Goal: Transaction & Acquisition: Purchase product/service

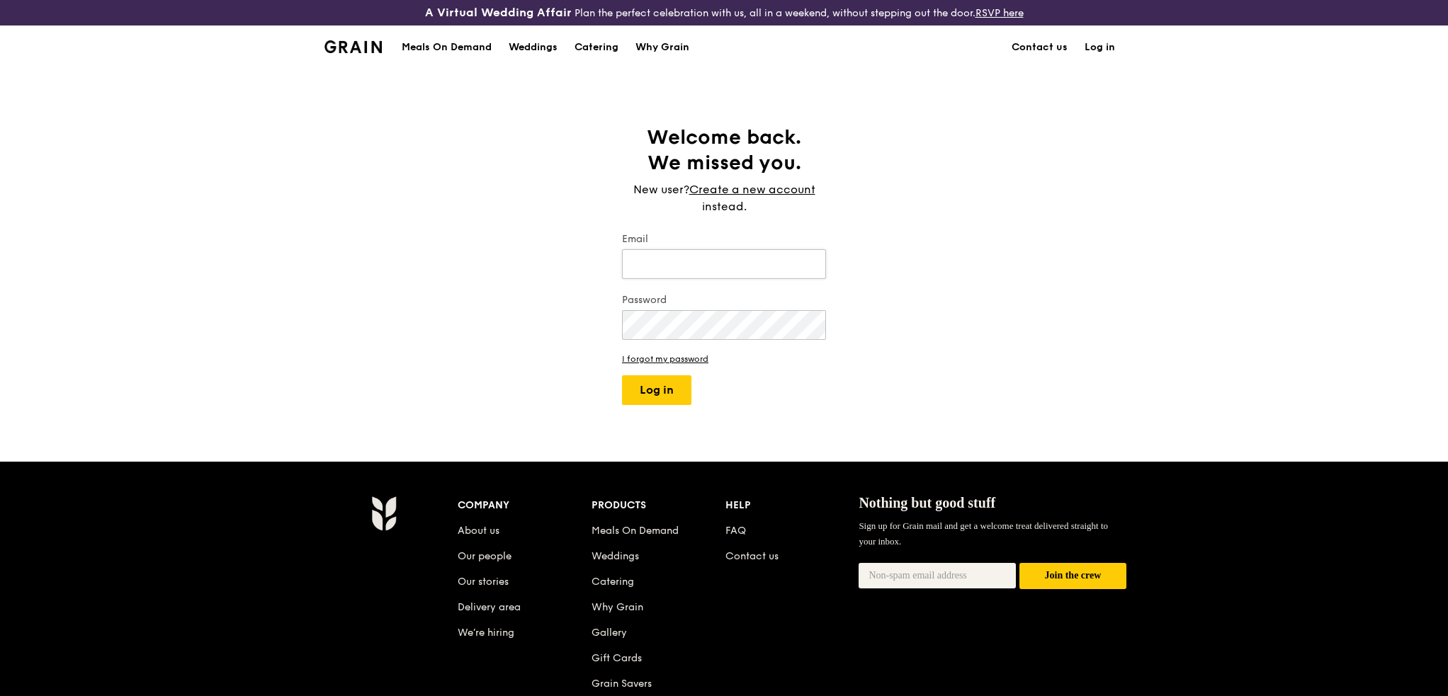
click at [674, 262] on input "Email" at bounding box center [724, 264] width 204 height 30
type input "[EMAIL_ADDRESS][DOMAIN_NAME]"
click at [622, 375] on button "Log in" at bounding box center [656, 390] width 69 height 30
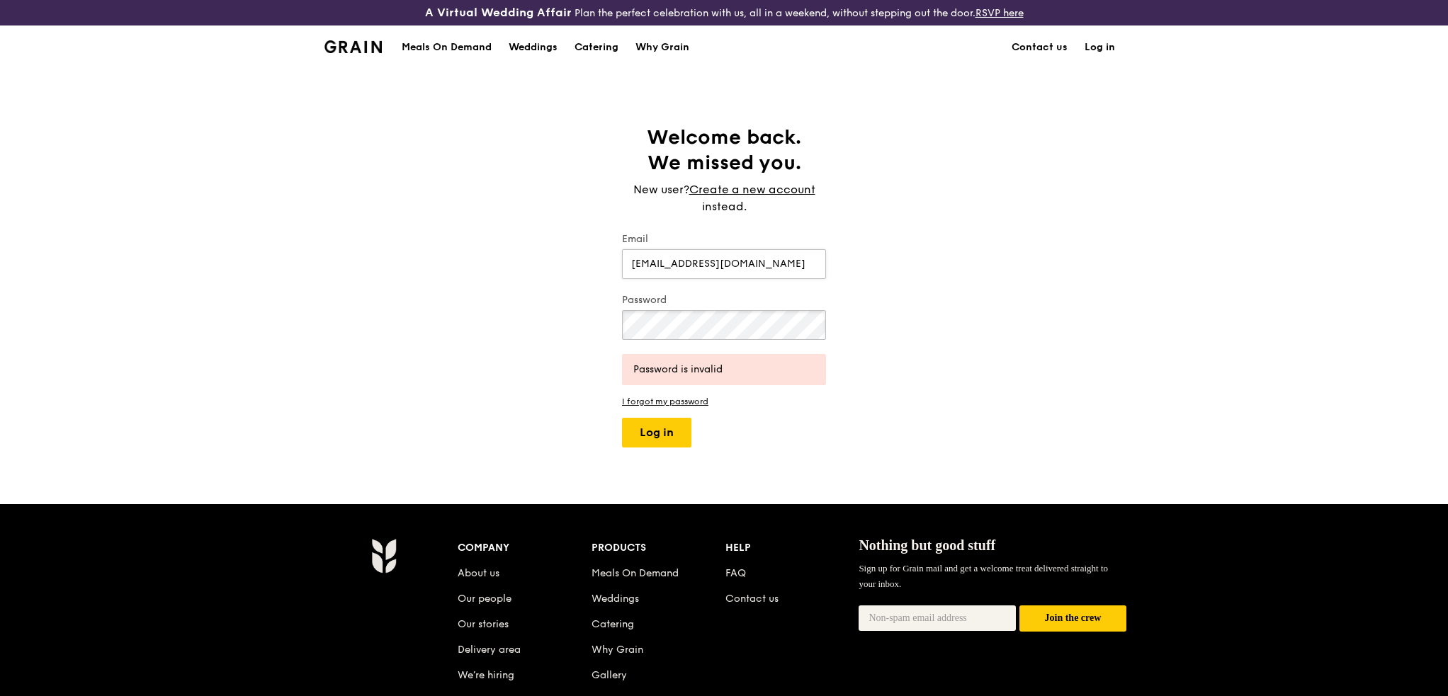
click at [622, 418] on button "Log in" at bounding box center [656, 433] width 69 height 30
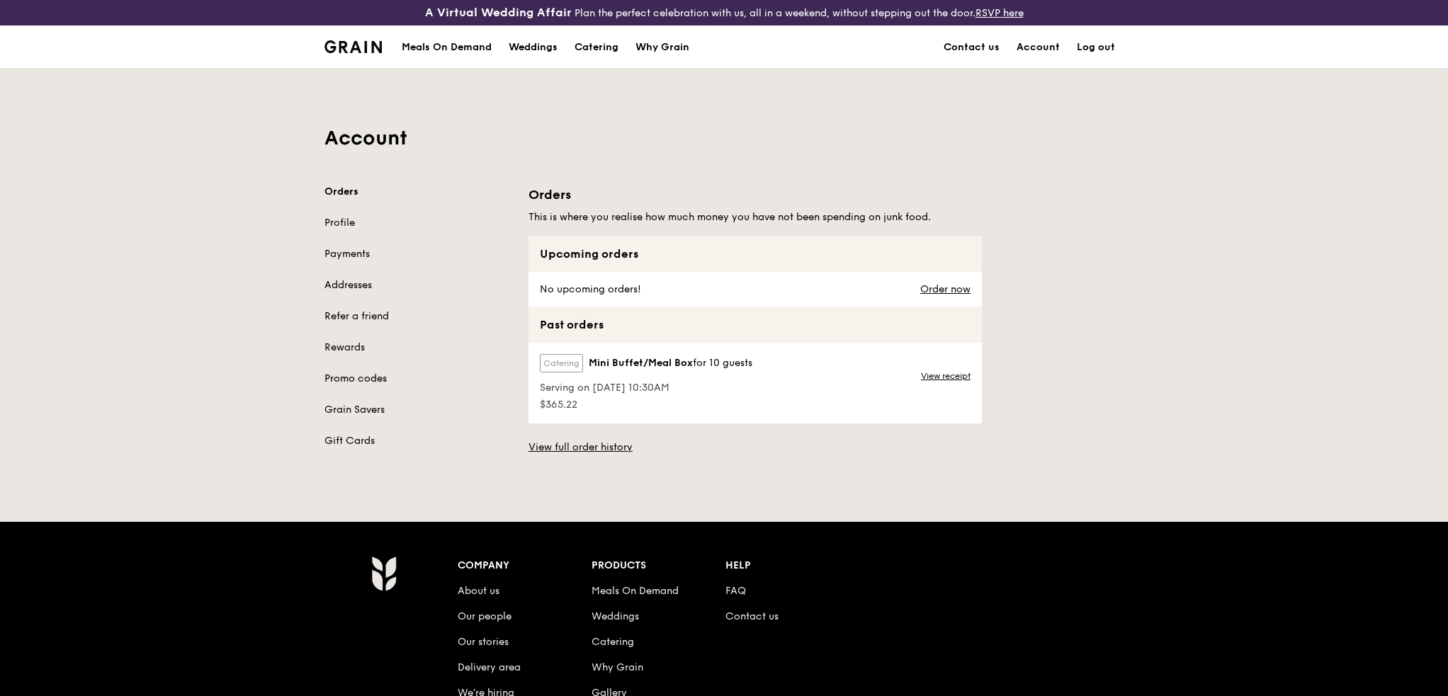
click at [347, 373] on link "Promo codes" at bounding box center [417, 379] width 187 height 14
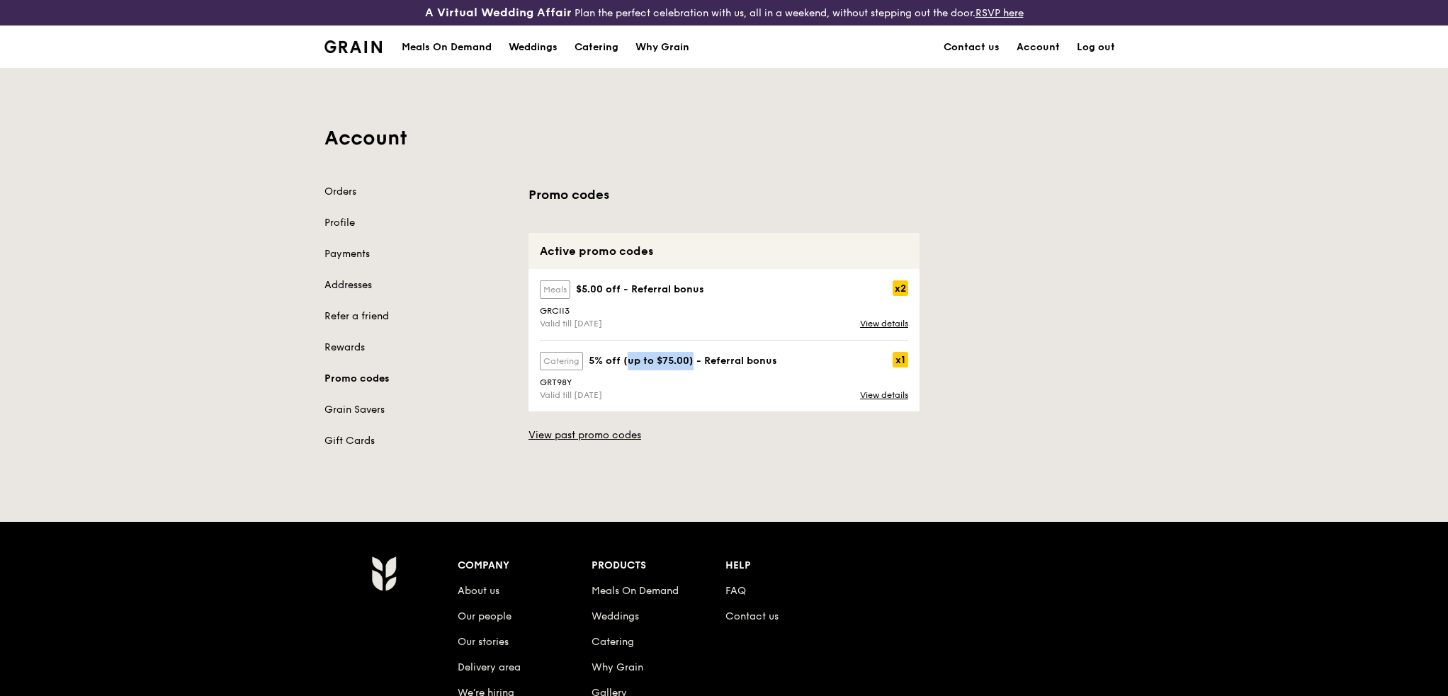
drag, startPoint x: 630, startPoint y: 360, endPoint x: 691, endPoint y: 363, distance: 61.0
click at [691, 363] on strong "5% off (up to $75.00) - Referral bonus" at bounding box center [683, 361] width 188 height 12
click at [896, 393] on link "View details" at bounding box center [884, 395] width 48 height 10
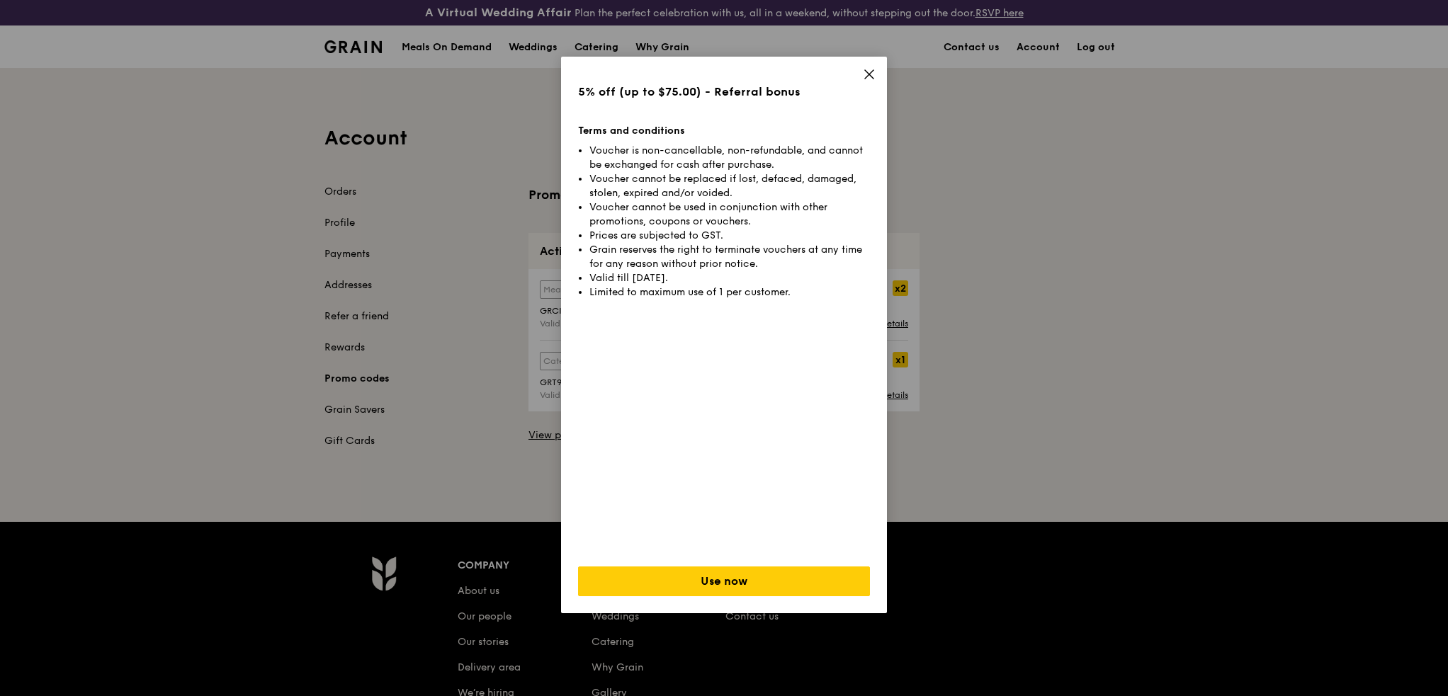
click at [866, 77] on icon at bounding box center [869, 74] width 8 height 8
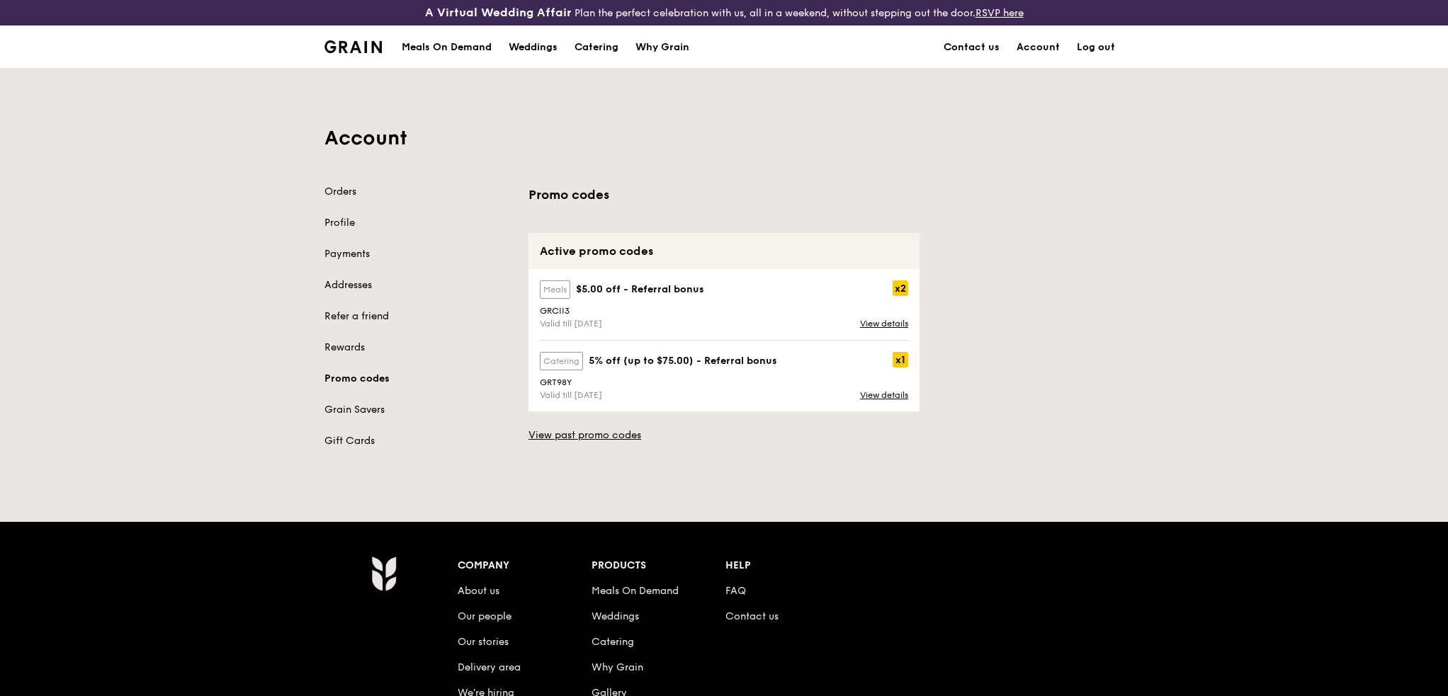
drag, startPoint x: 630, startPoint y: 356, endPoint x: 641, endPoint y: 386, distance: 31.8
click at [641, 386] on div "catering 5% off (up to $75.00) - Referral bonus x1 GRT98Y Valid till [DATE] Vie…" at bounding box center [723, 376] width 385 height 48
click at [641, 386] on div "GRT98Y" at bounding box center [723, 382] width 385 height 10
drag, startPoint x: 565, startPoint y: 309, endPoint x: 535, endPoint y: 308, distance: 29.8
click at [535, 308] on div "GRCII3" at bounding box center [723, 311] width 385 height 10
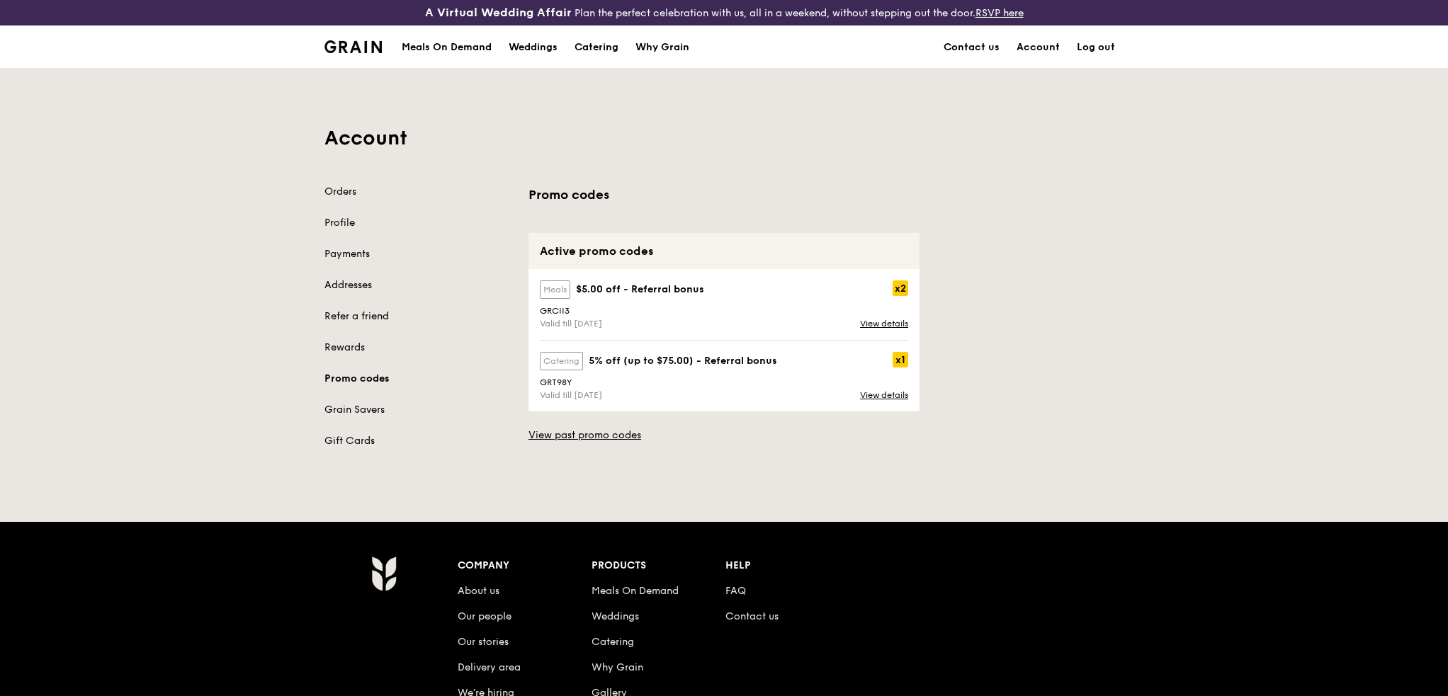
click at [535, 308] on div "GRCII3" at bounding box center [723, 311] width 385 height 10
click at [882, 324] on link "View details" at bounding box center [884, 324] width 48 height 10
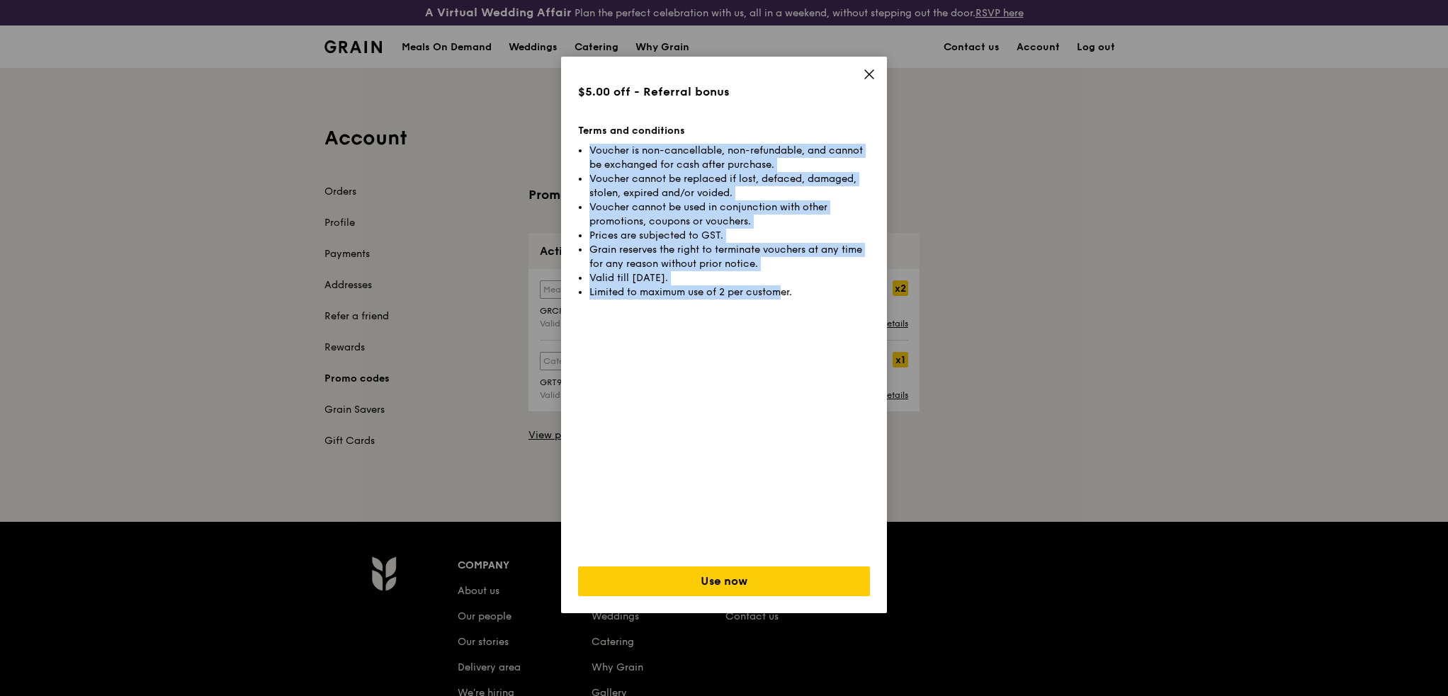
drag, startPoint x: 758, startPoint y: 127, endPoint x: 784, endPoint y: 294, distance: 169.1
click at [784, 294] on div "$5.00 off - Referral bonus Terms and conditions Voucher is non-cancellable, non…" at bounding box center [724, 335] width 326 height 557
click at [784, 294] on li "Limited to maximum use of 2 per customer." at bounding box center [729, 292] width 280 height 14
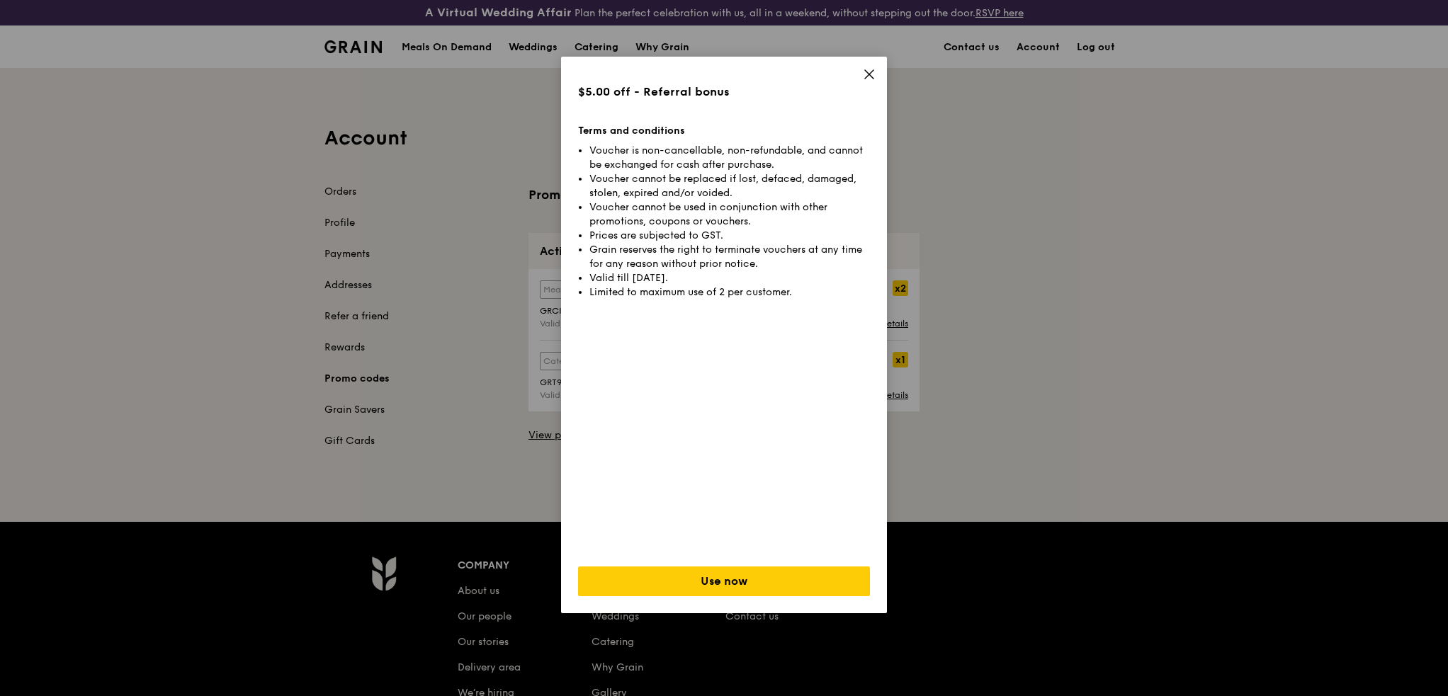
click at [877, 72] on div "$5.00 off - Referral bonus Terms and conditions Voucher is non-cancellable, non…" at bounding box center [724, 335] width 326 height 557
click at [870, 76] on icon at bounding box center [869, 74] width 8 height 8
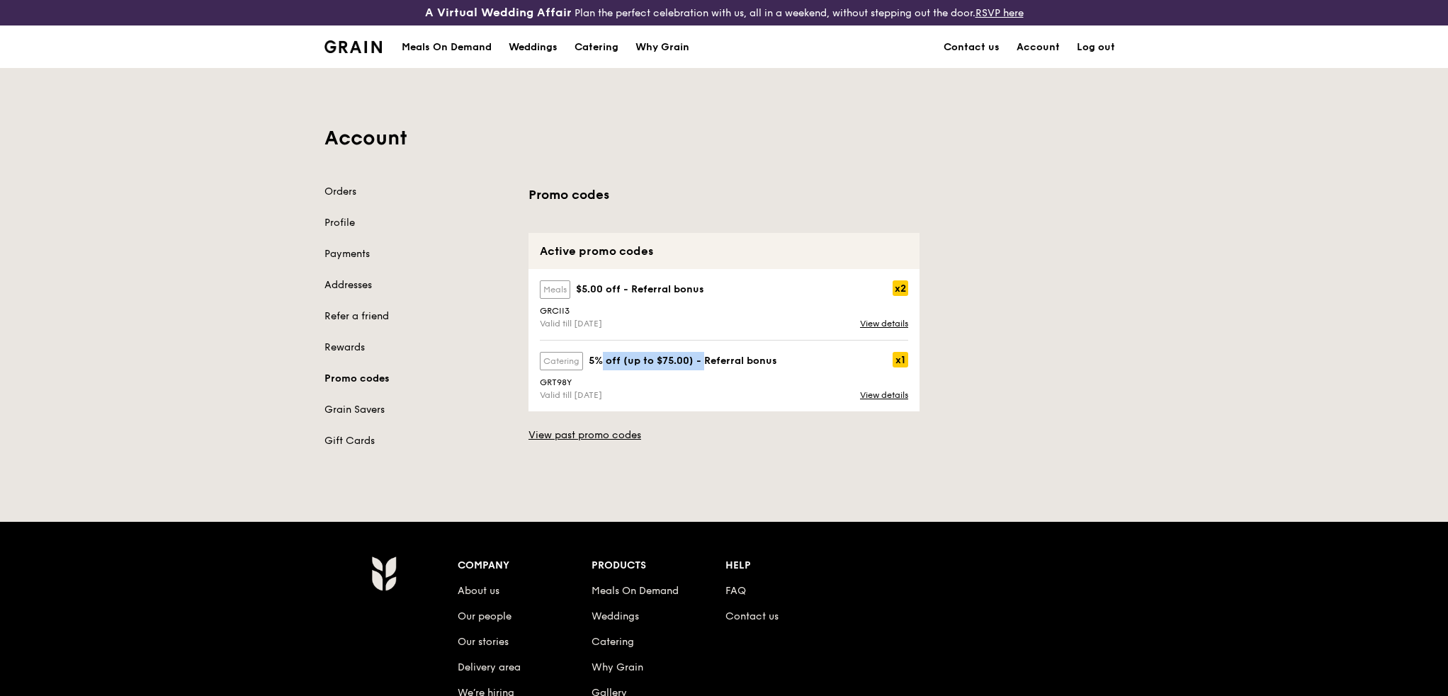
drag, startPoint x: 603, startPoint y: 363, endPoint x: 703, endPoint y: 370, distance: 99.5
click at [703, 370] on div "catering 5% off (up to $75.00) - Referral bonus x1" at bounding box center [723, 363] width 385 height 23
click at [897, 395] on link "View details" at bounding box center [884, 395] width 48 height 10
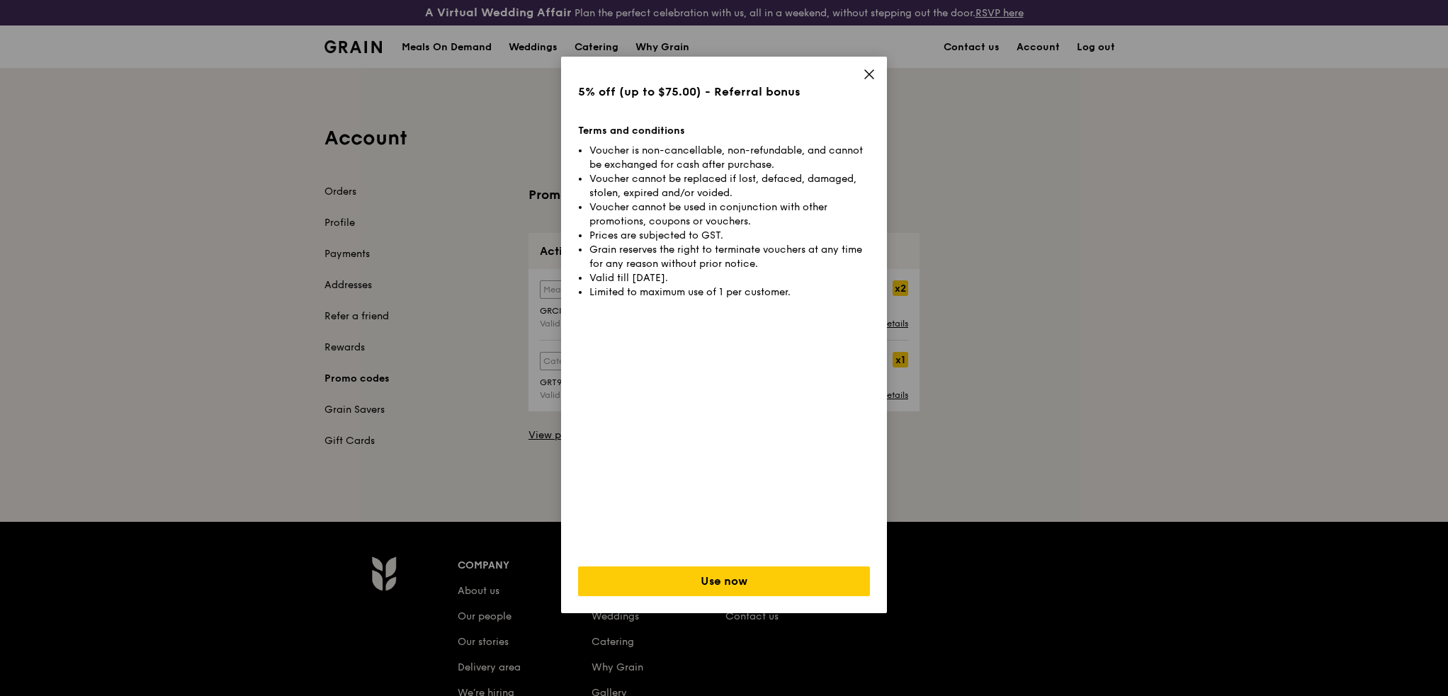
click at [864, 75] on icon at bounding box center [869, 74] width 13 height 13
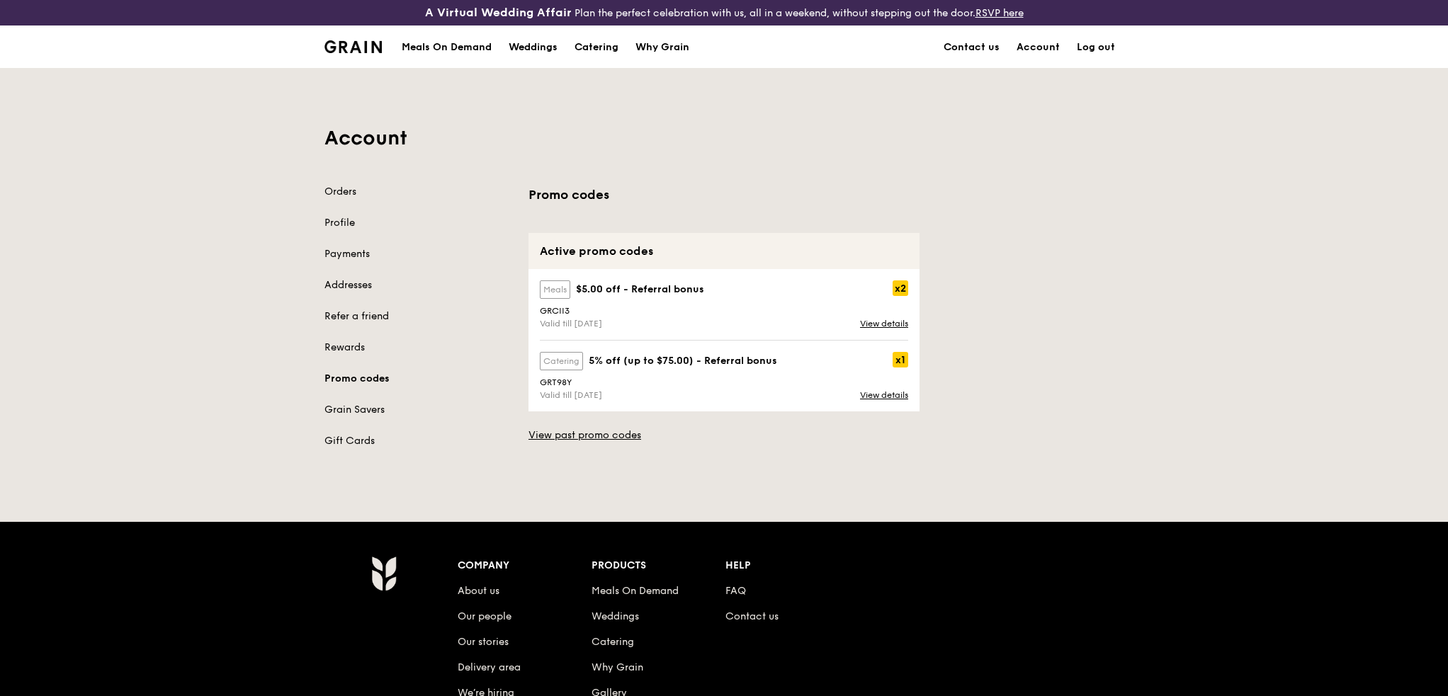
click at [562, 288] on label "meals" at bounding box center [555, 289] width 30 height 18
click at [462, 45] on div "Meals On Demand" at bounding box center [447, 47] width 90 height 42
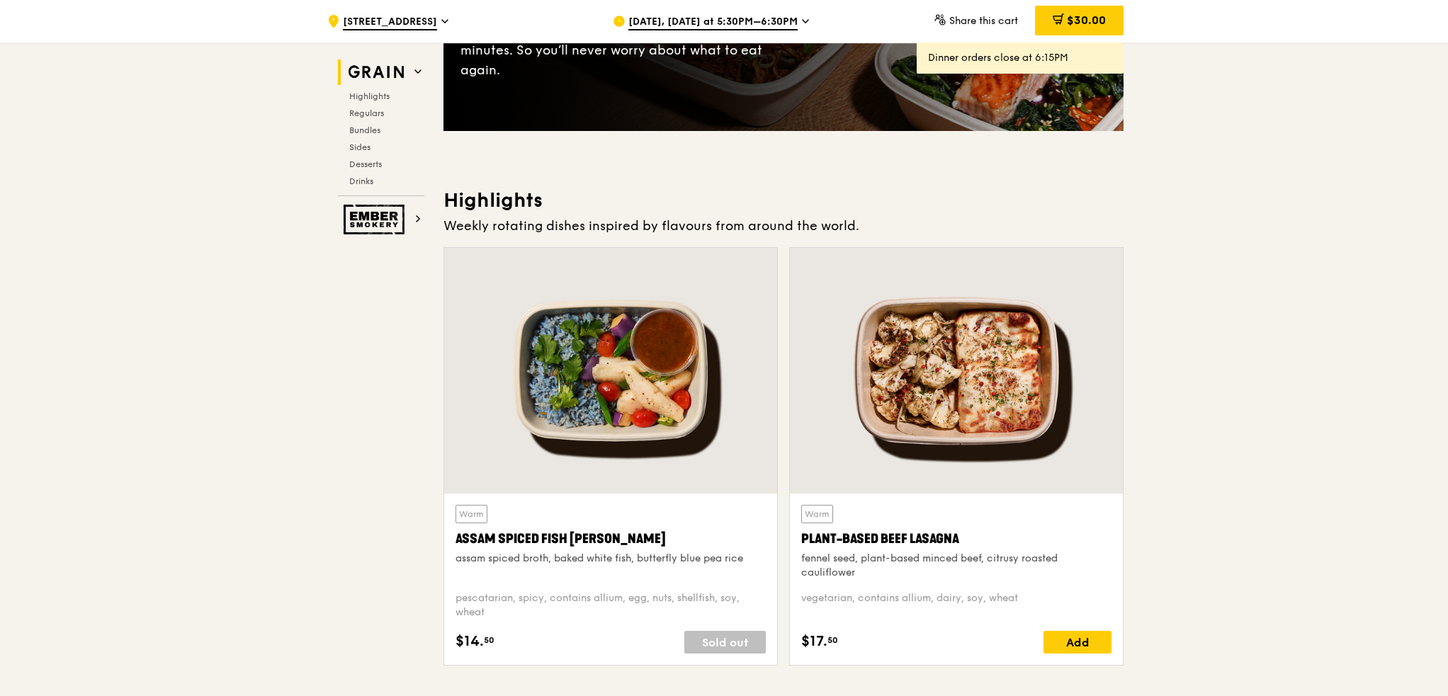
scroll to position [212, 0]
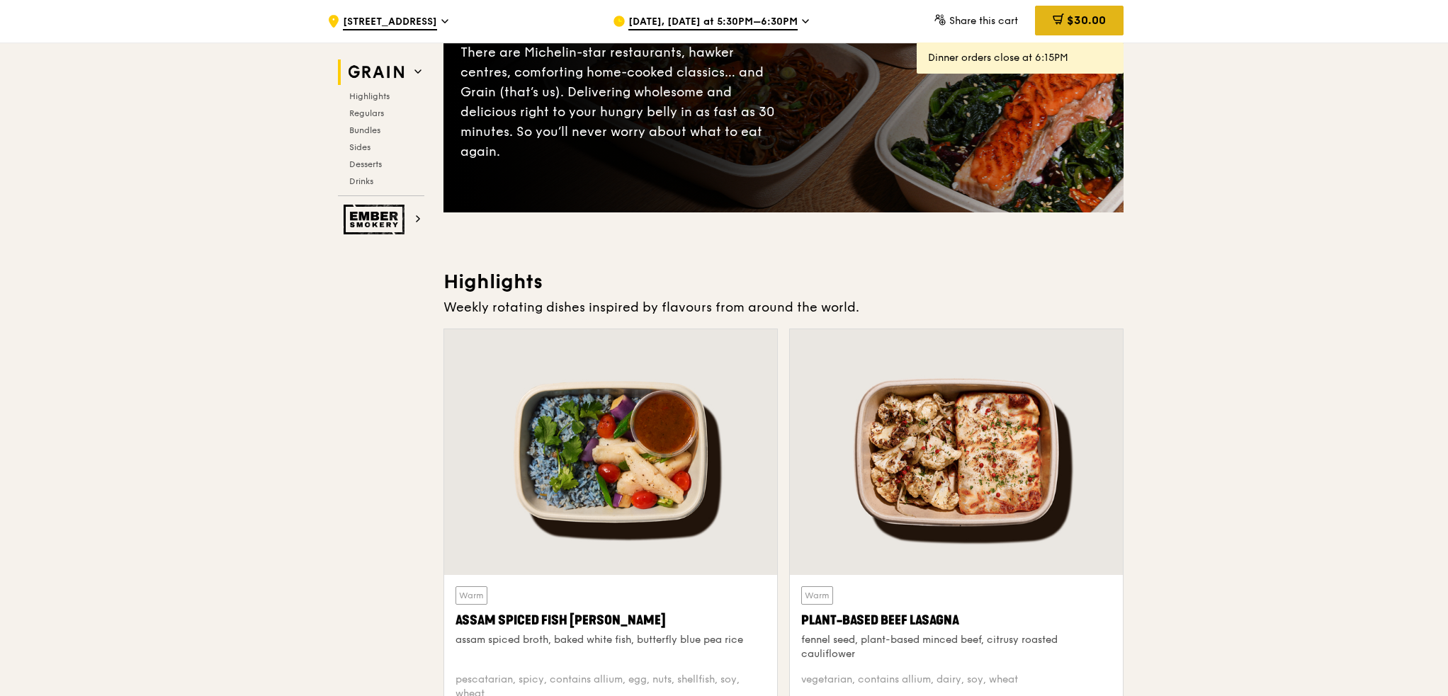
click at [1090, 21] on span "$30.00" at bounding box center [1086, 19] width 39 height 13
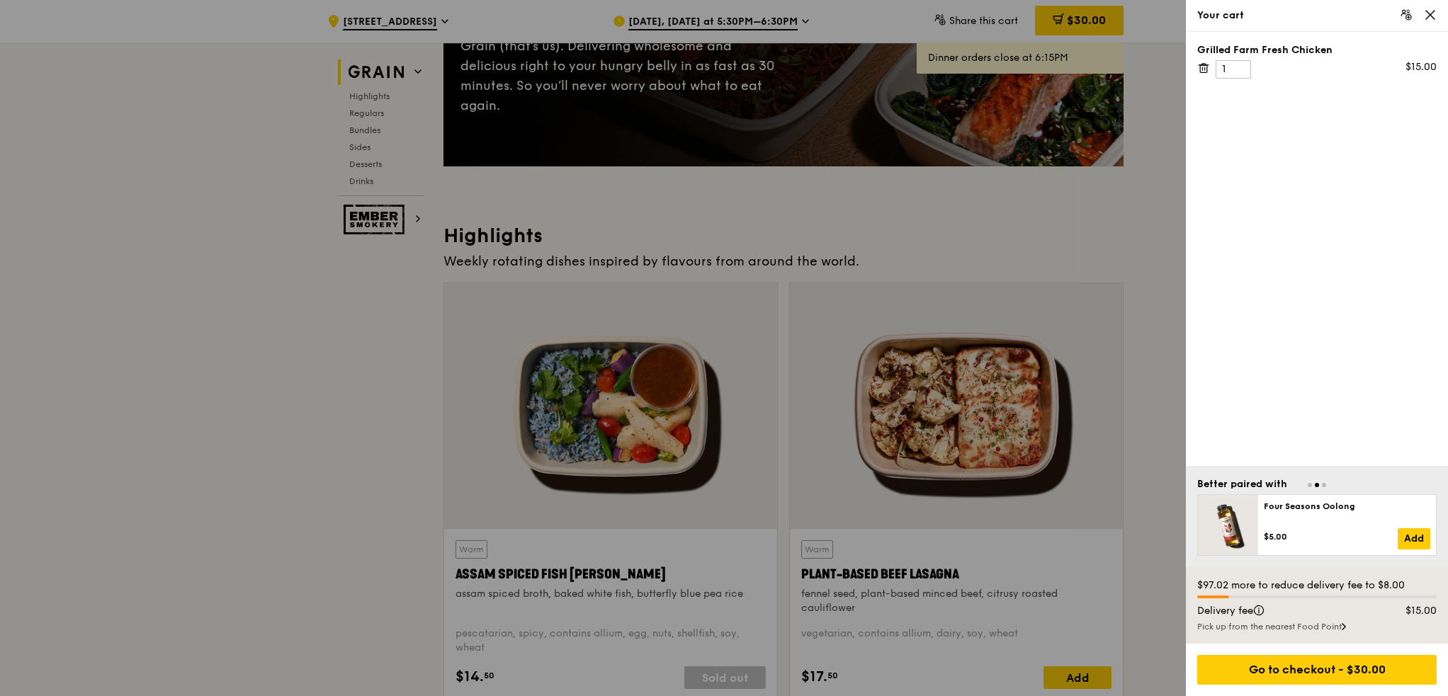
scroll to position [283, 0]
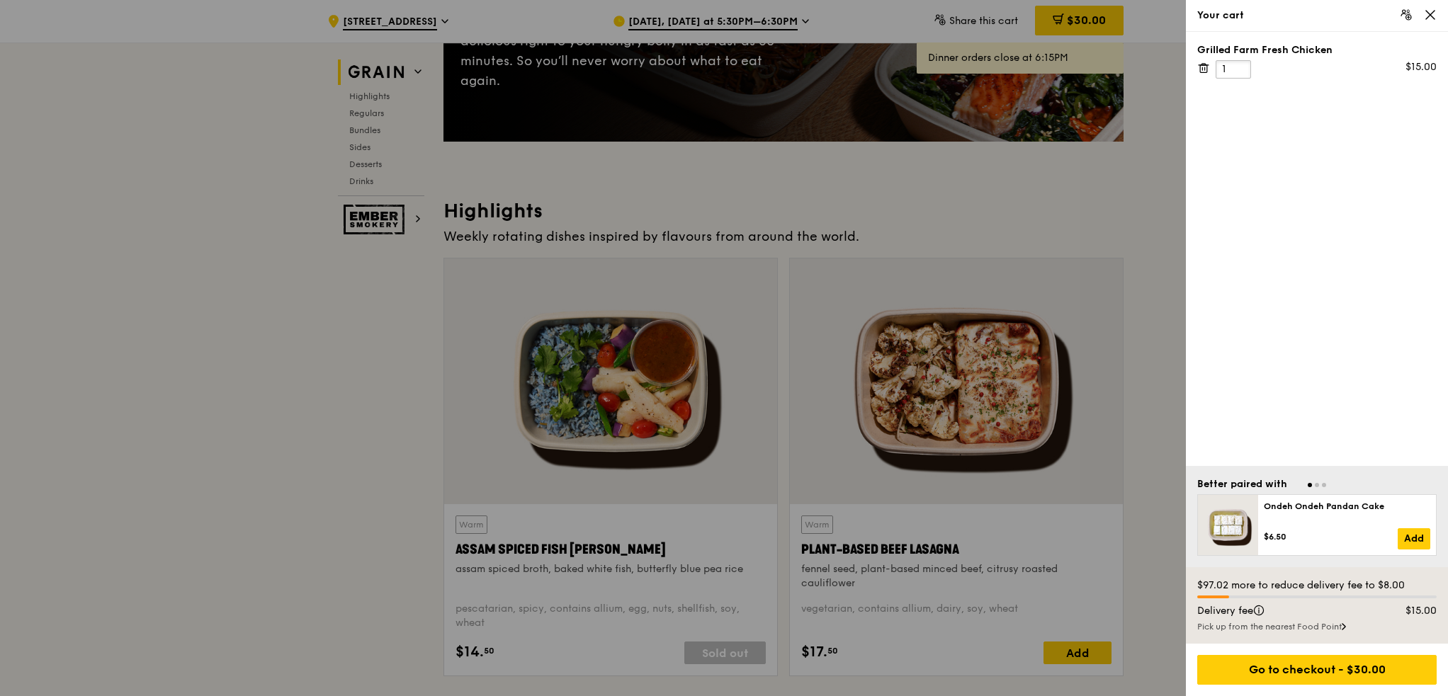
click at [1227, 68] on input "1" at bounding box center [1232, 69] width 35 height 18
click at [1235, 64] on input "2" at bounding box center [1232, 69] width 35 height 18
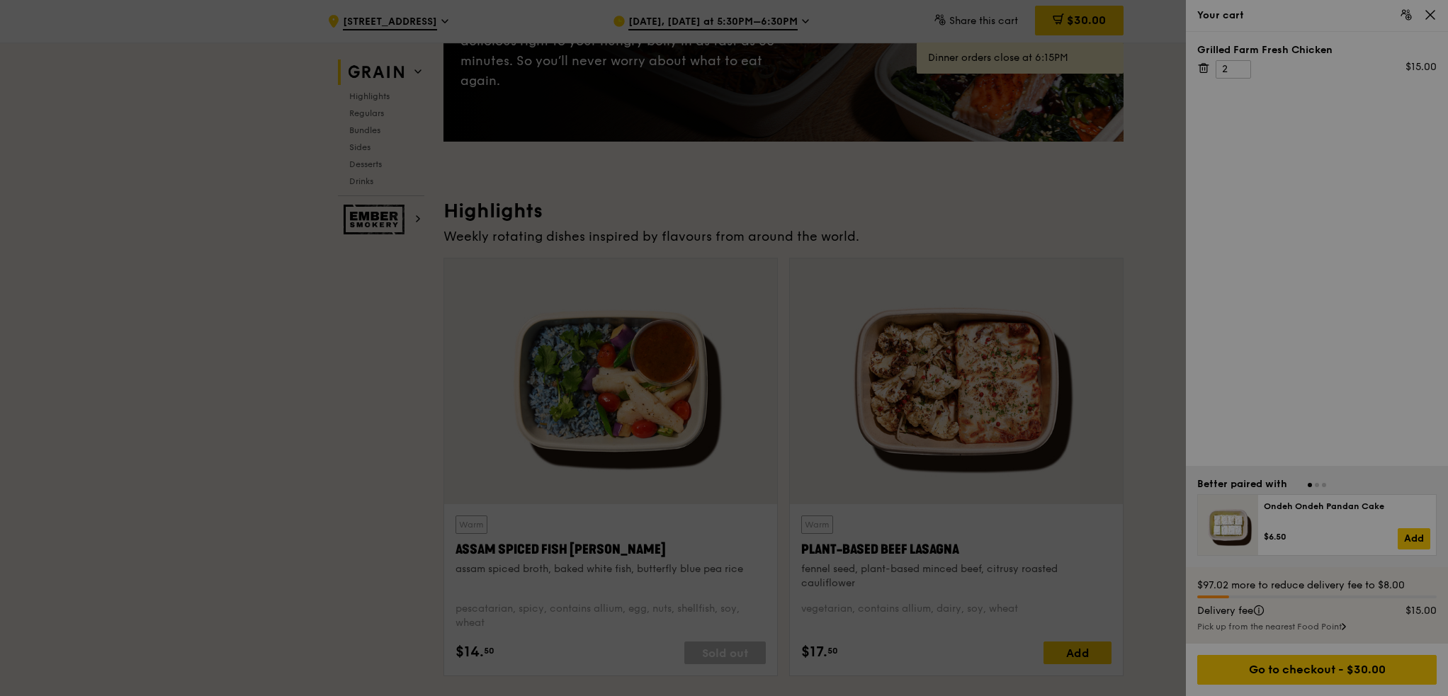
click at [1280, 179] on div at bounding box center [724, 348] width 1448 height 696
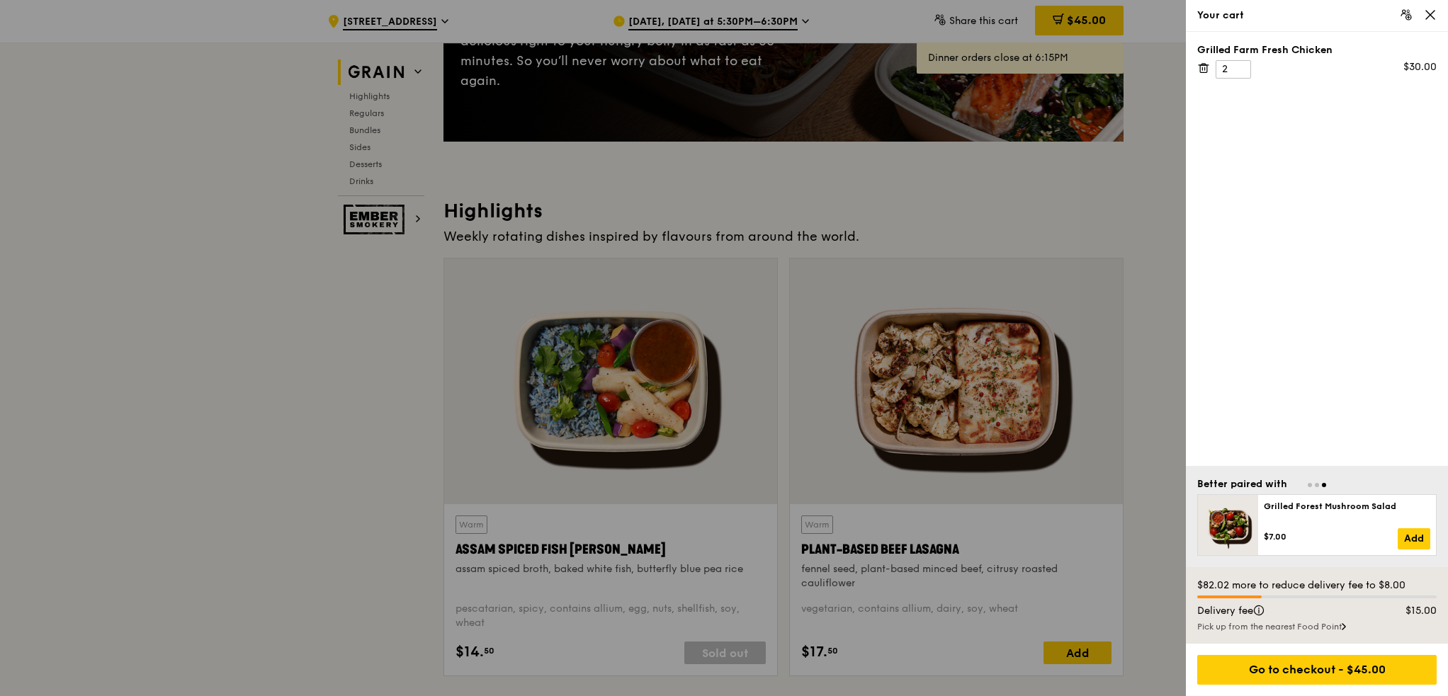
click at [1329, 631] on div "Pick up from the nearest Food Point" at bounding box center [1316, 626] width 239 height 11
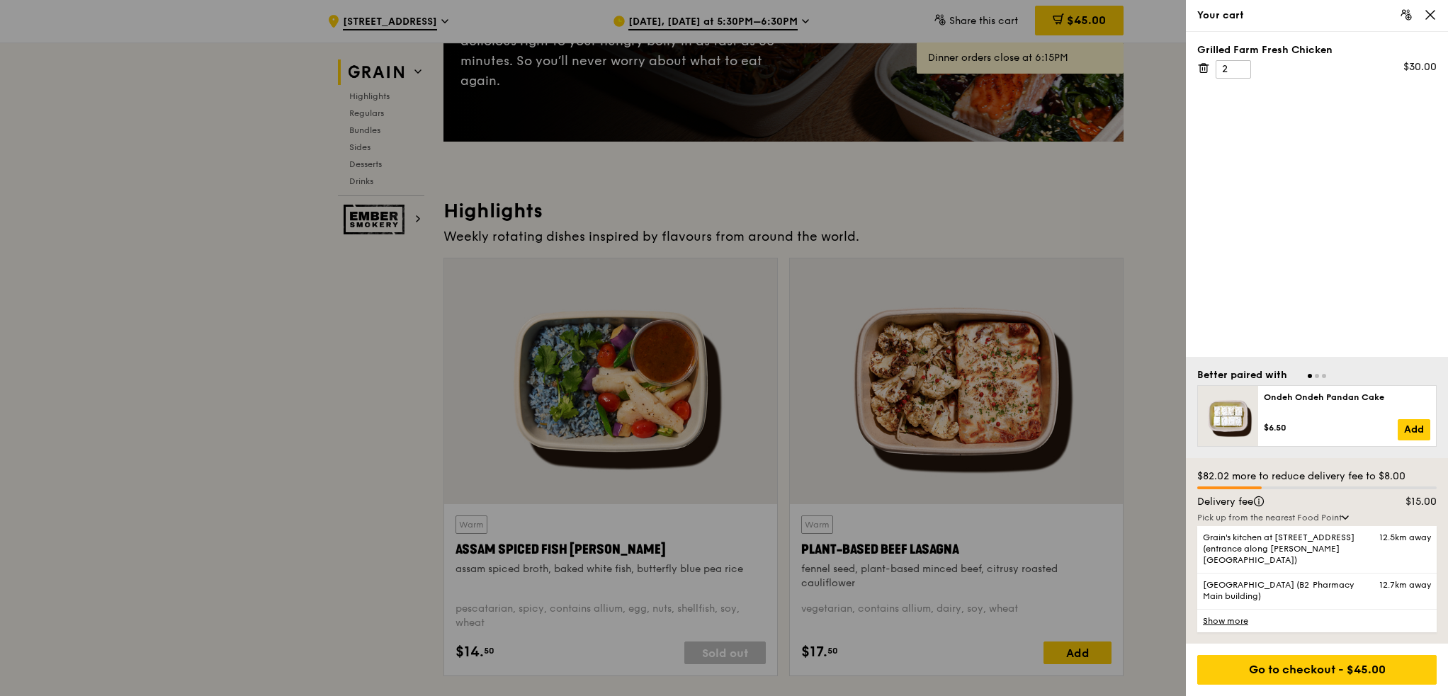
click at [1238, 623] on link "Show more" at bounding box center [1316, 620] width 239 height 23
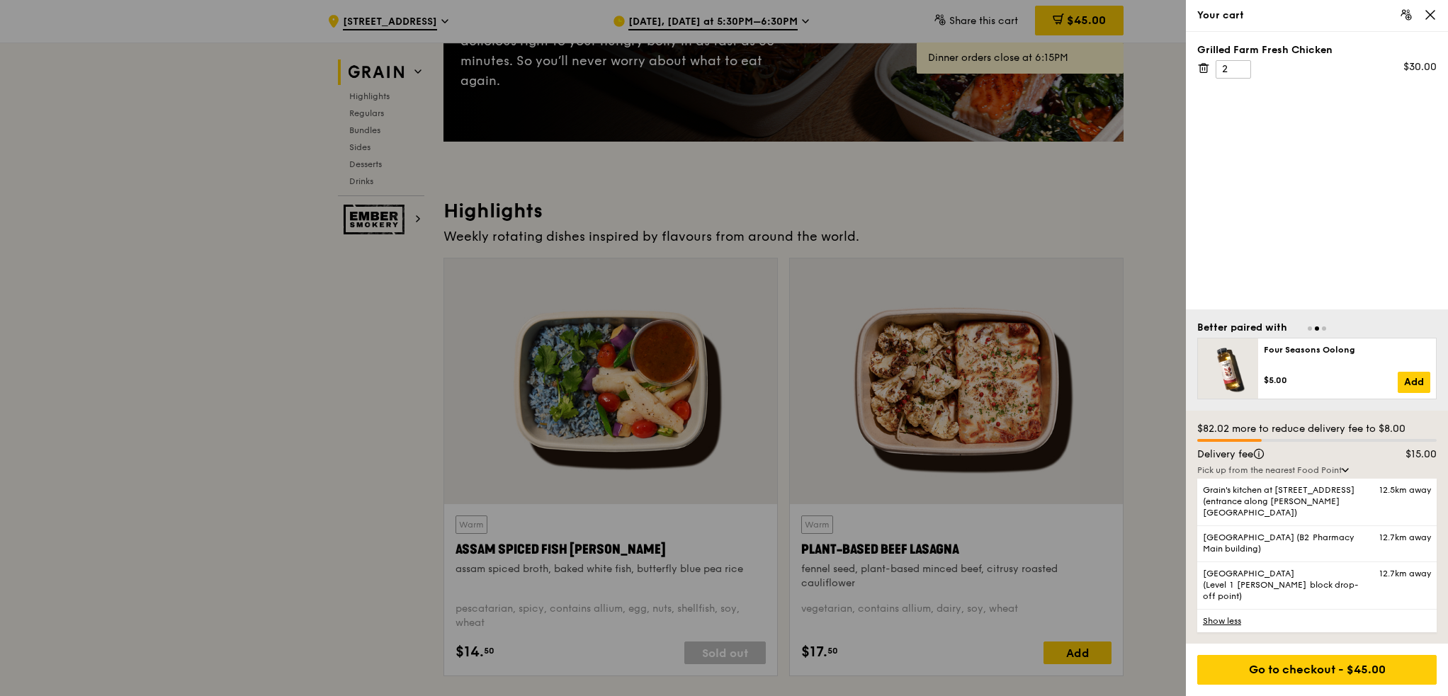
click at [1234, 623] on link "Show less" at bounding box center [1316, 620] width 239 height 23
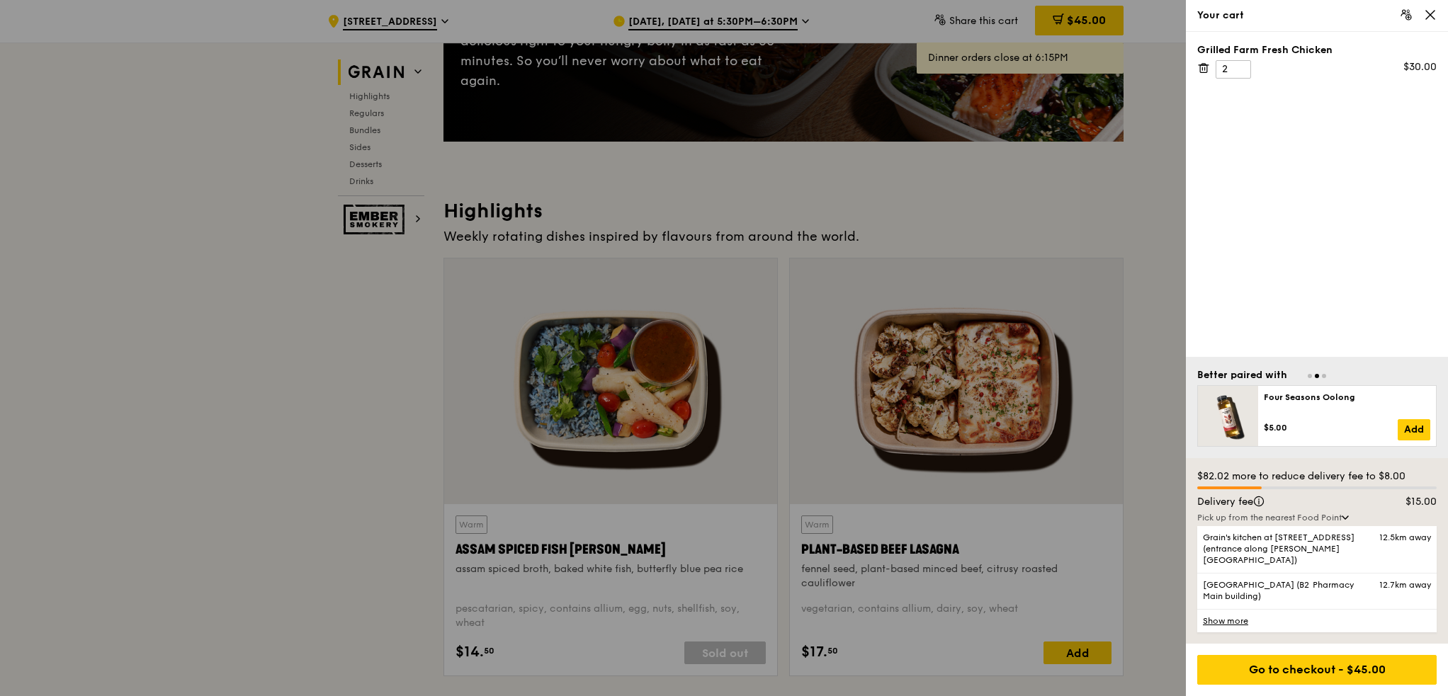
click at [1234, 623] on link "Show more" at bounding box center [1316, 620] width 239 height 23
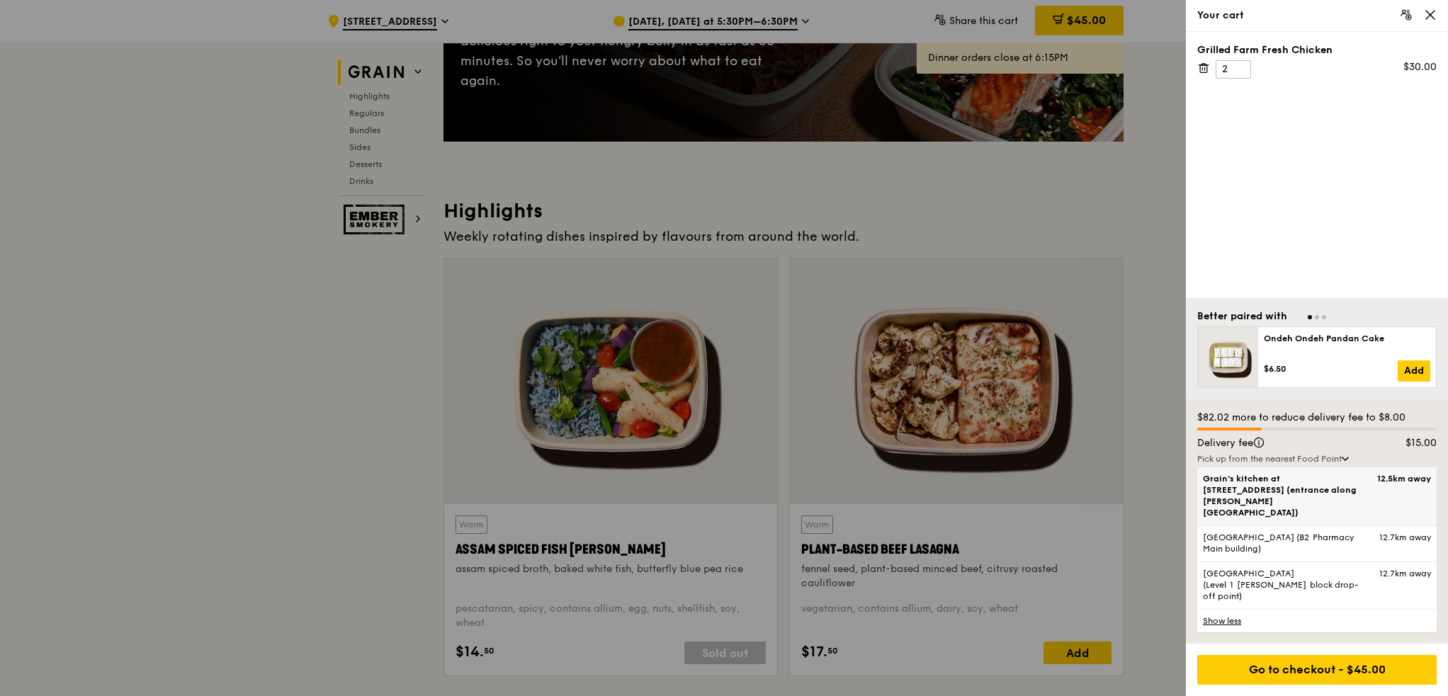
click at [1262, 513] on span "Grain's kitchen at [STREET_ADDRESS] (entrance along [PERSON_NAME][GEOGRAPHIC_DA…" at bounding box center [1288, 495] width 171 height 45
click at [0, 0] on input "Grain's kitchen at [STREET_ADDRESS] (entrance along [PERSON_NAME][GEOGRAPHIC_DA…" at bounding box center [0, 0] width 0 height 0
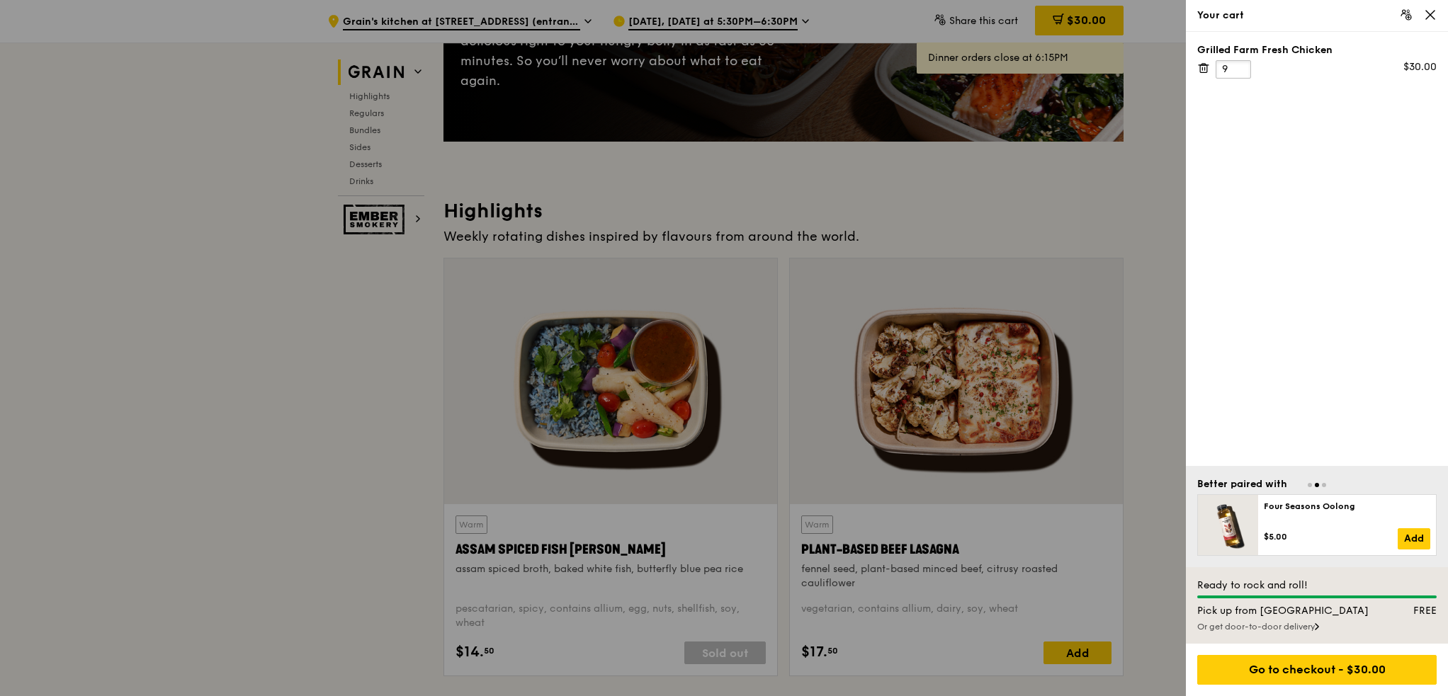
click at [1232, 67] on input "9" at bounding box center [1232, 69] width 35 height 18
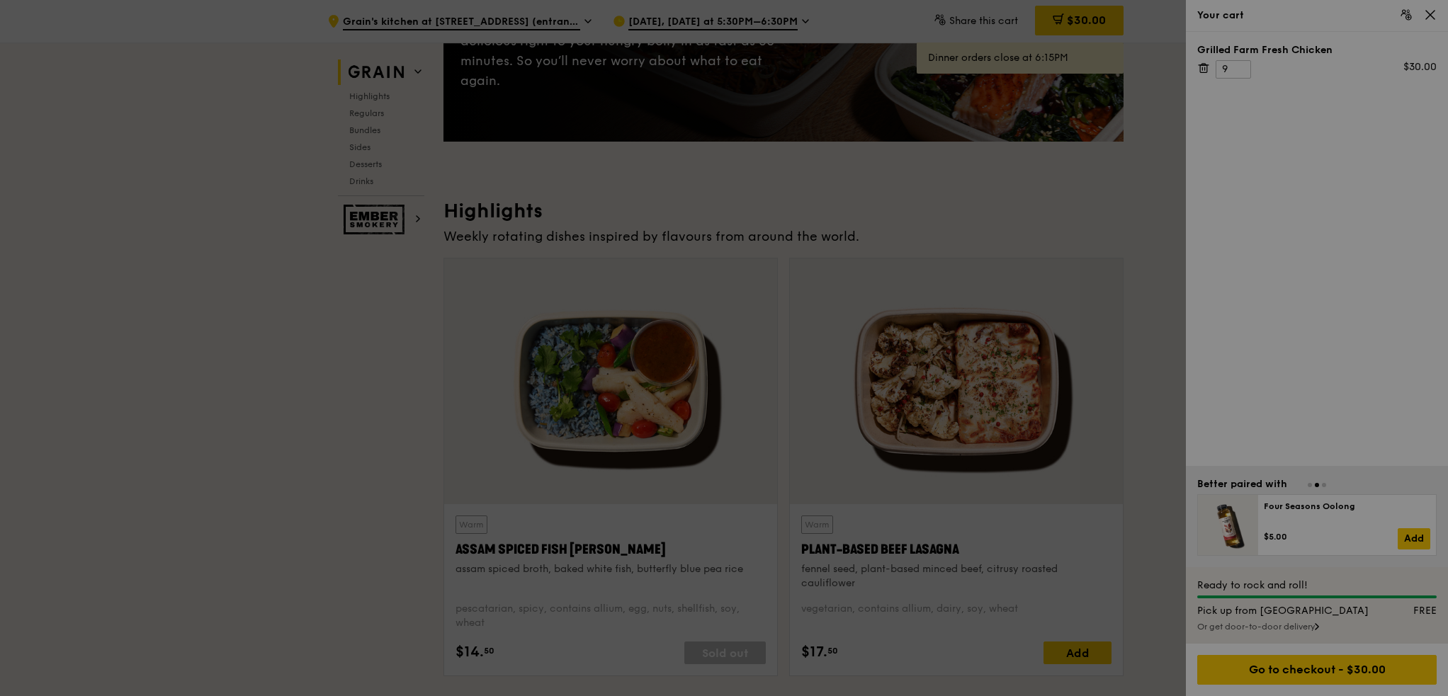
click at [1238, 66] on div at bounding box center [724, 348] width 1448 height 696
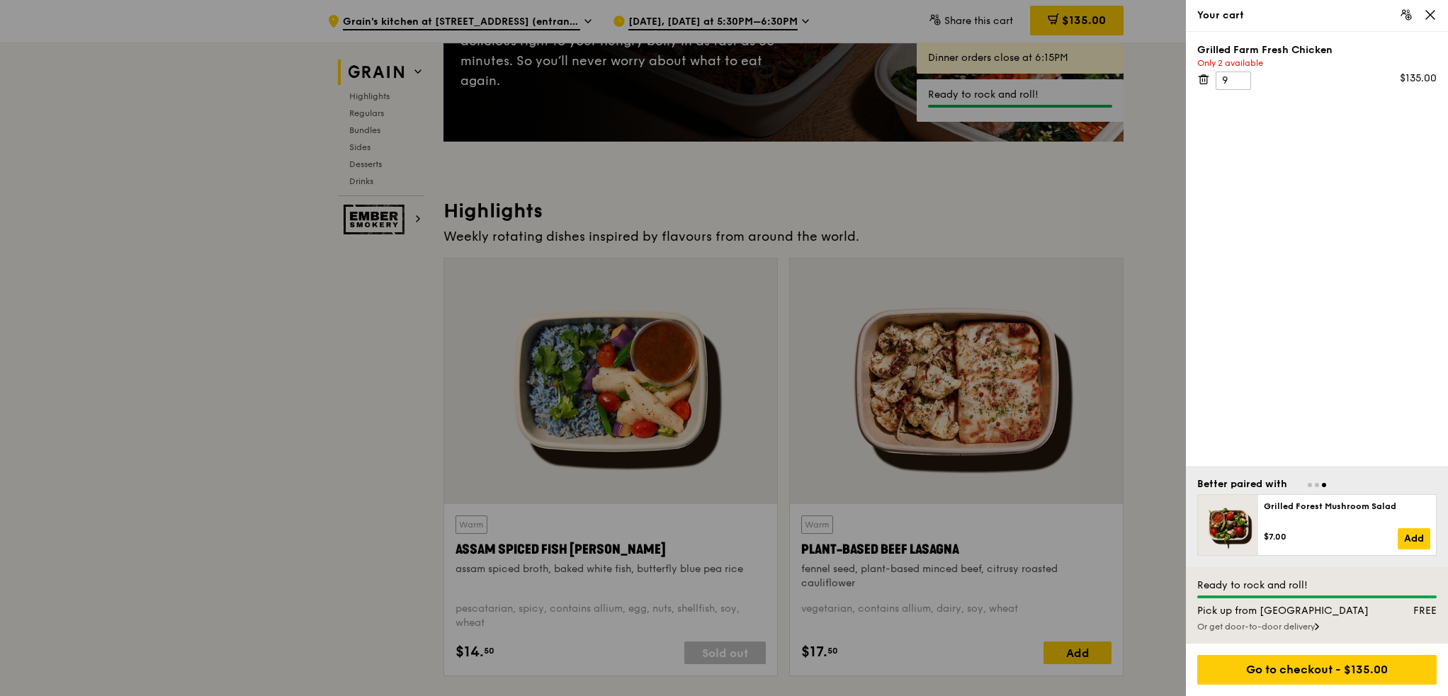
click at [1432, 19] on icon at bounding box center [1430, 14] width 13 height 13
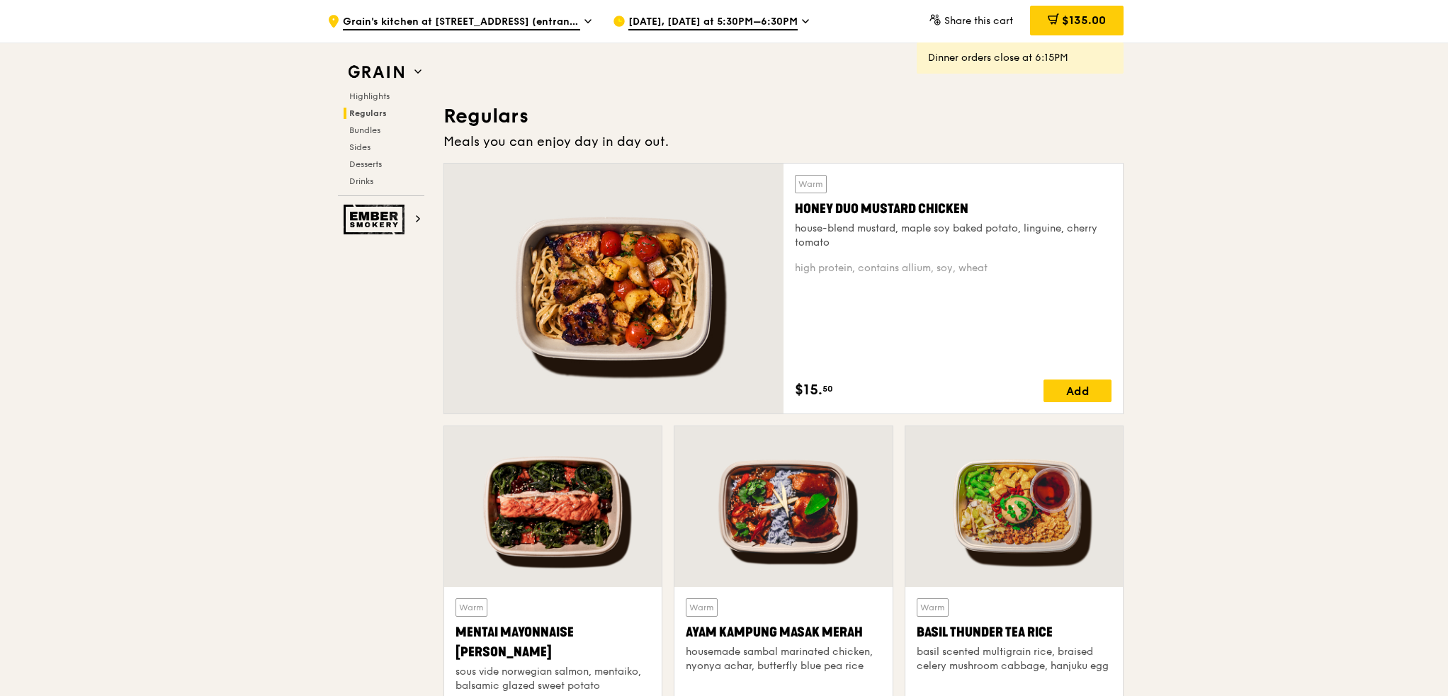
scroll to position [992, 0]
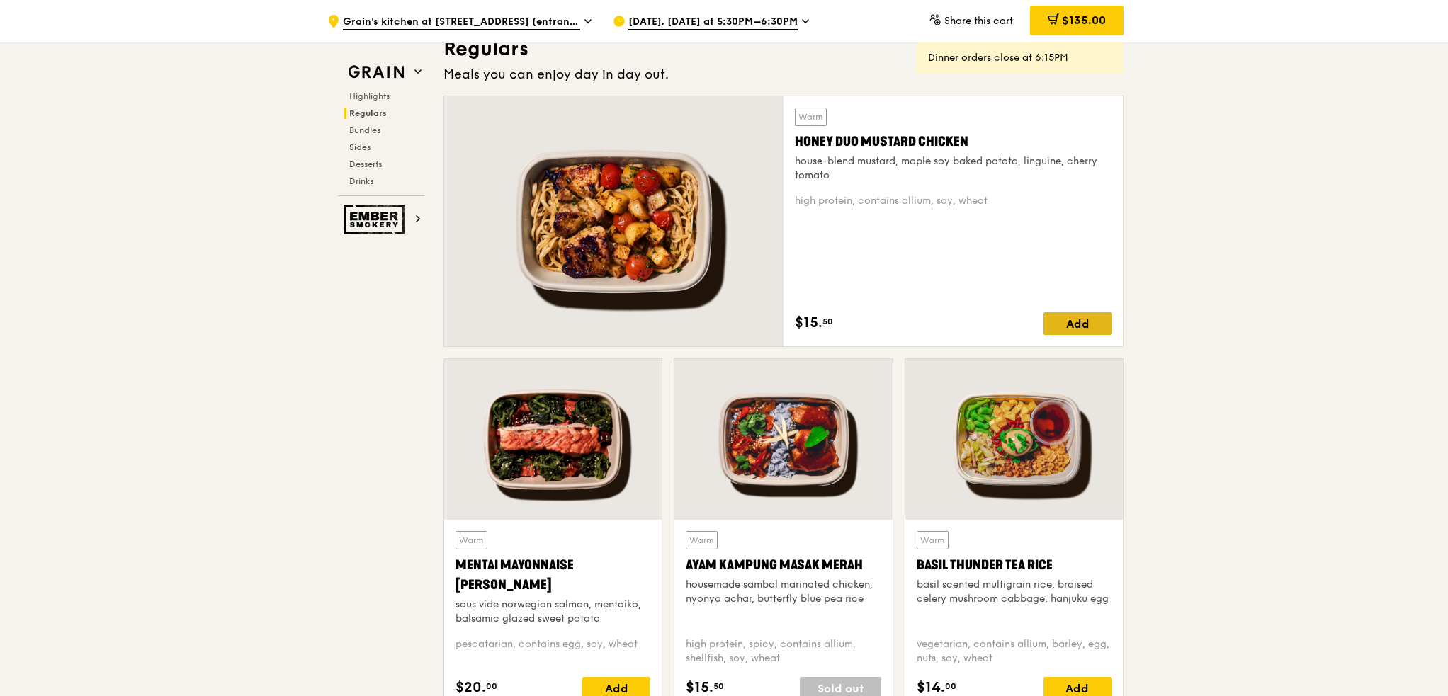
click at [1062, 317] on div "Add" at bounding box center [1077, 323] width 68 height 23
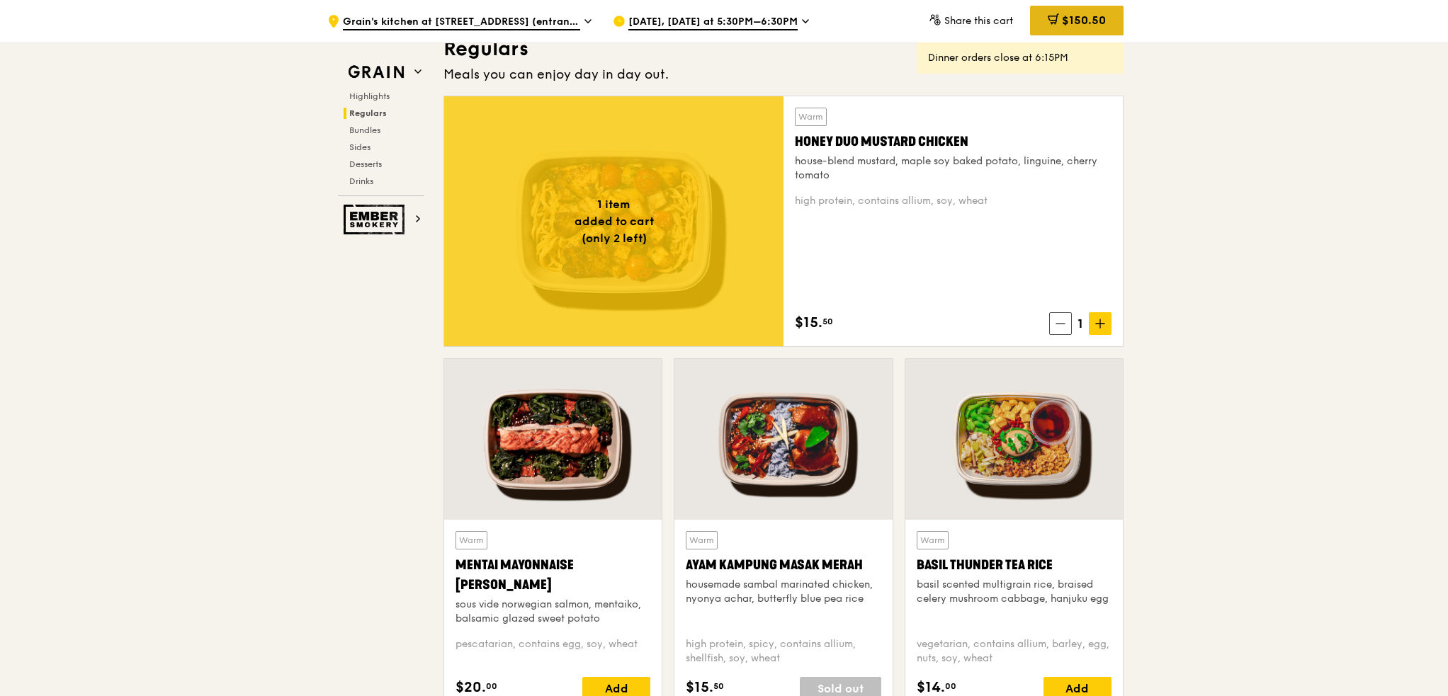
click at [1096, 23] on span "$150.50" at bounding box center [1084, 19] width 44 height 13
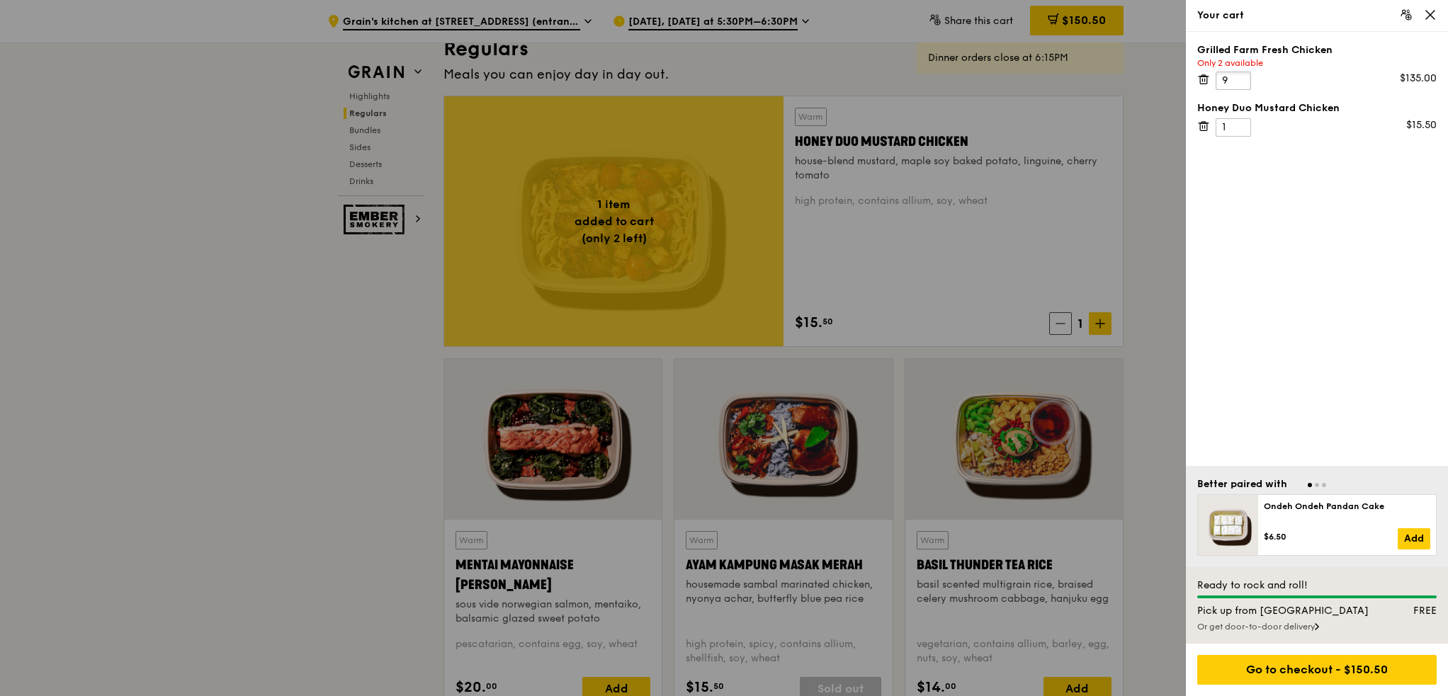
click at [1232, 89] on input "9" at bounding box center [1232, 81] width 35 height 18
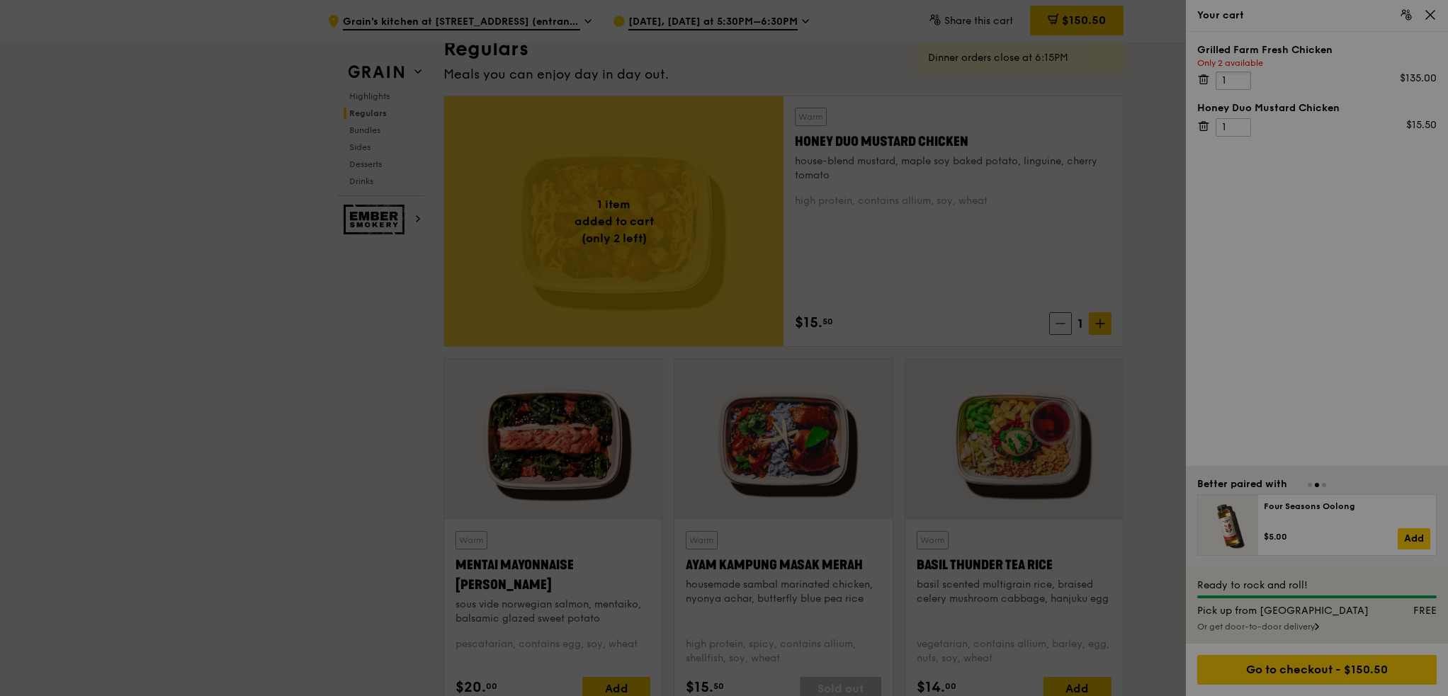
type input "1"
click at [1306, 200] on div at bounding box center [724, 348] width 1448 height 696
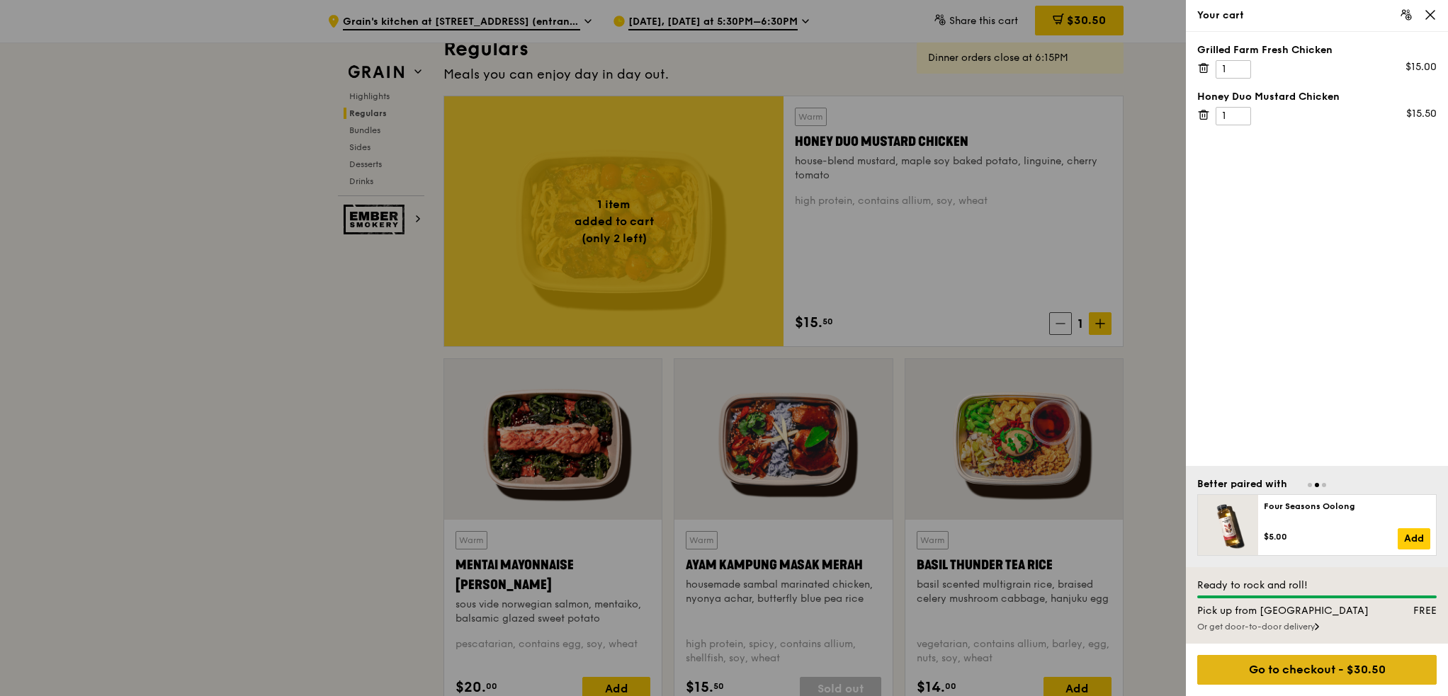
click at [1262, 670] on div "Go to checkout - $30.50" at bounding box center [1316, 670] width 239 height 30
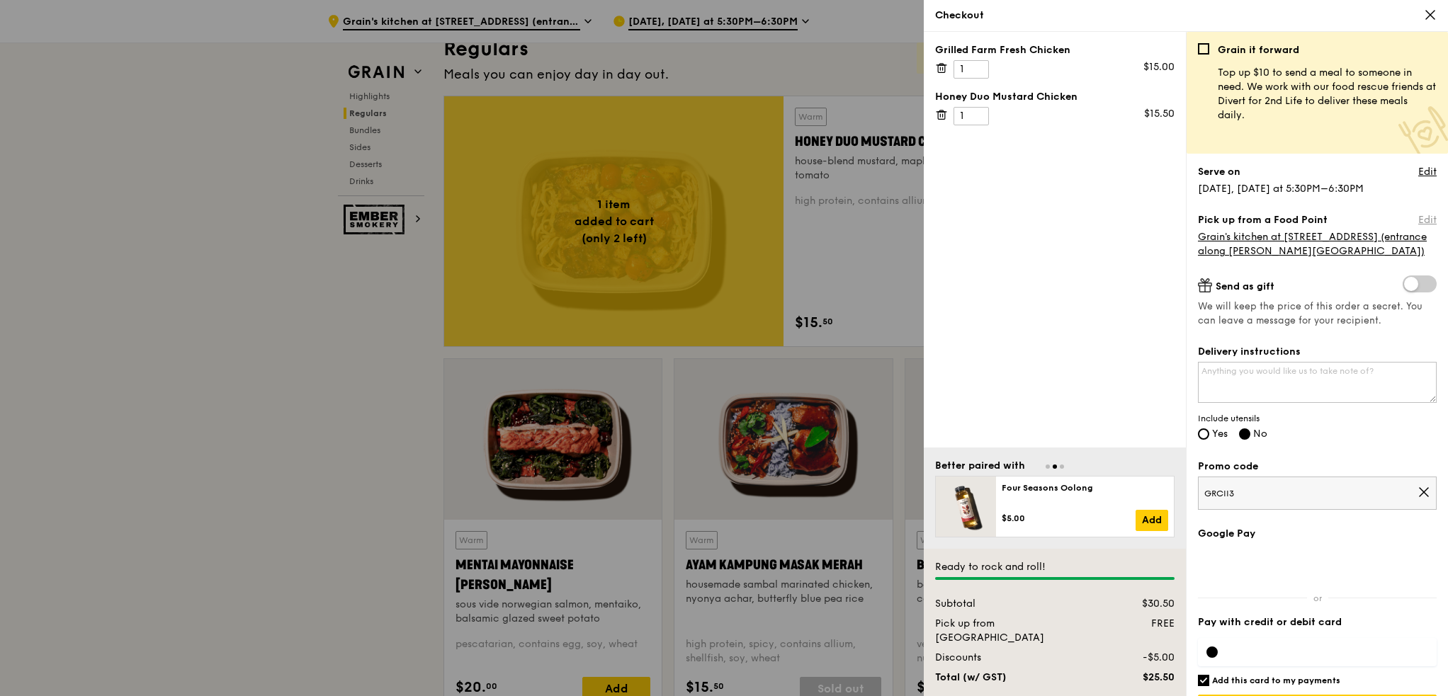
click at [1420, 220] on link "Edit" at bounding box center [1427, 220] width 18 height 14
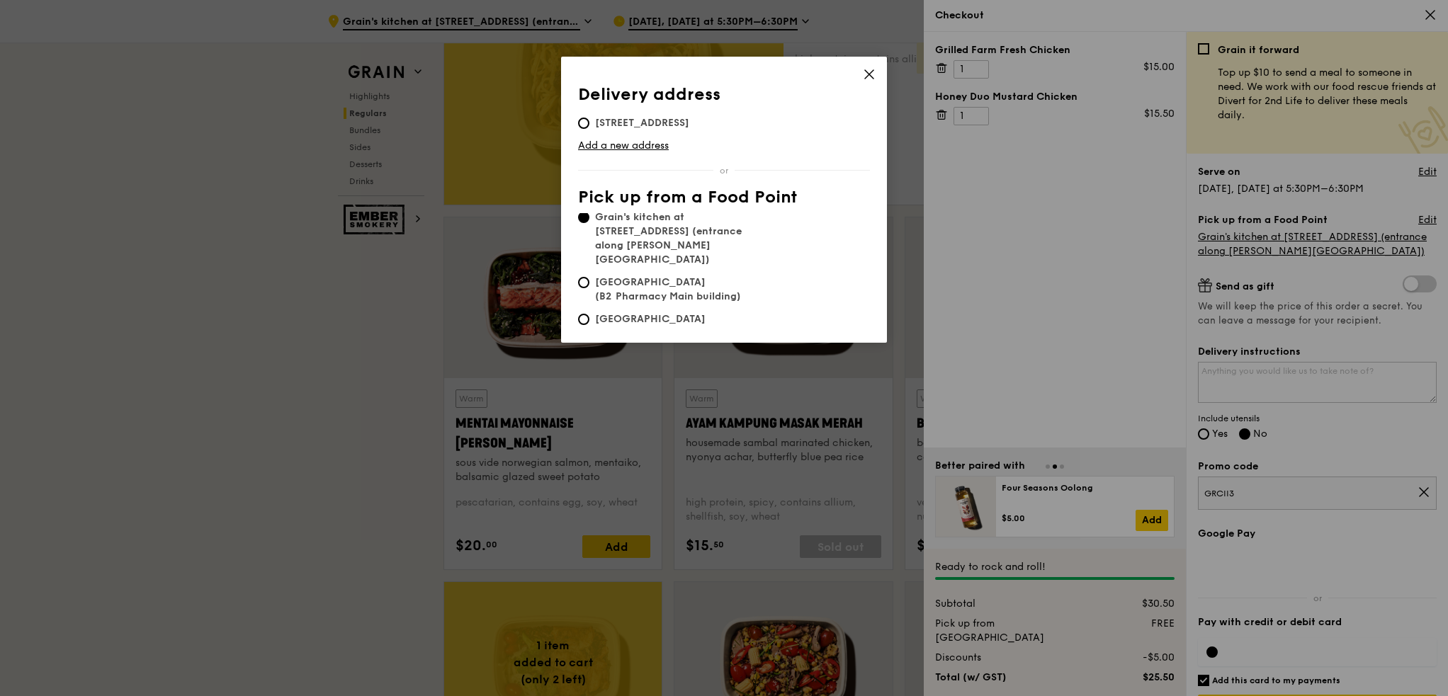
scroll to position [0, 0]
click at [706, 129] on span "[STREET_ADDRESS]" at bounding box center [642, 123] width 128 height 14
click at [589, 129] on input "[STREET_ADDRESS]" at bounding box center [583, 123] width 11 height 11
radio input "true"
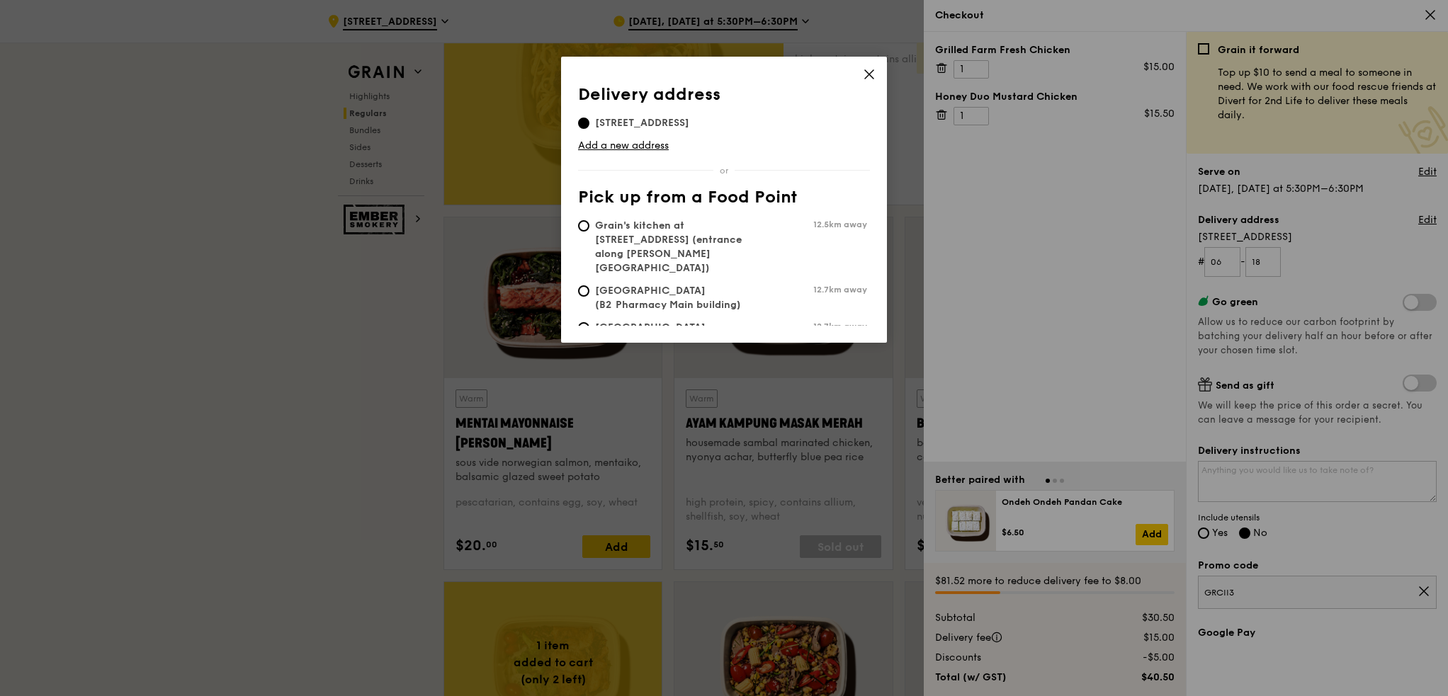
click at [866, 74] on icon at bounding box center [869, 74] width 13 height 13
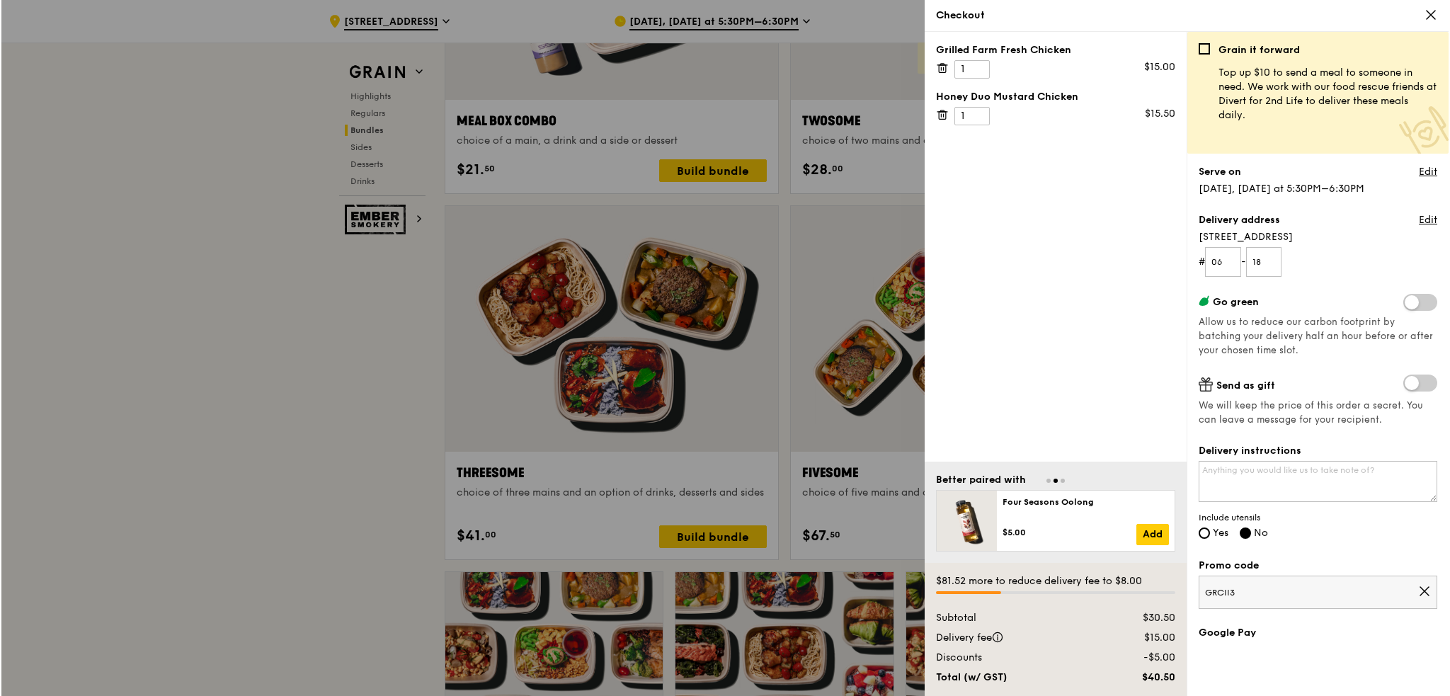
scroll to position [2543, 0]
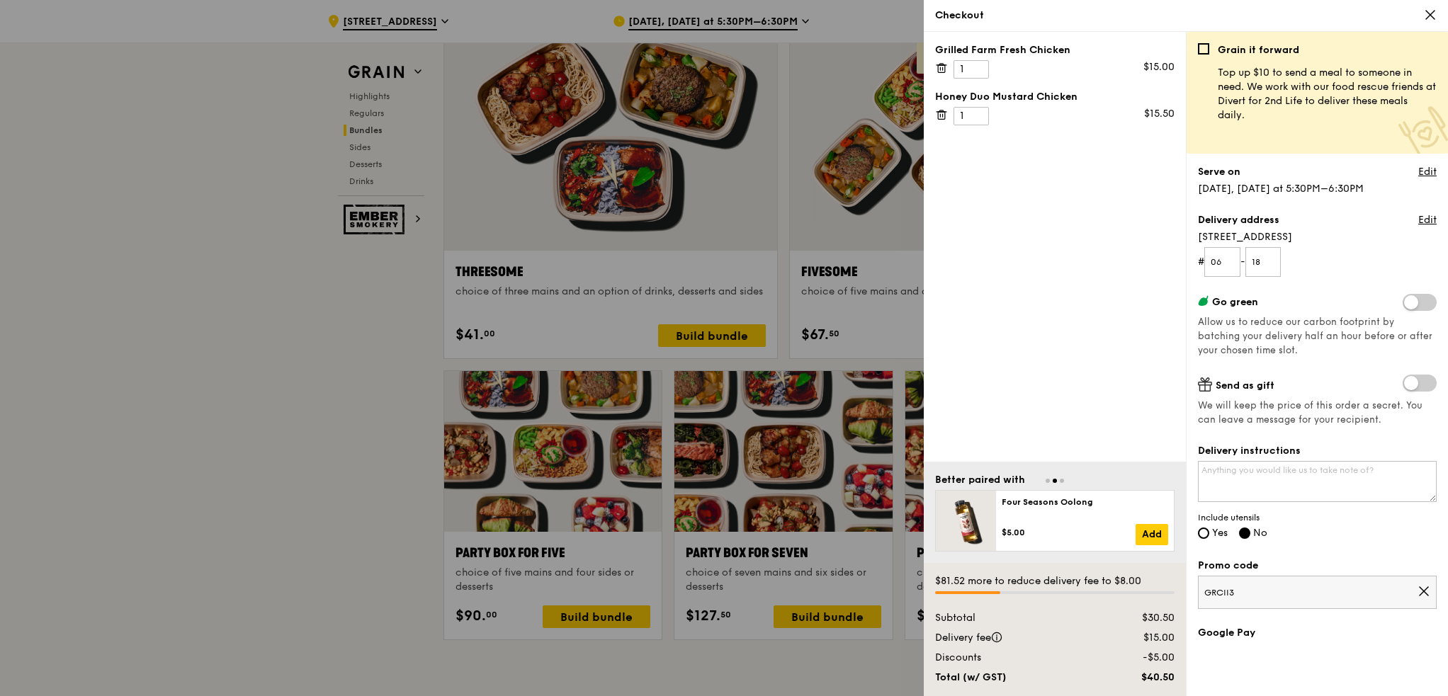
click at [1431, 18] on icon at bounding box center [1430, 14] width 13 height 13
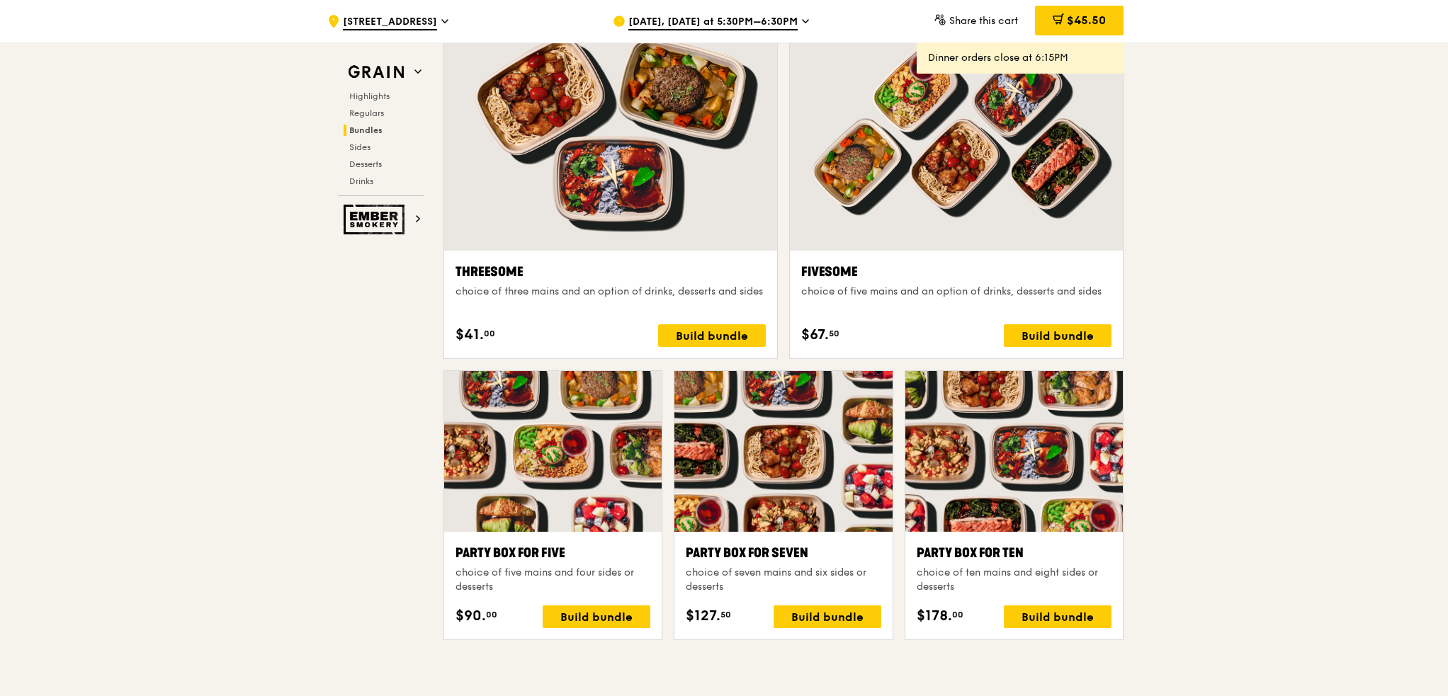
click at [570, 458] on div at bounding box center [552, 451] width 217 height 161
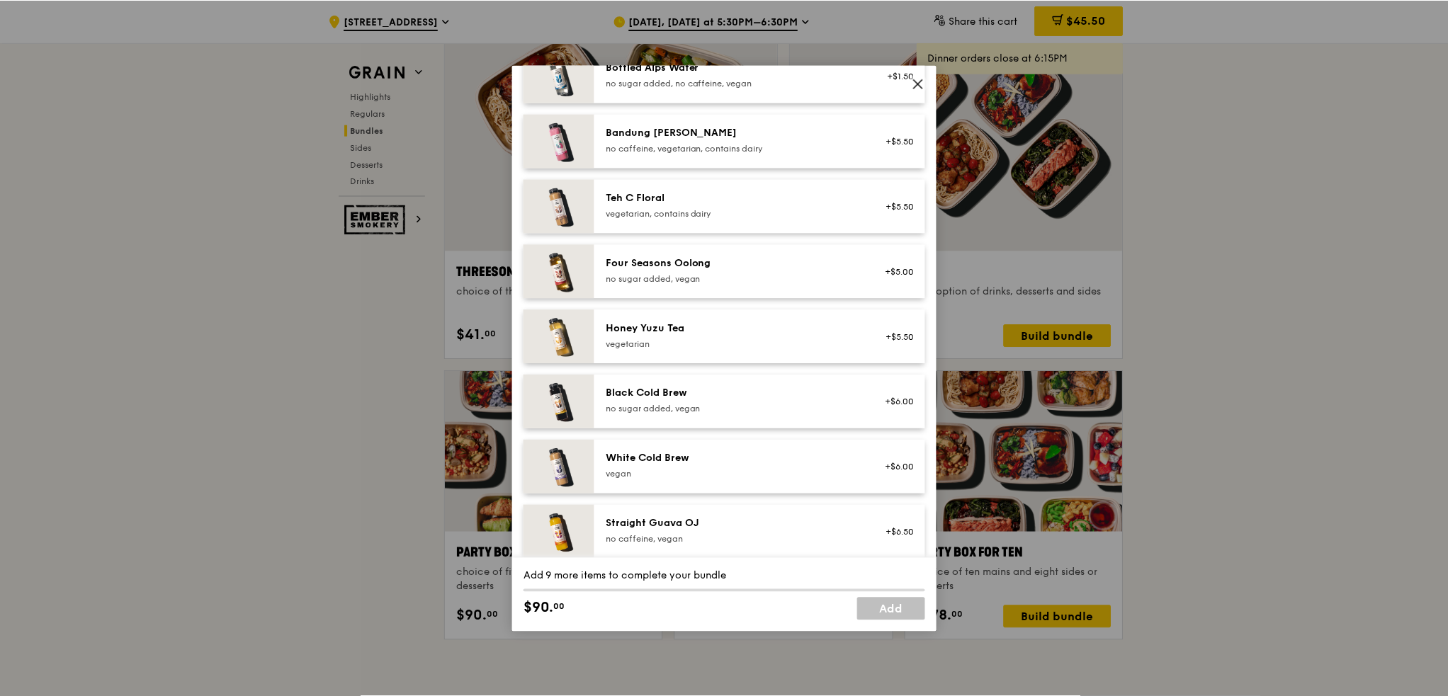
scroll to position [1776, 0]
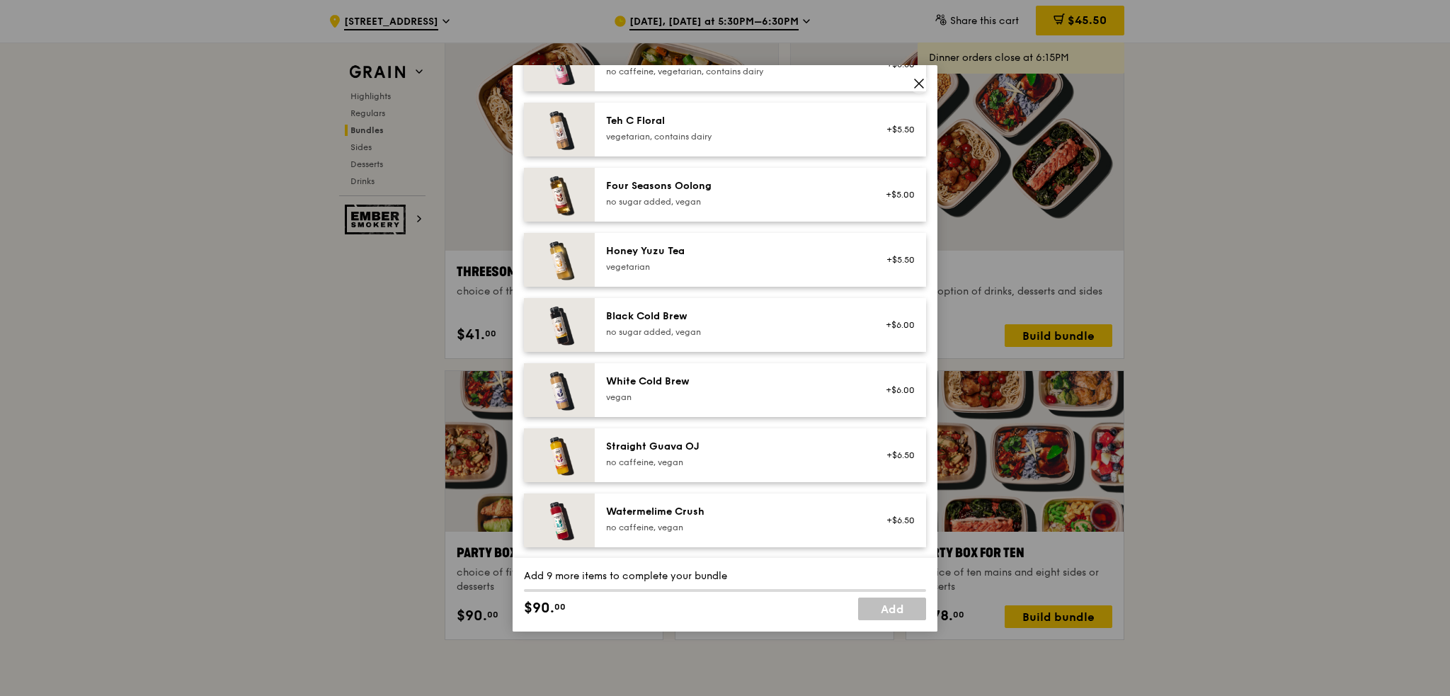
click at [922, 86] on icon at bounding box center [919, 83] width 8 height 8
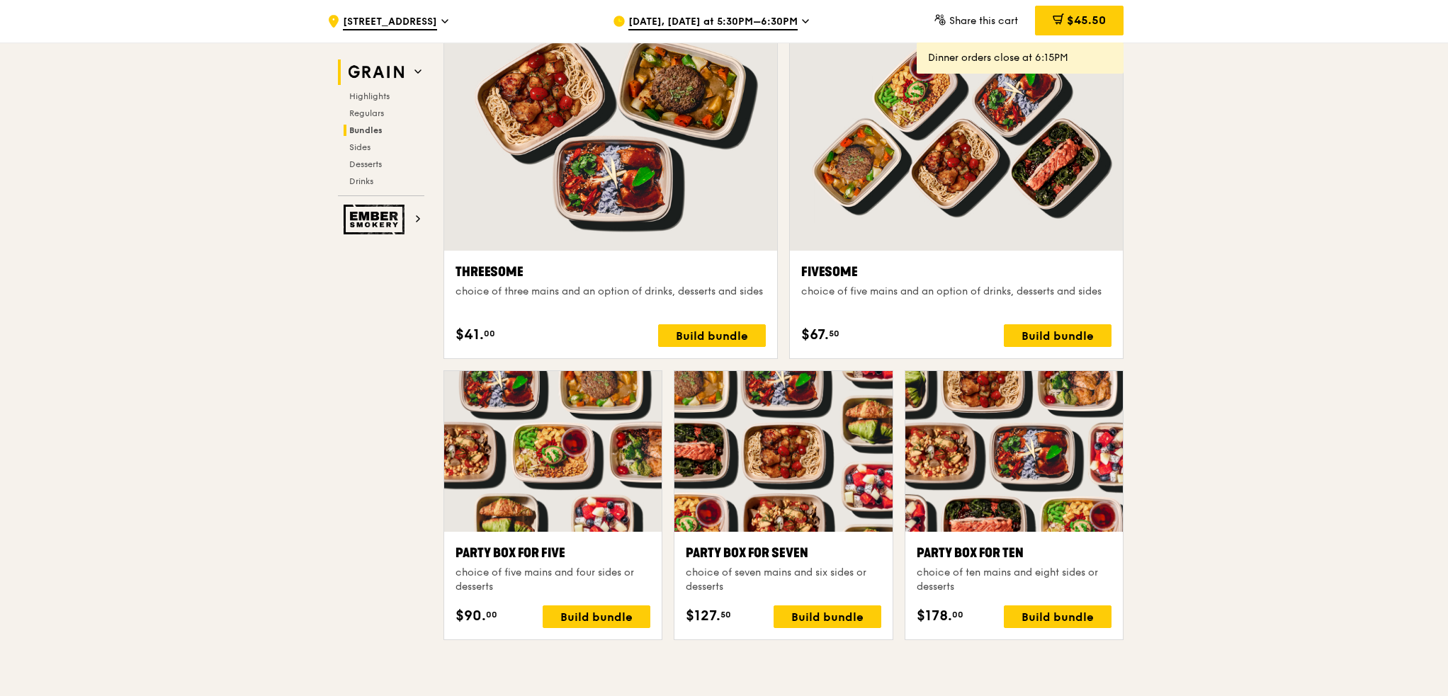
click at [419, 76] on span at bounding box center [417, 72] width 7 height 12
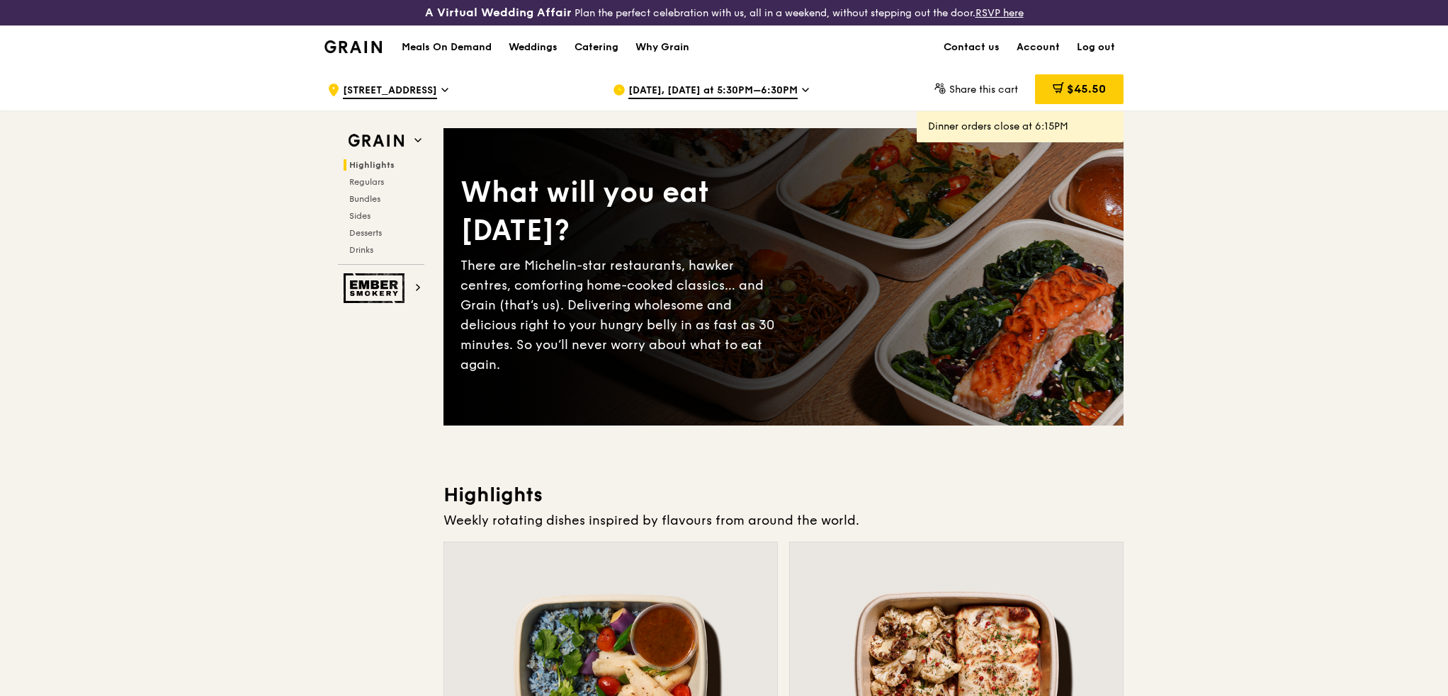
scroll to position [0, 0]
click at [589, 44] on div "Catering" at bounding box center [596, 47] width 44 height 42
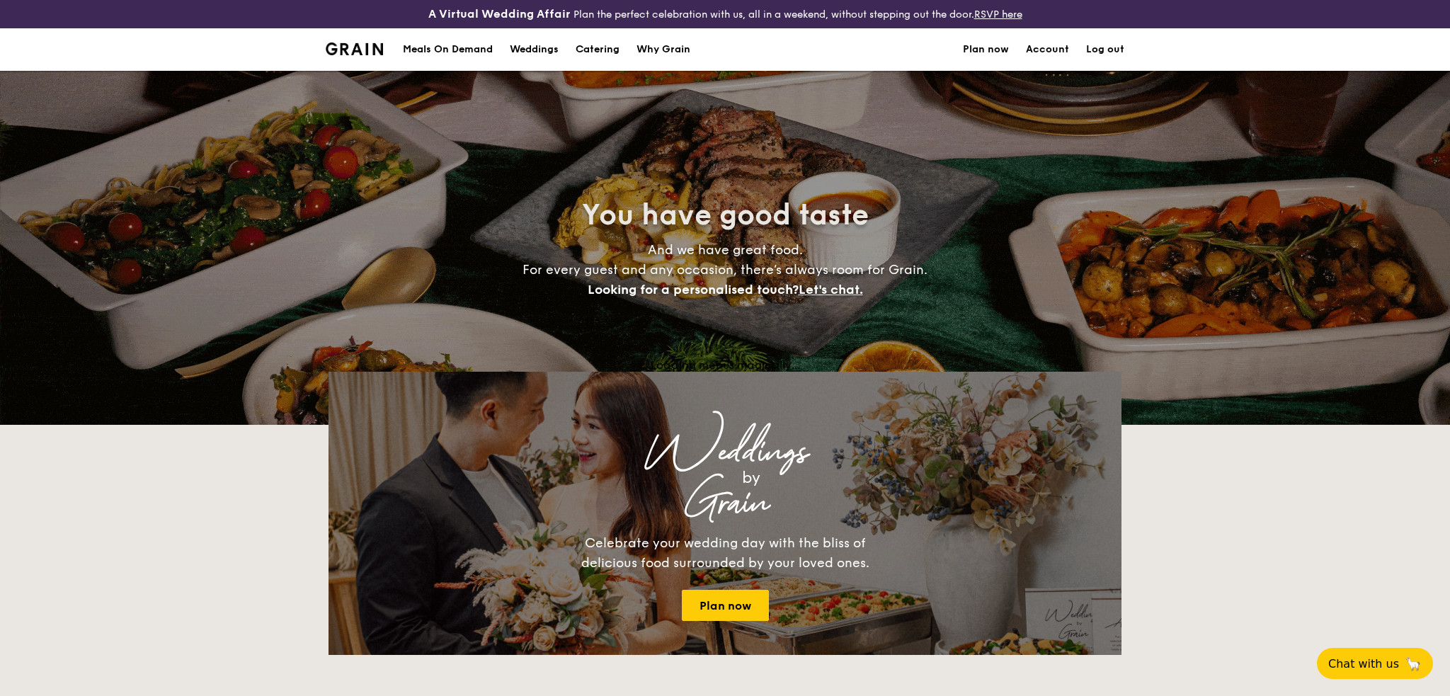
select select
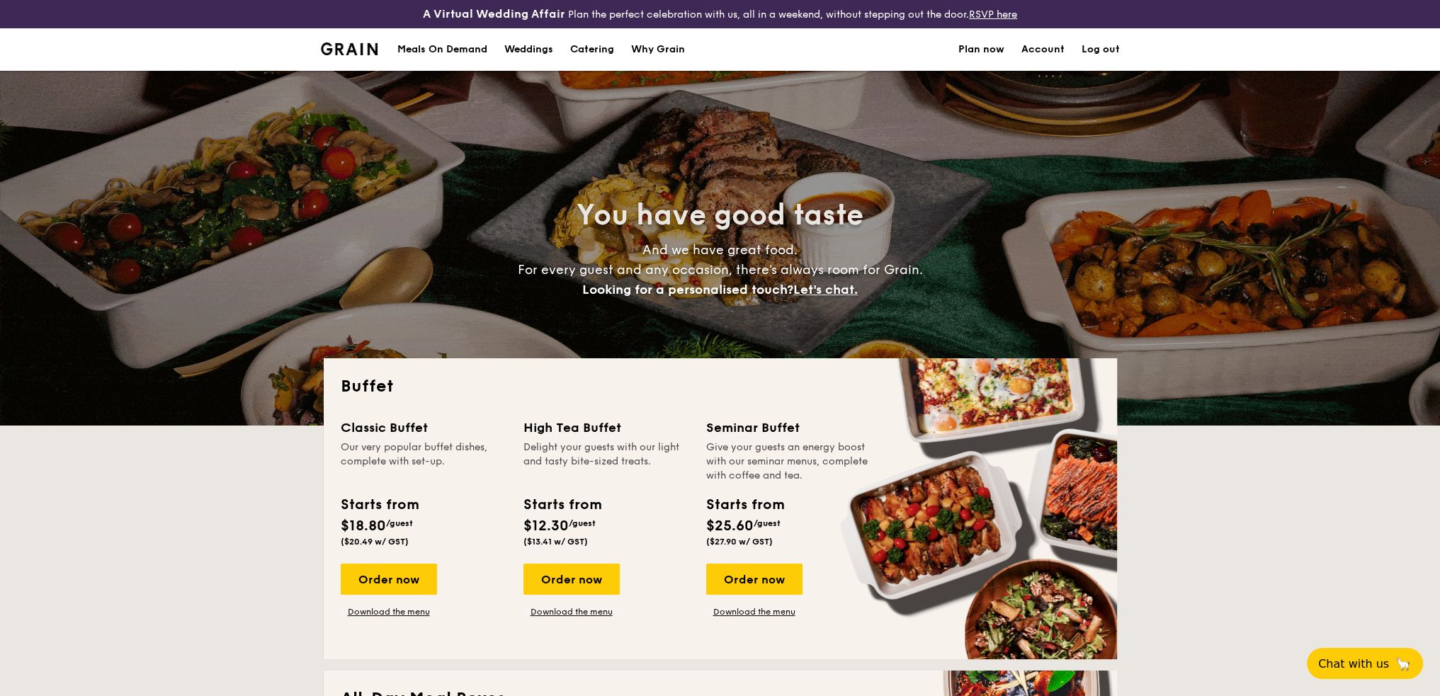
click at [456, 54] on div "Meals On Demand" at bounding box center [442, 49] width 90 height 42
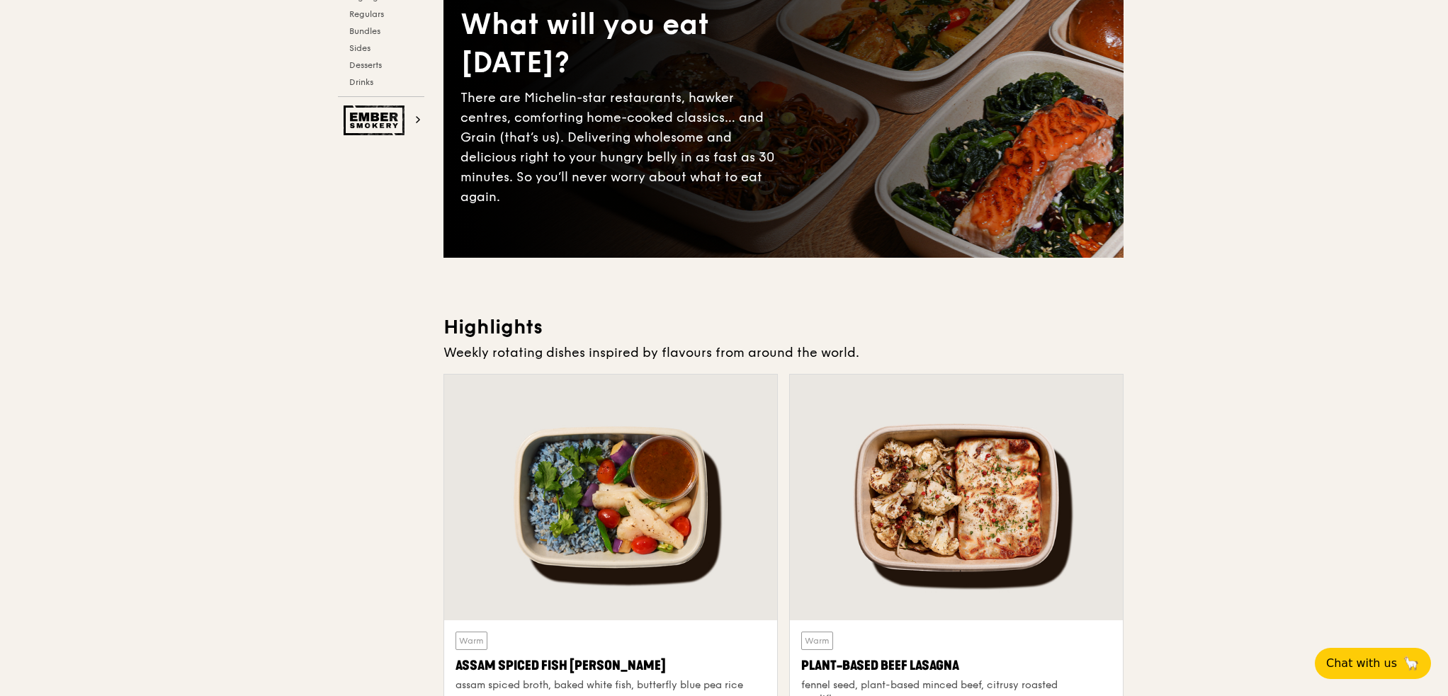
scroll to position [354, 0]
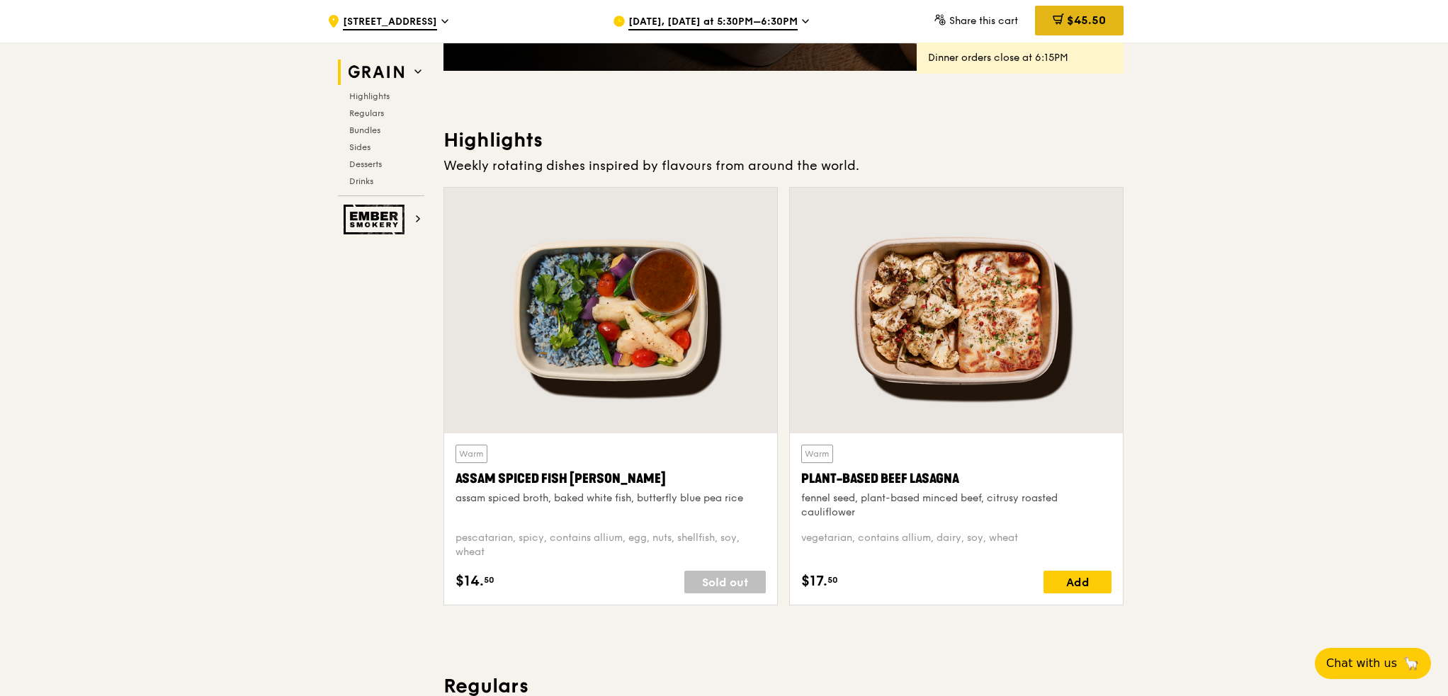
click at [1045, 8] on div "$45.50" at bounding box center [1079, 21] width 89 height 30
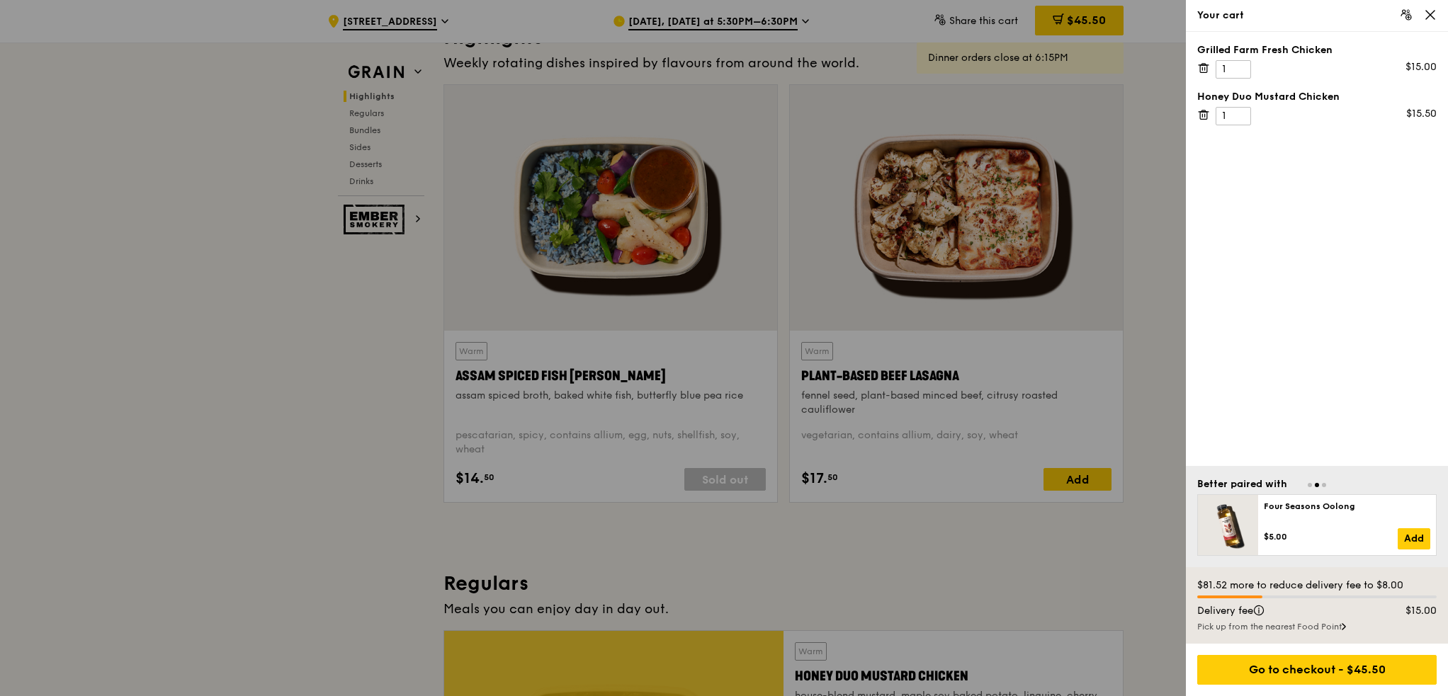
scroll to position [425, 0]
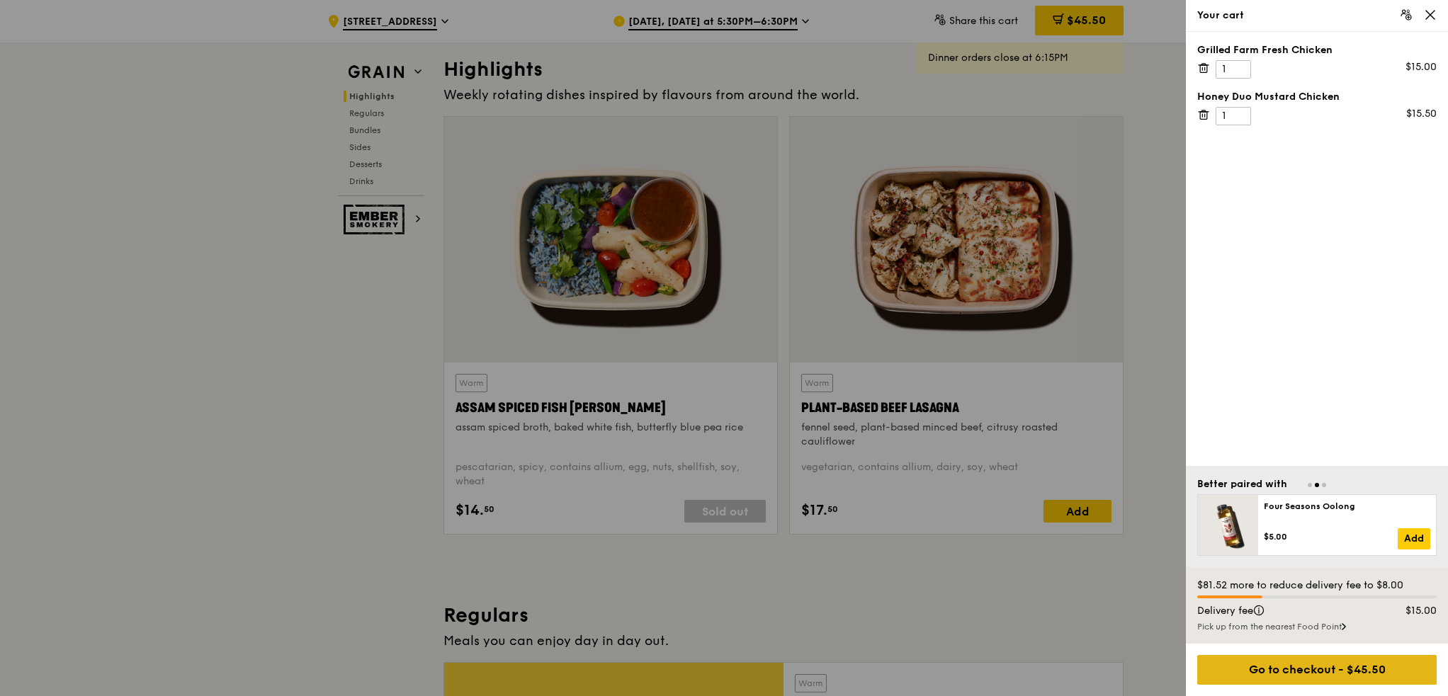
click at [1282, 676] on div "Go to checkout - $45.50" at bounding box center [1316, 670] width 239 height 30
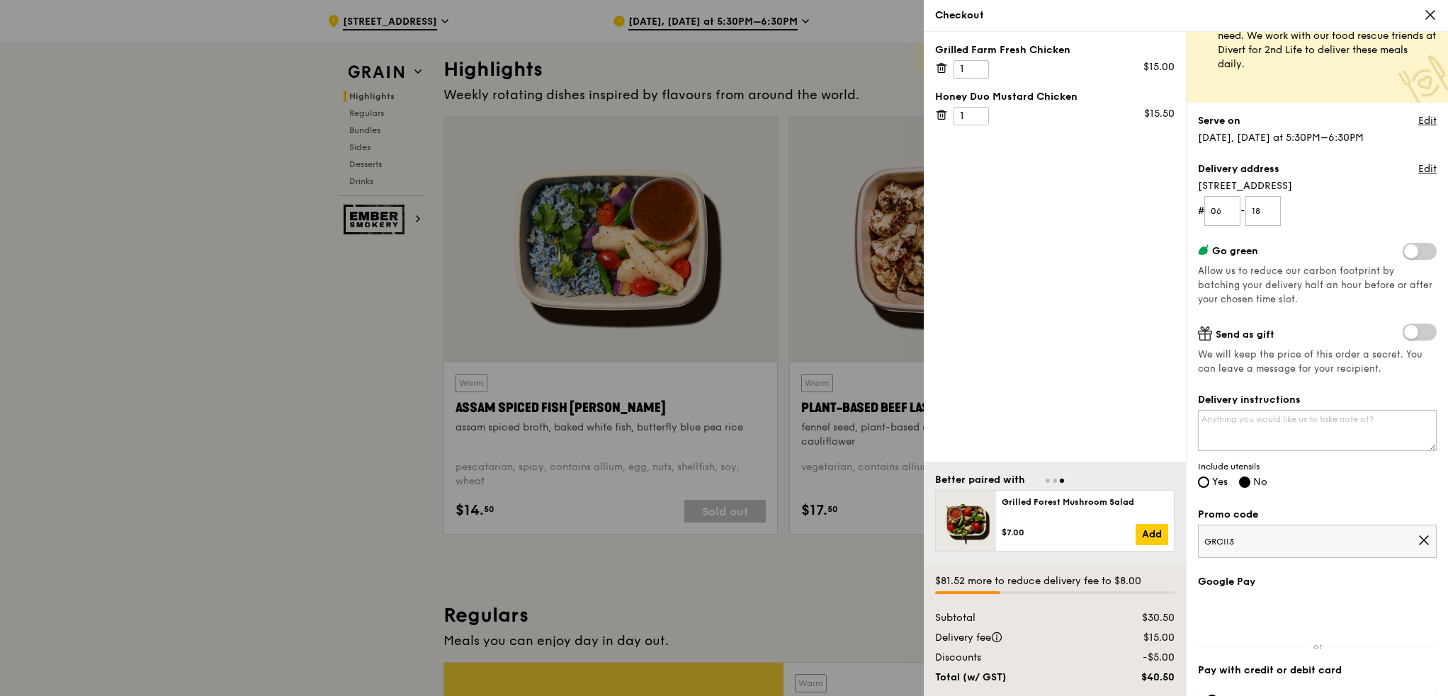
scroll to position [0, 0]
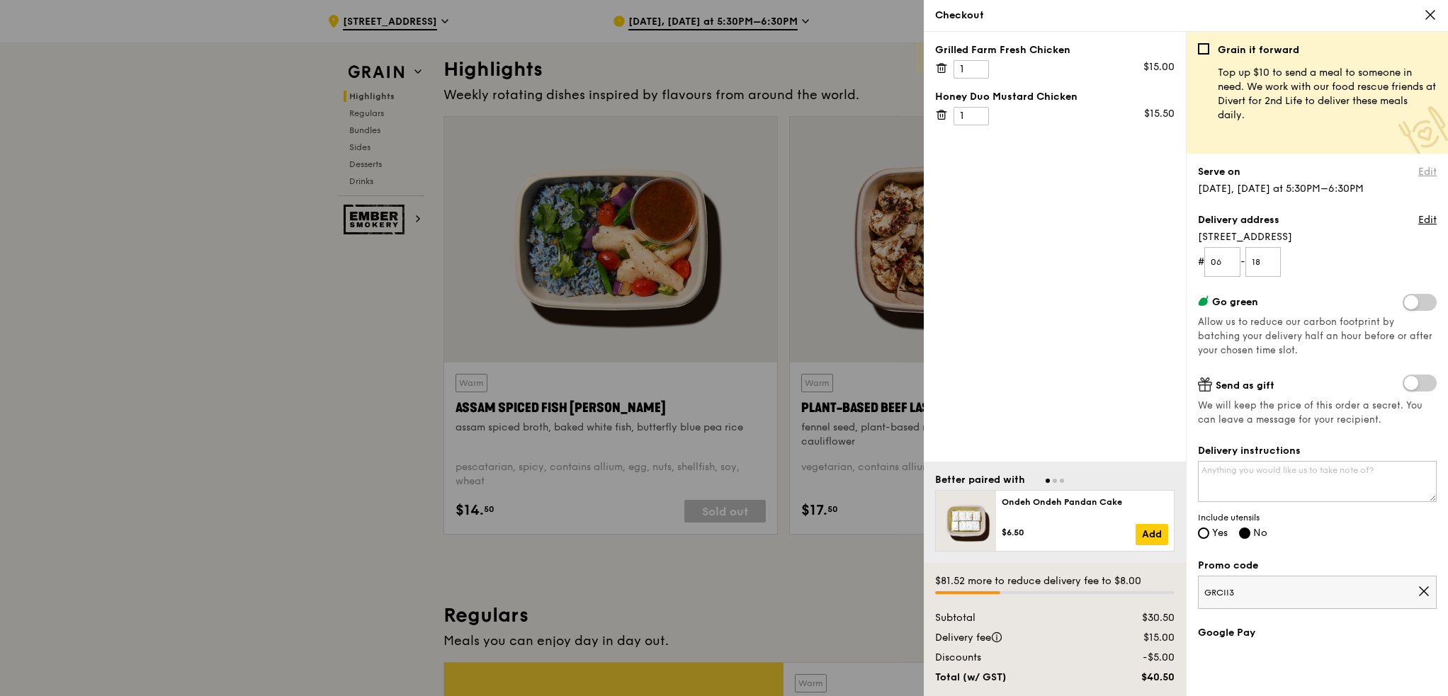
click at [1419, 172] on link "Edit" at bounding box center [1427, 172] width 18 height 14
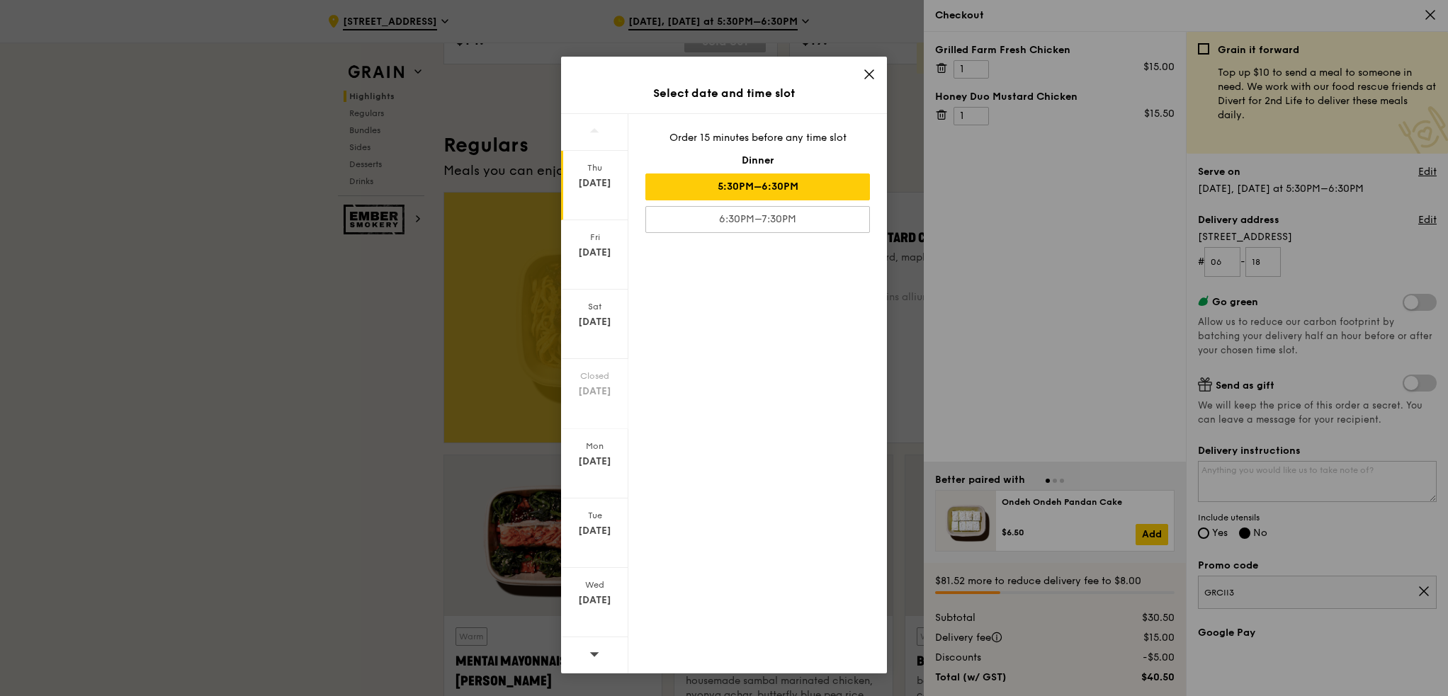
scroll to position [921, 0]
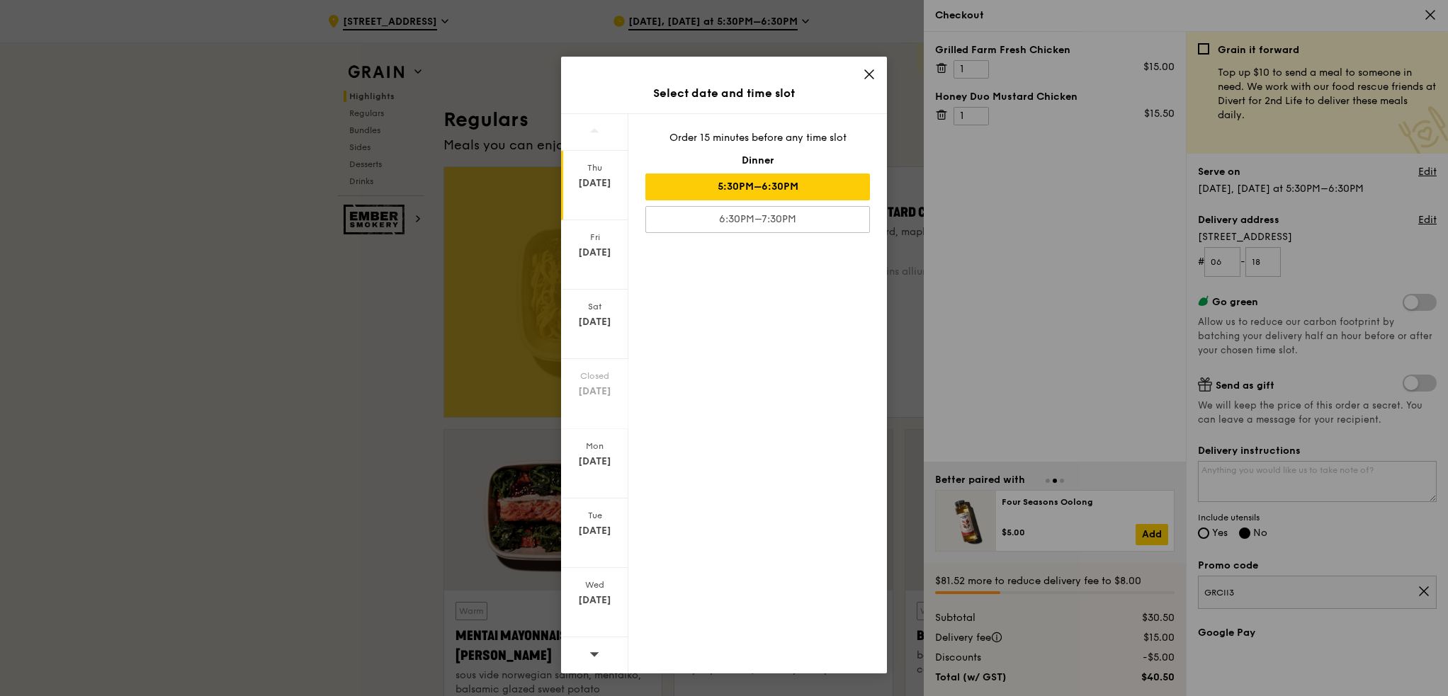
click at [591, 656] on icon at bounding box center [594, 654] width 10 height 11
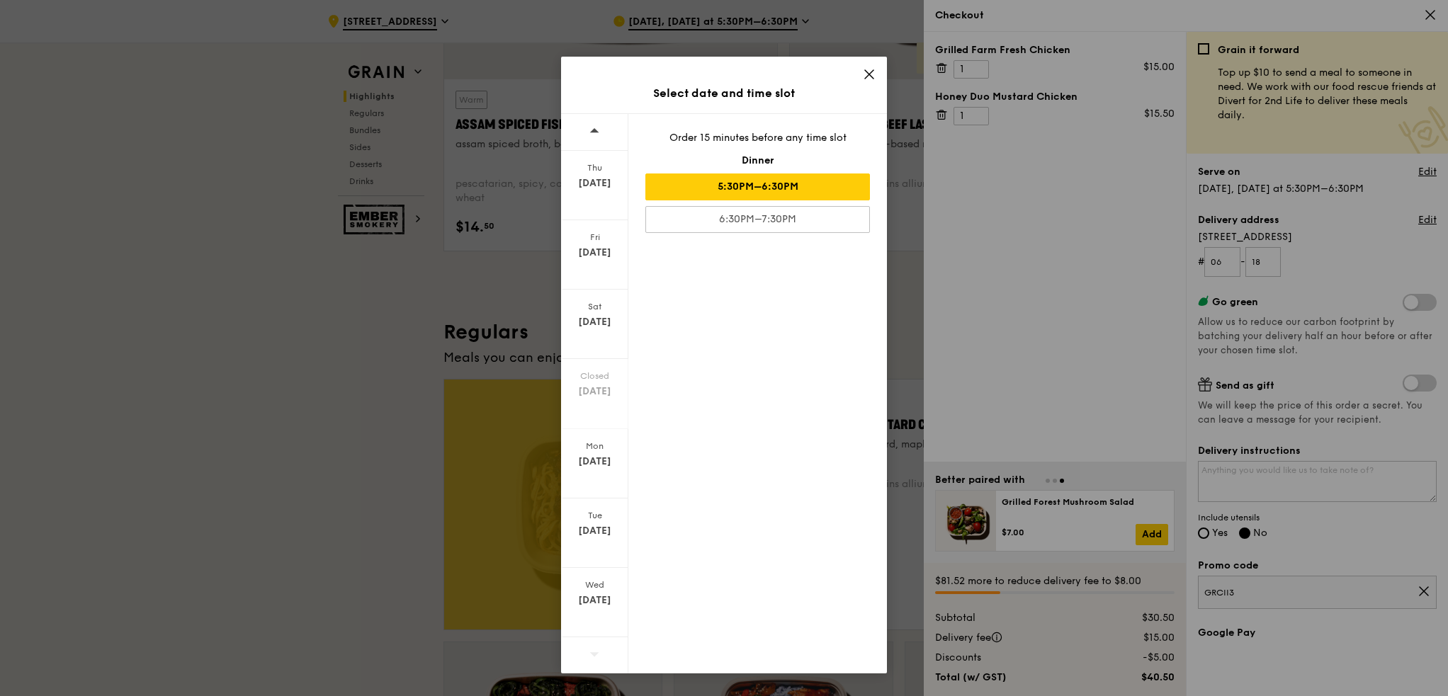
scroll to position [637, 0]
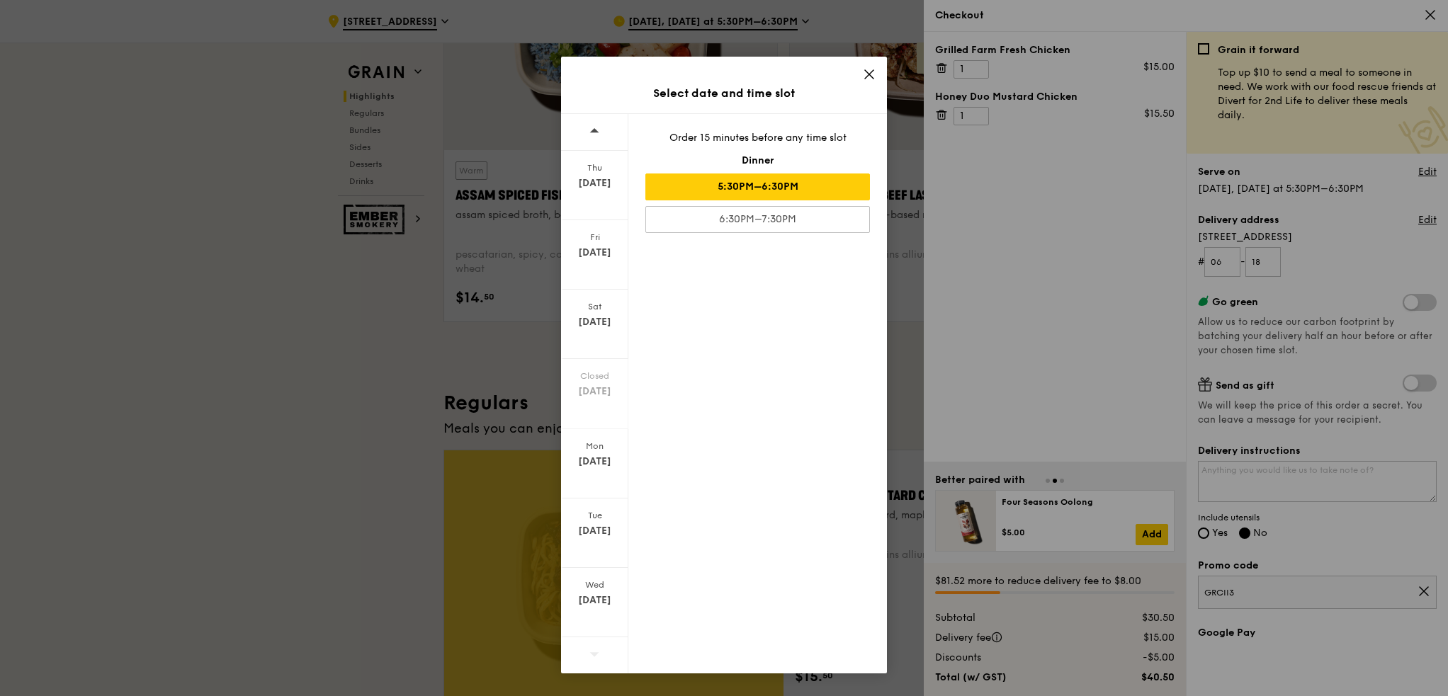
click at [869, 76] on icon at bounding box center [869, 74] width 13 height 13
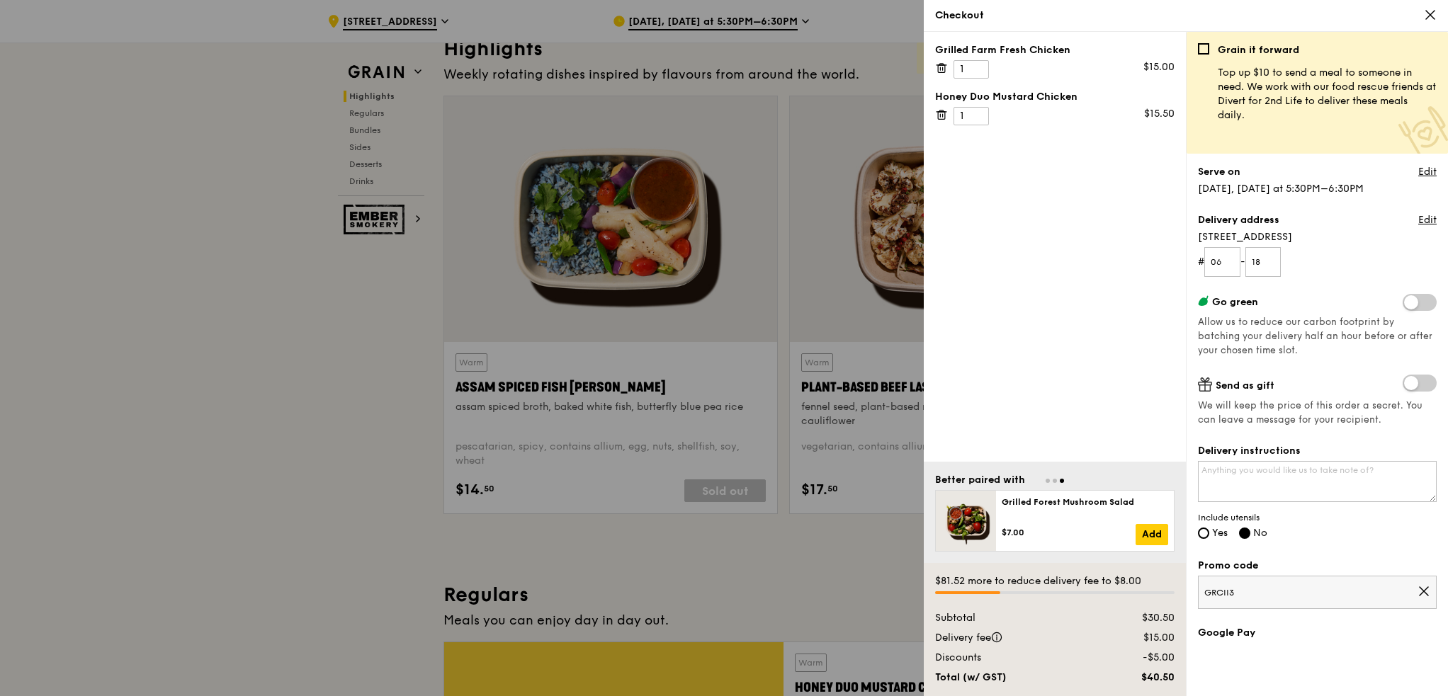
scroll to position [212, 0]
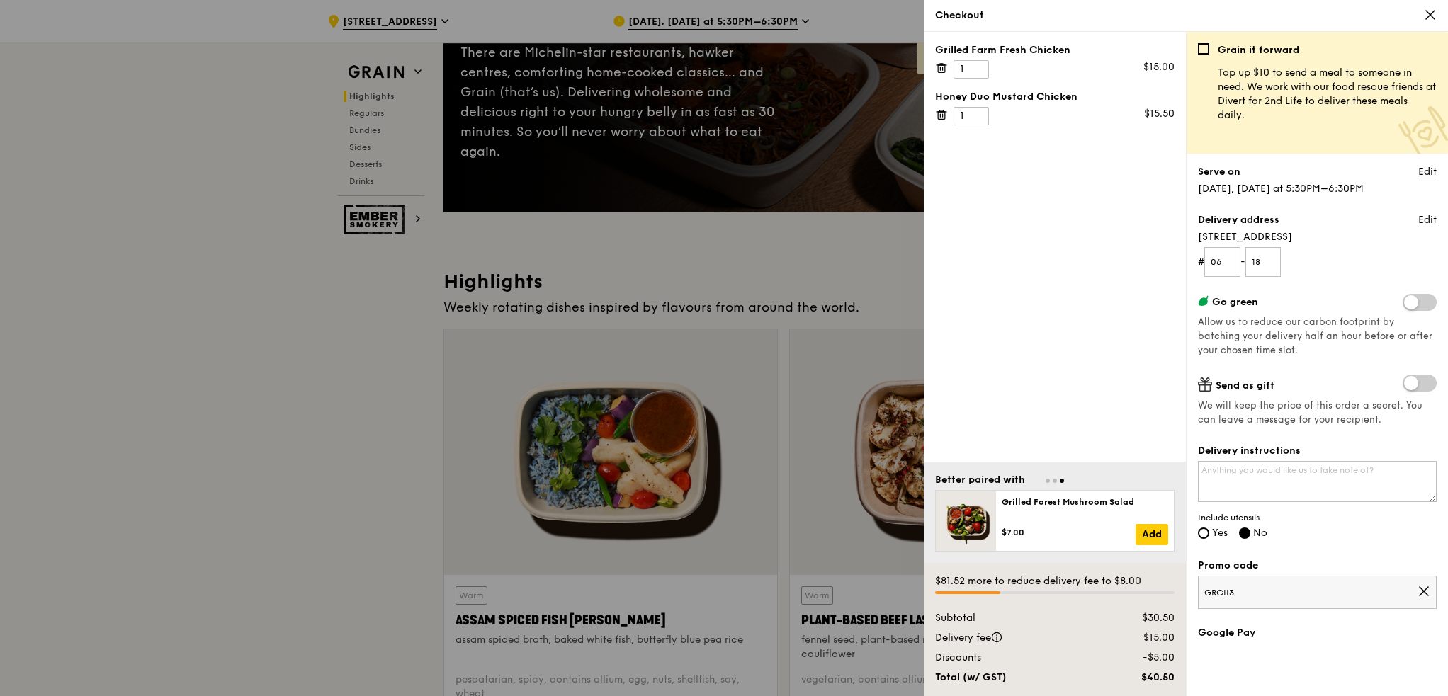
click at [1428, 11] on icon at bounding box center [1430, 14] width 13 height 13
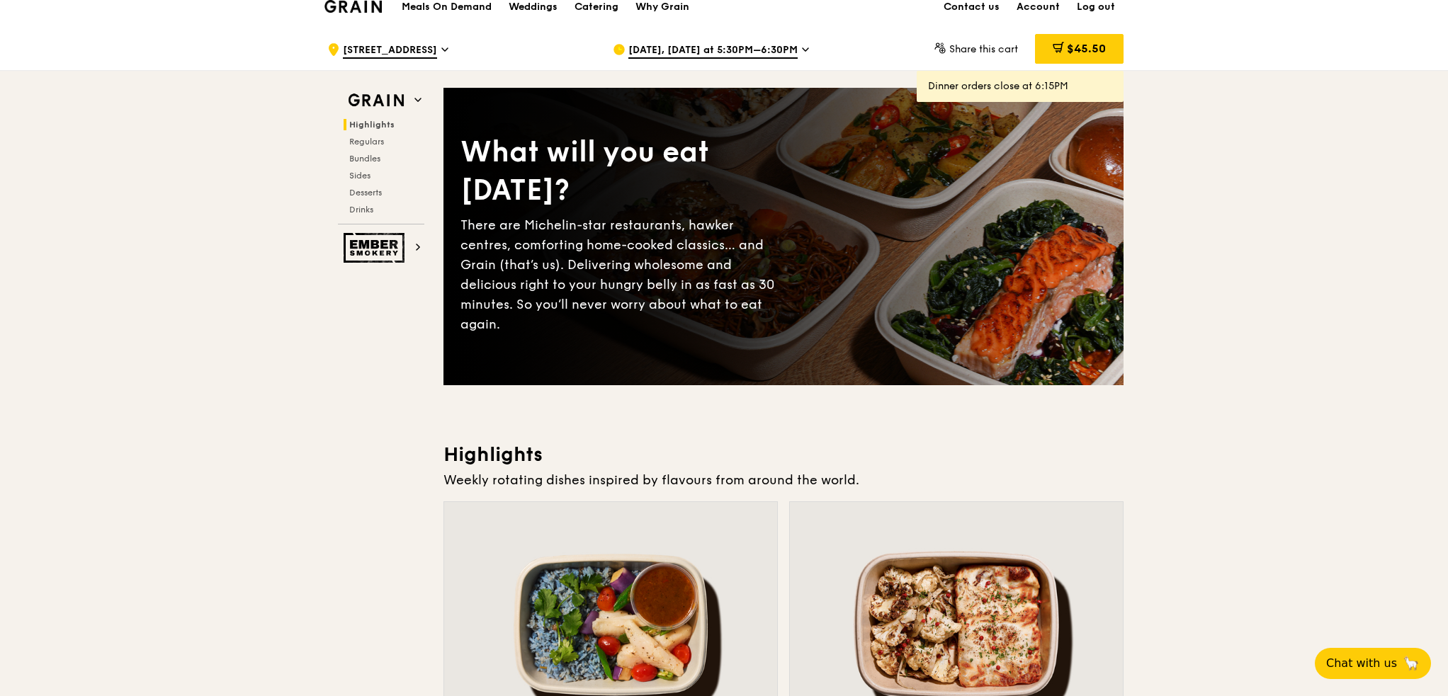
scroll to position [0, 0]
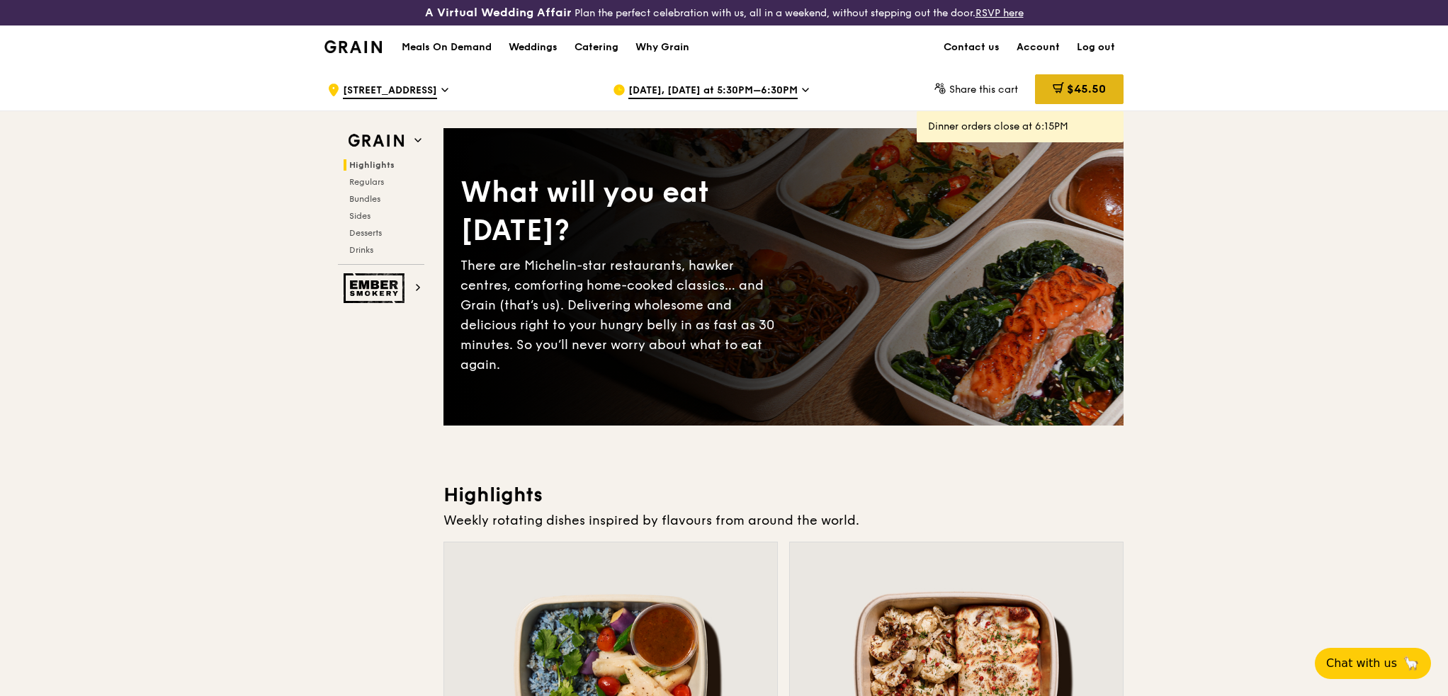
click at [1072, 87] on span "$45.50" at bounding box center [1086, 88] width 39 height 13
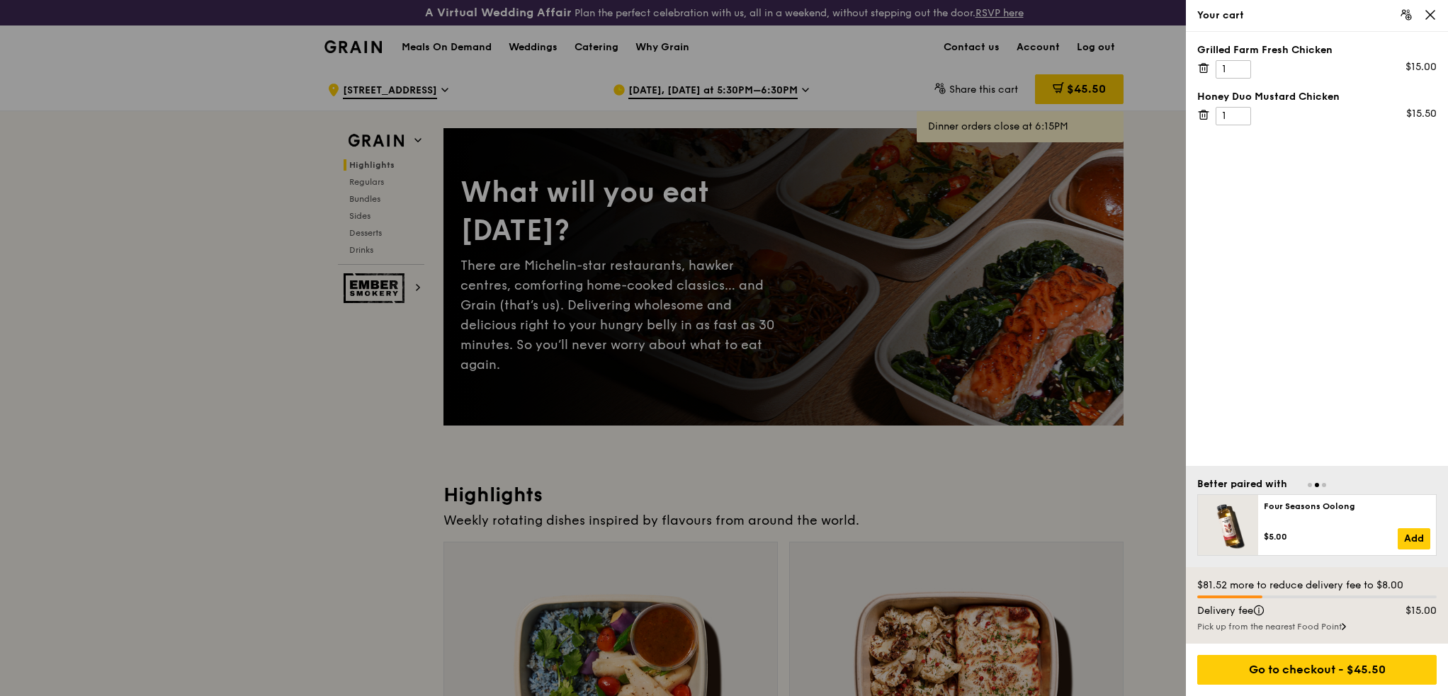
click at [1082, 86] on div at bounding box center [724, 348] width 1448 height 696
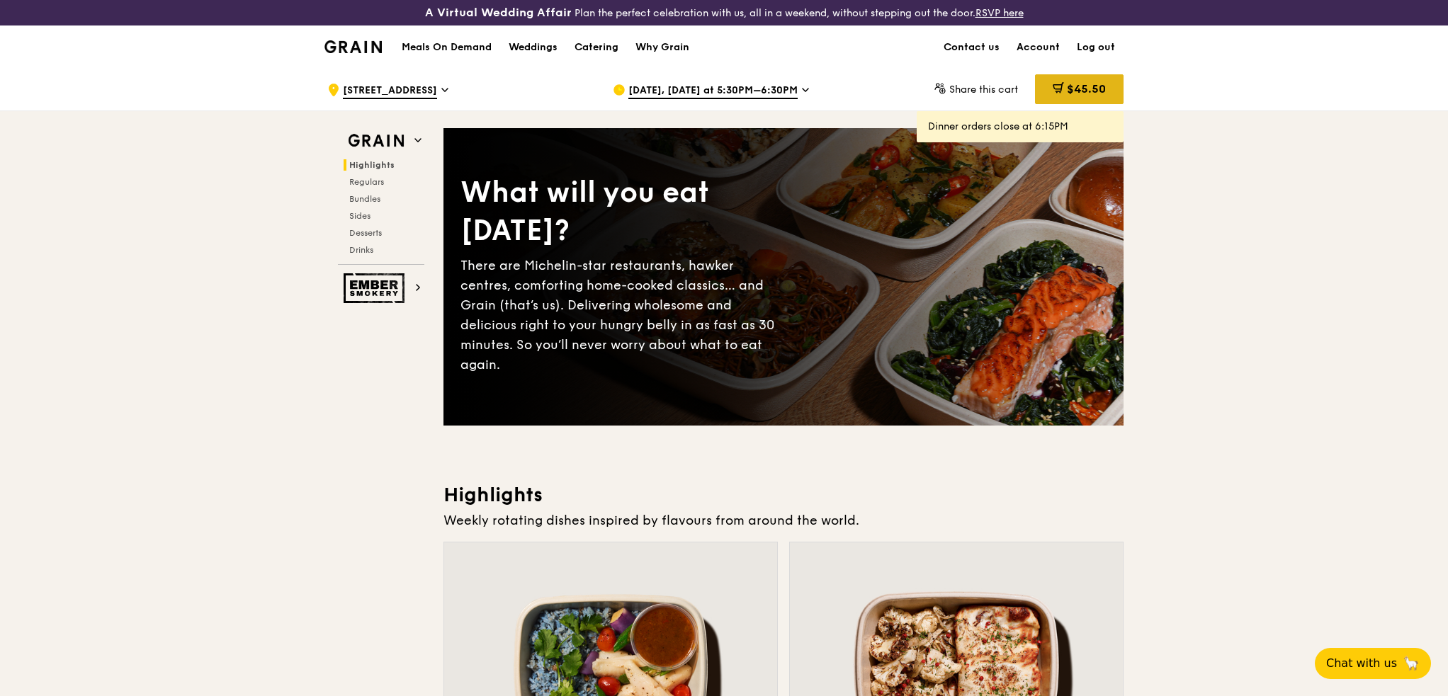
click at [1096, 86] on span "$45.50" at bounding box center [1086, 88] width 39 height 13
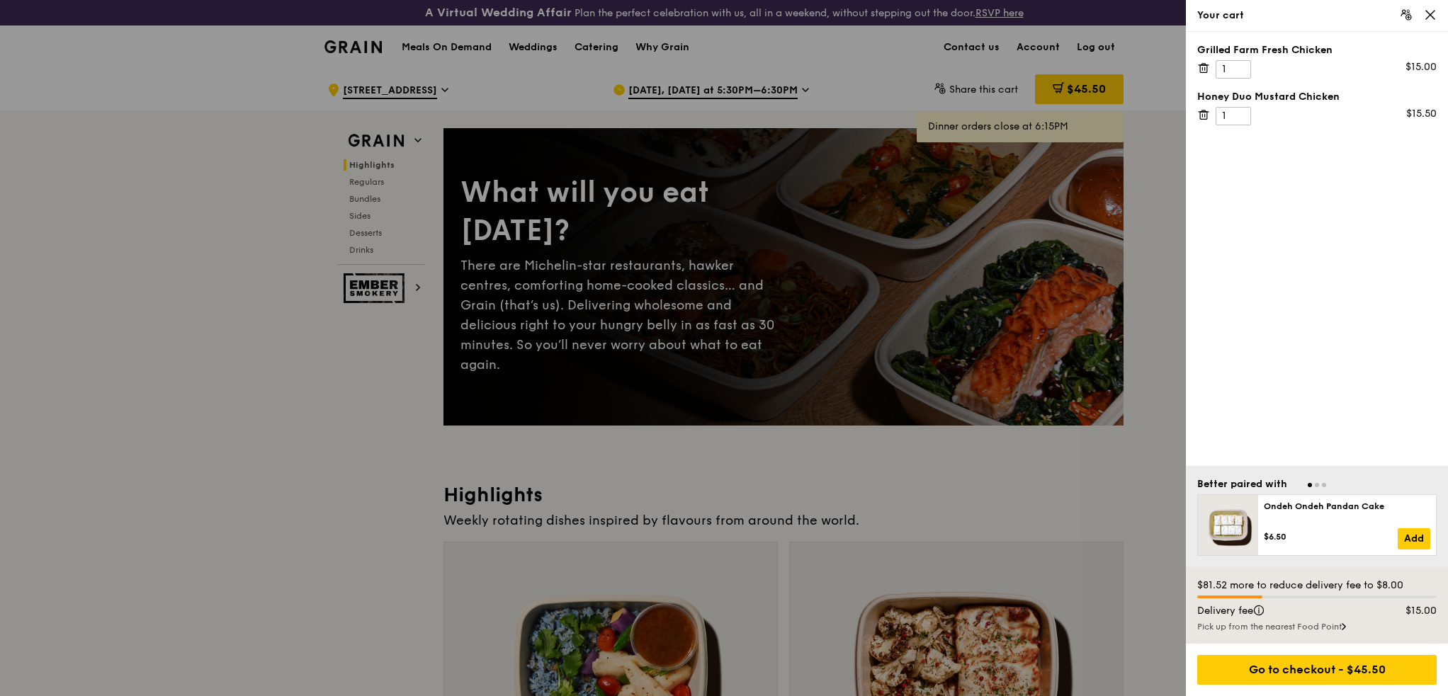
click at [776, 90] on div at bounding box center [724, 348] width 1448 height 696
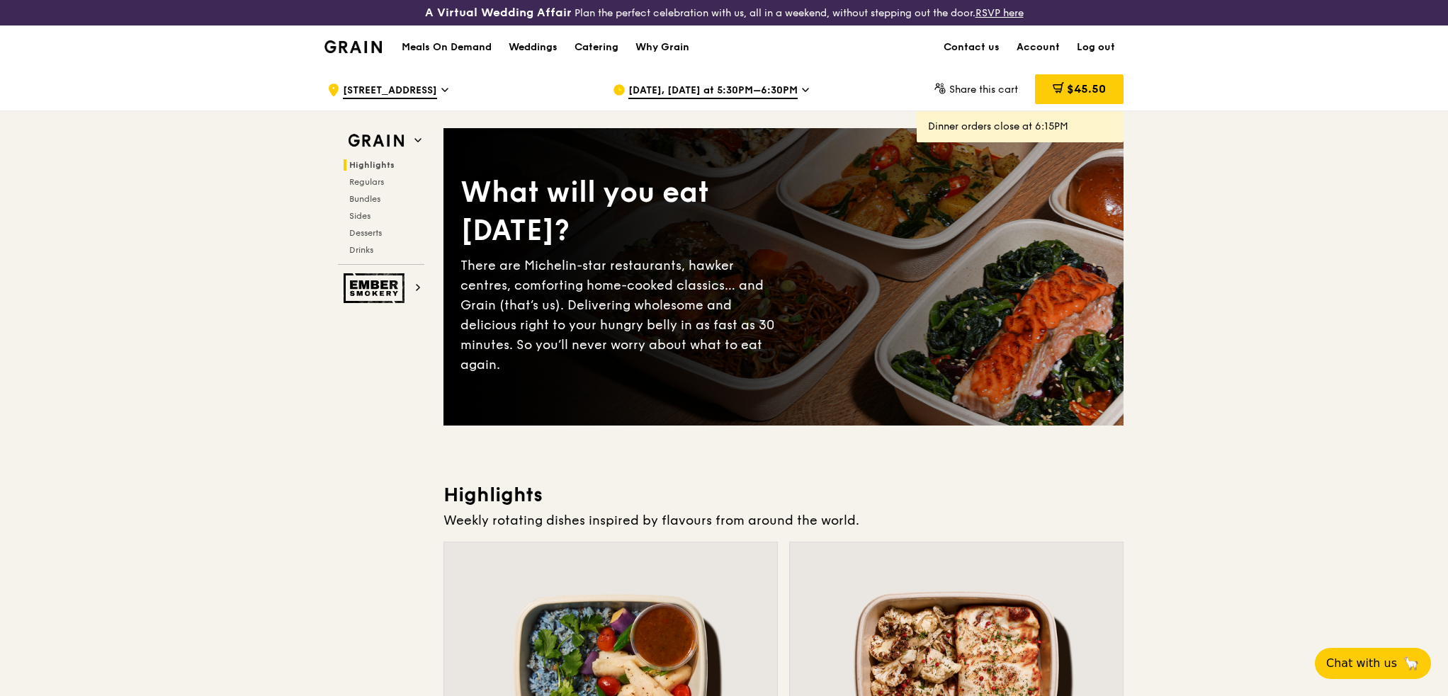
click at [784, 91] on span "[DATE], [DATE] at 5:30PM–6:30PM" at bounding box center [712, 92] width 169 height 16
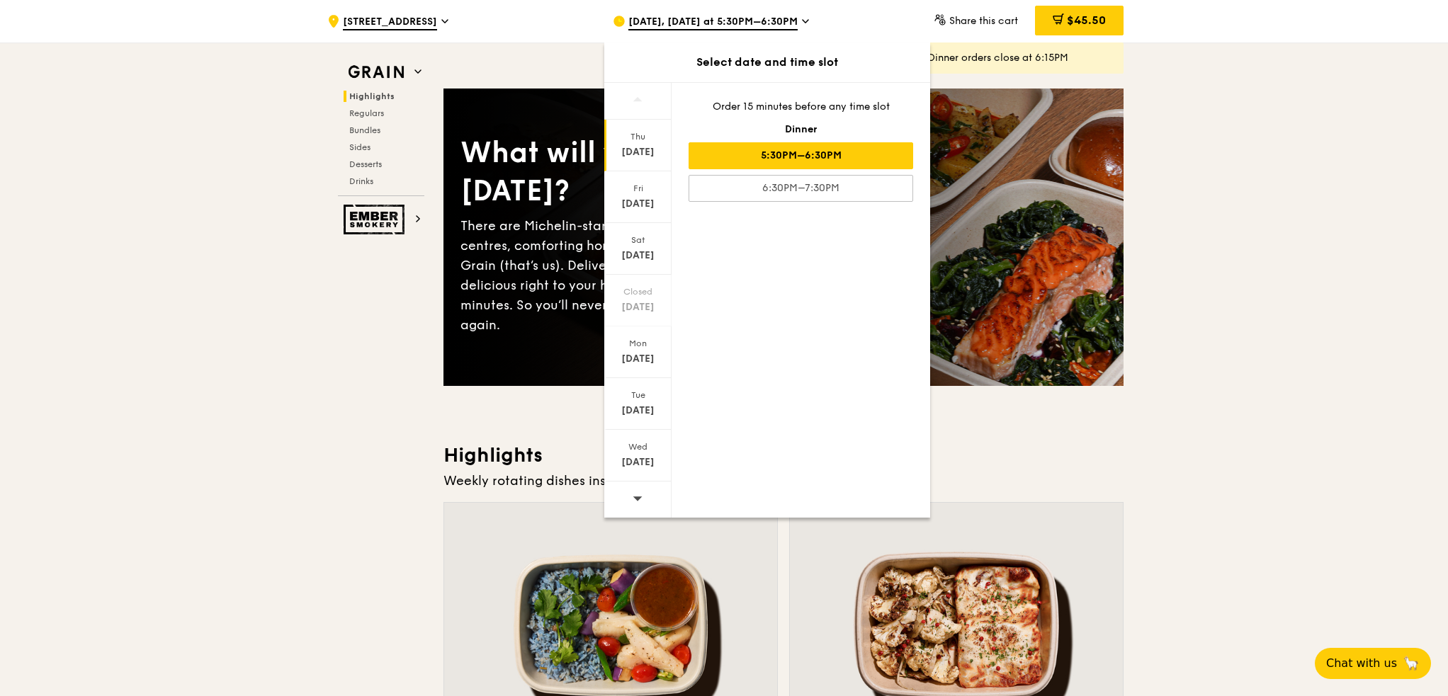
scroll to position [71, 0]
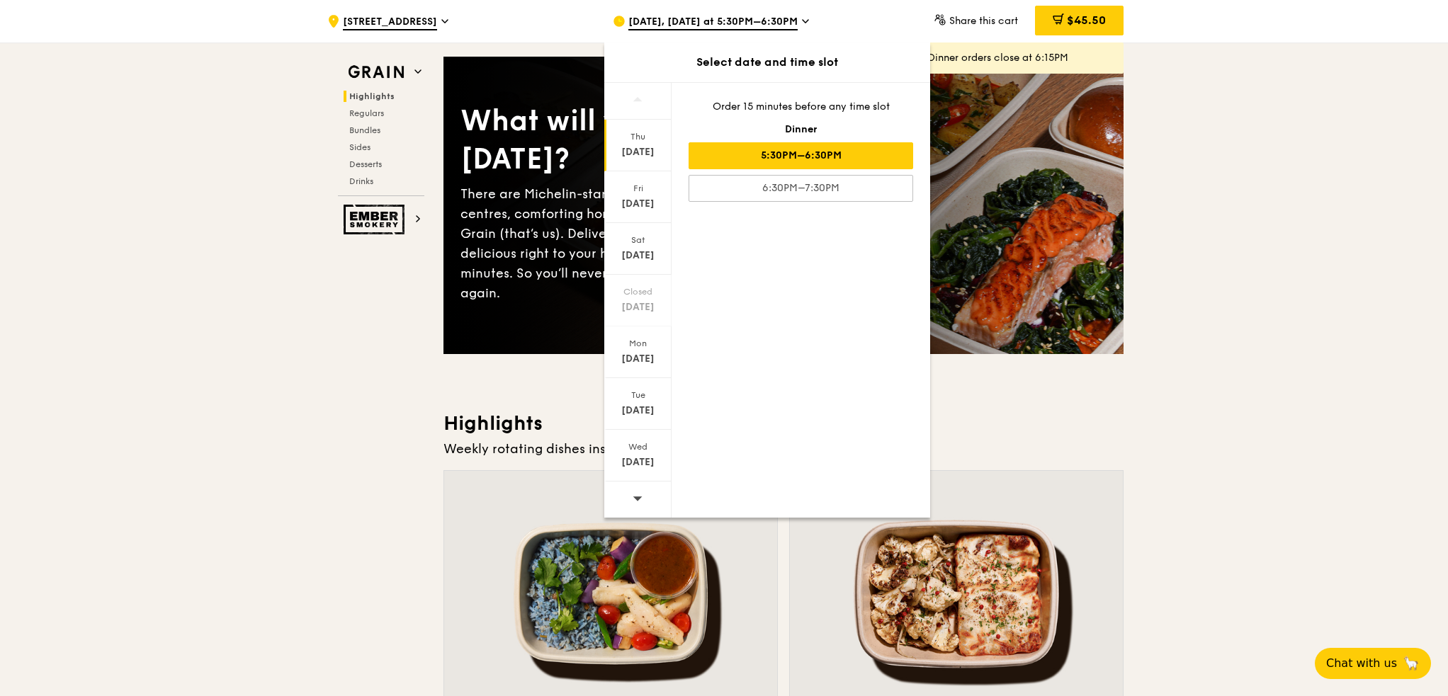
click at [635, 493] on icon at bounding box center [637, 498] width 10 height 11
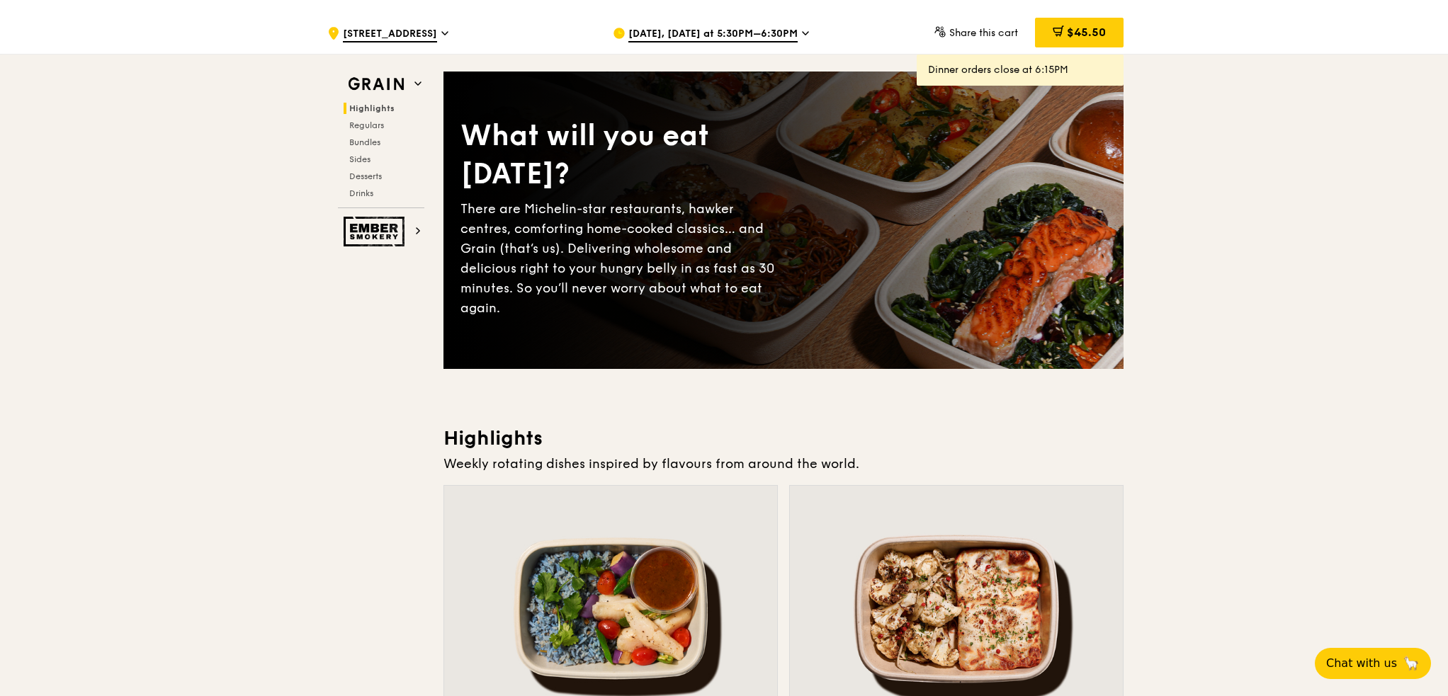
scroll to position [0, 0]
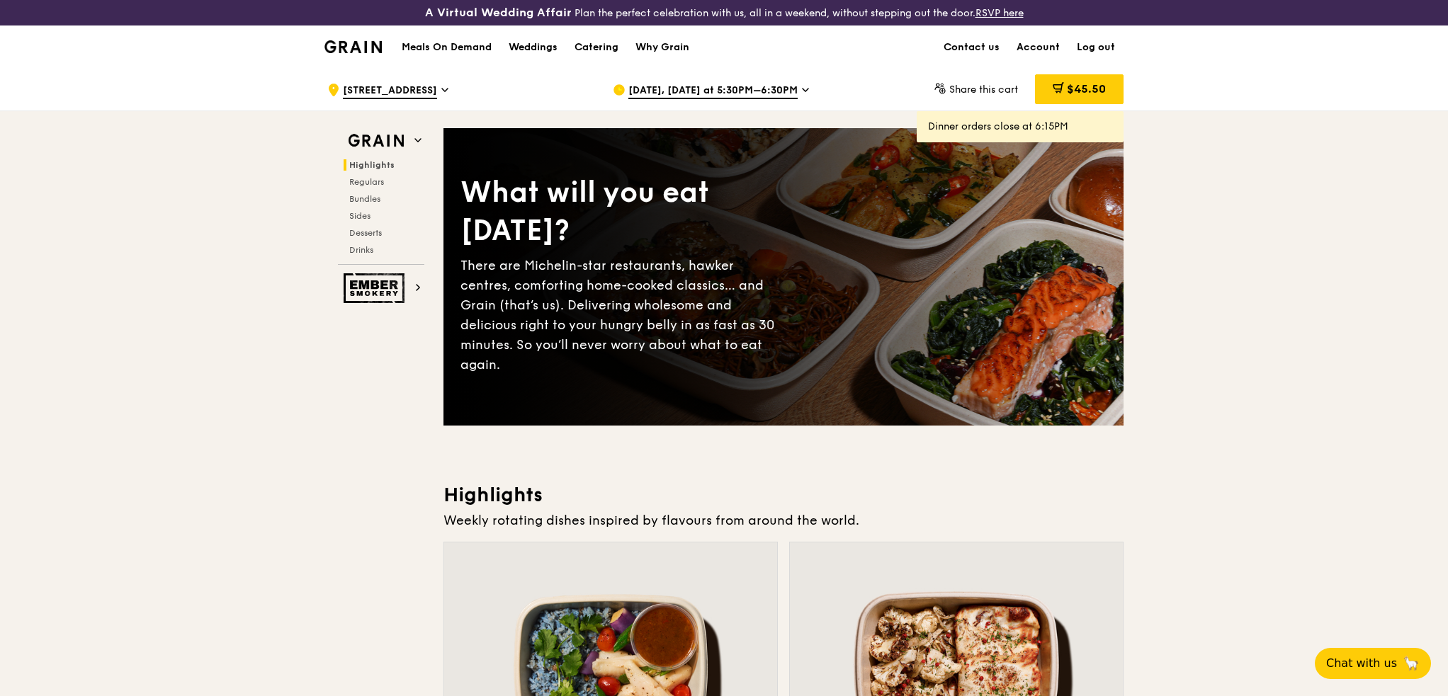
click at [805, 88] on div "[DATE], [DATE] at 5:30PM–6:30PM" at bounding box center [744, 90] width 263 height 42
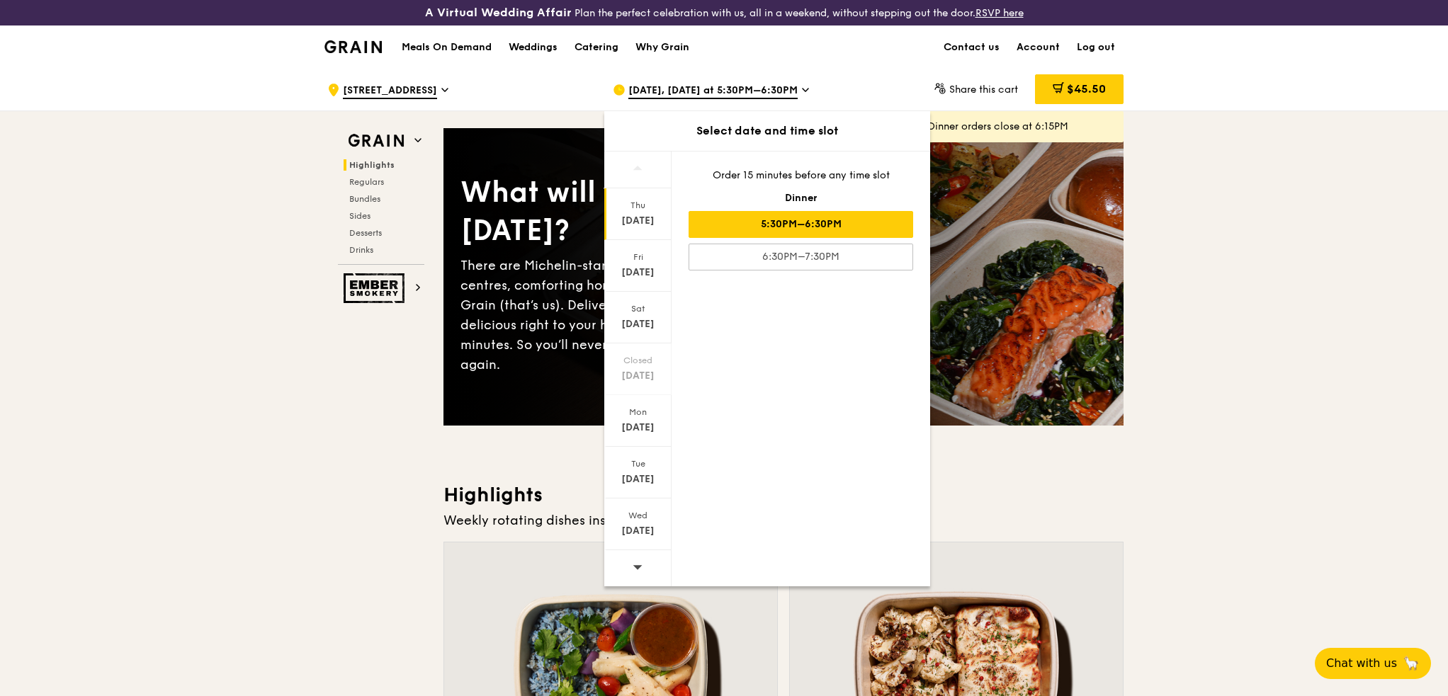
click at [427, 87] on span "[STREET_ADDRESS]" at bounding box center [390, 92] width 94 height 16
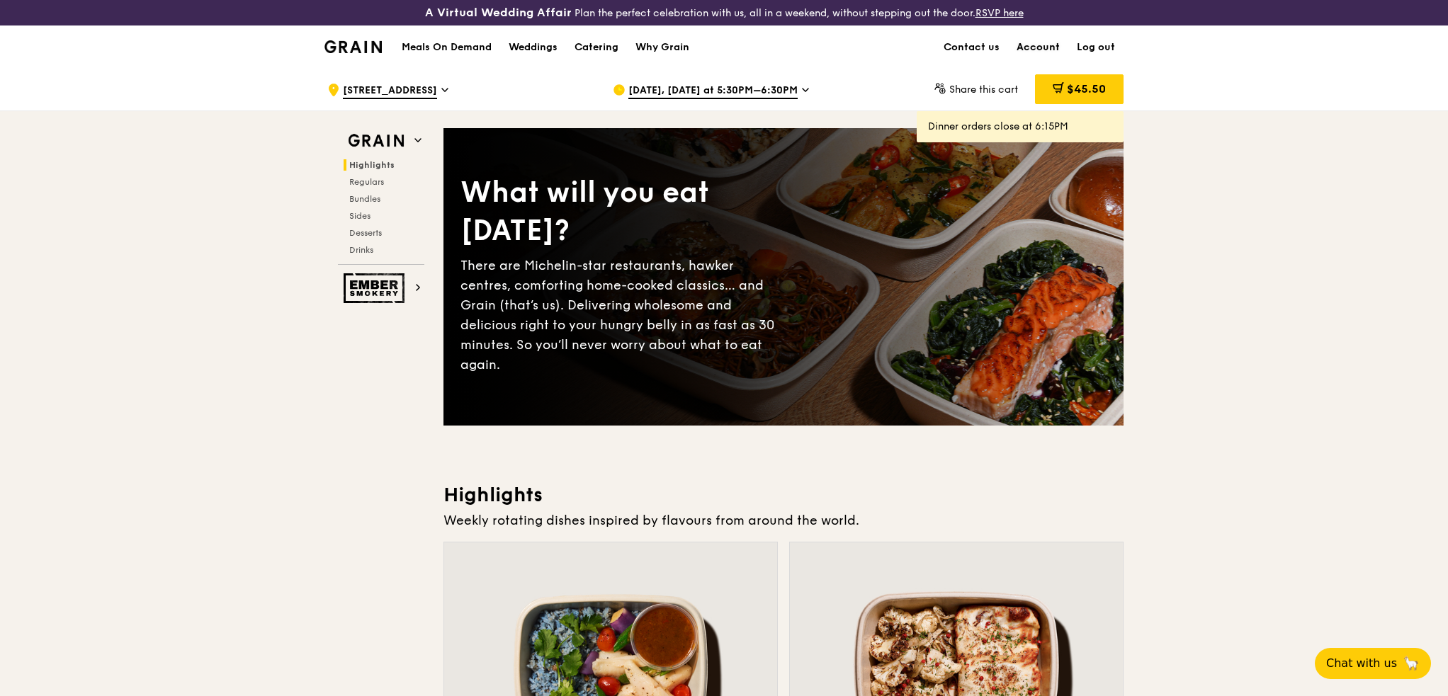
click at [1032, 51] on link "Account" at bounding box center [1038, 47] width 60 height 42
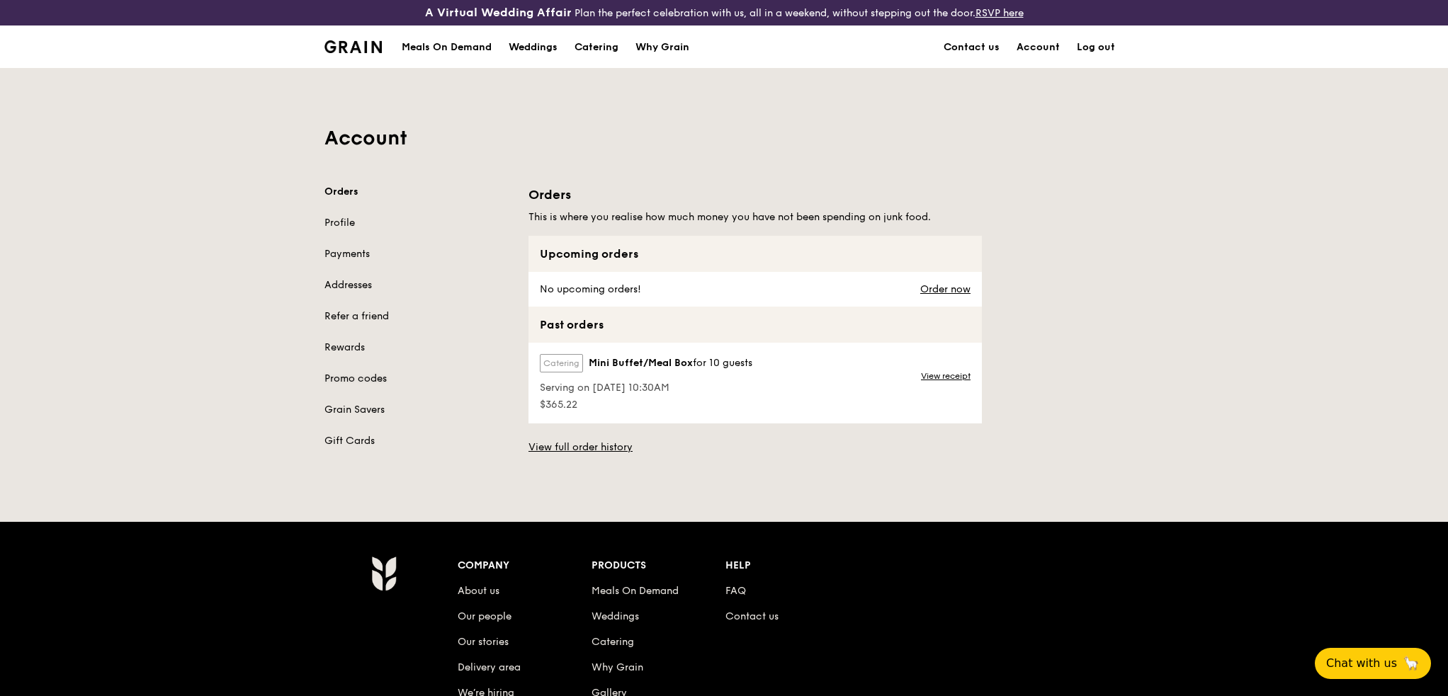
click at [348, 378] on link "Promo codes" at bounding box center [417, 379] width 187 height 14
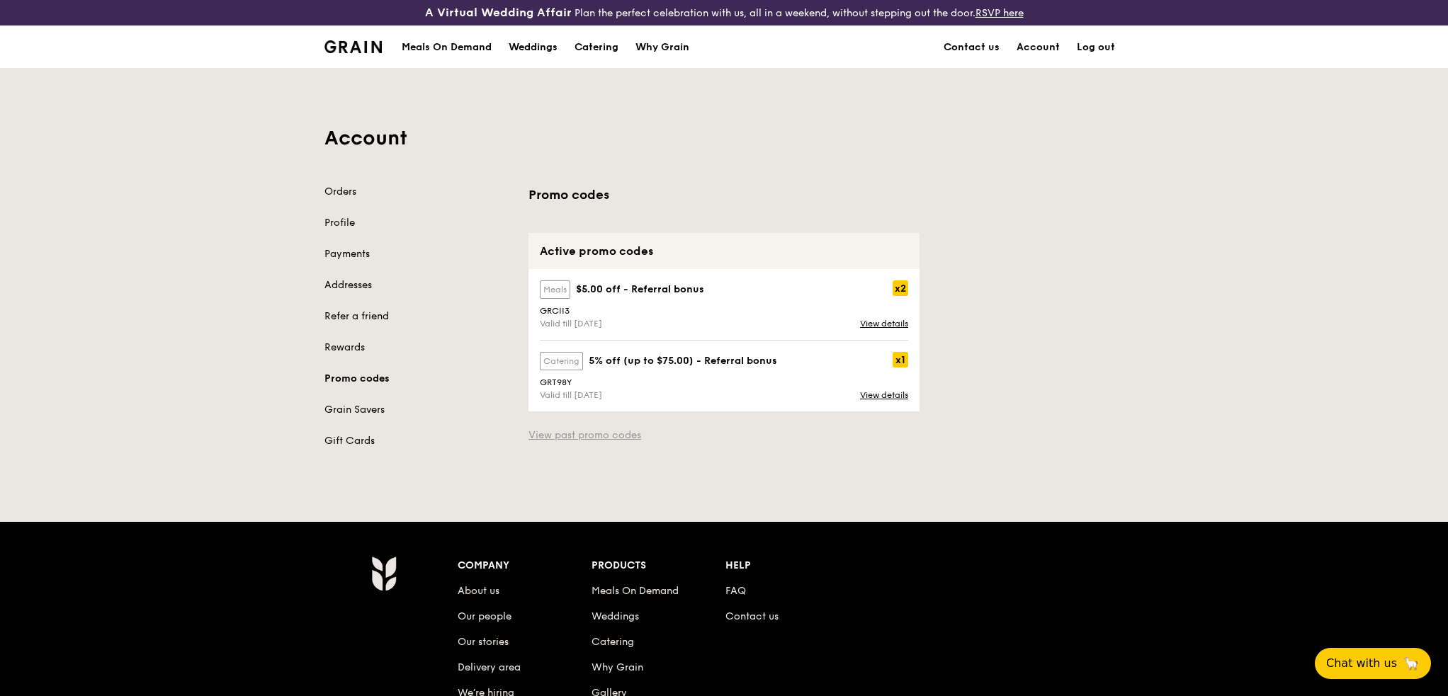
click at [606, 441] on link "View past promo codes" at bounding box center [723, 435] width 391 height 14
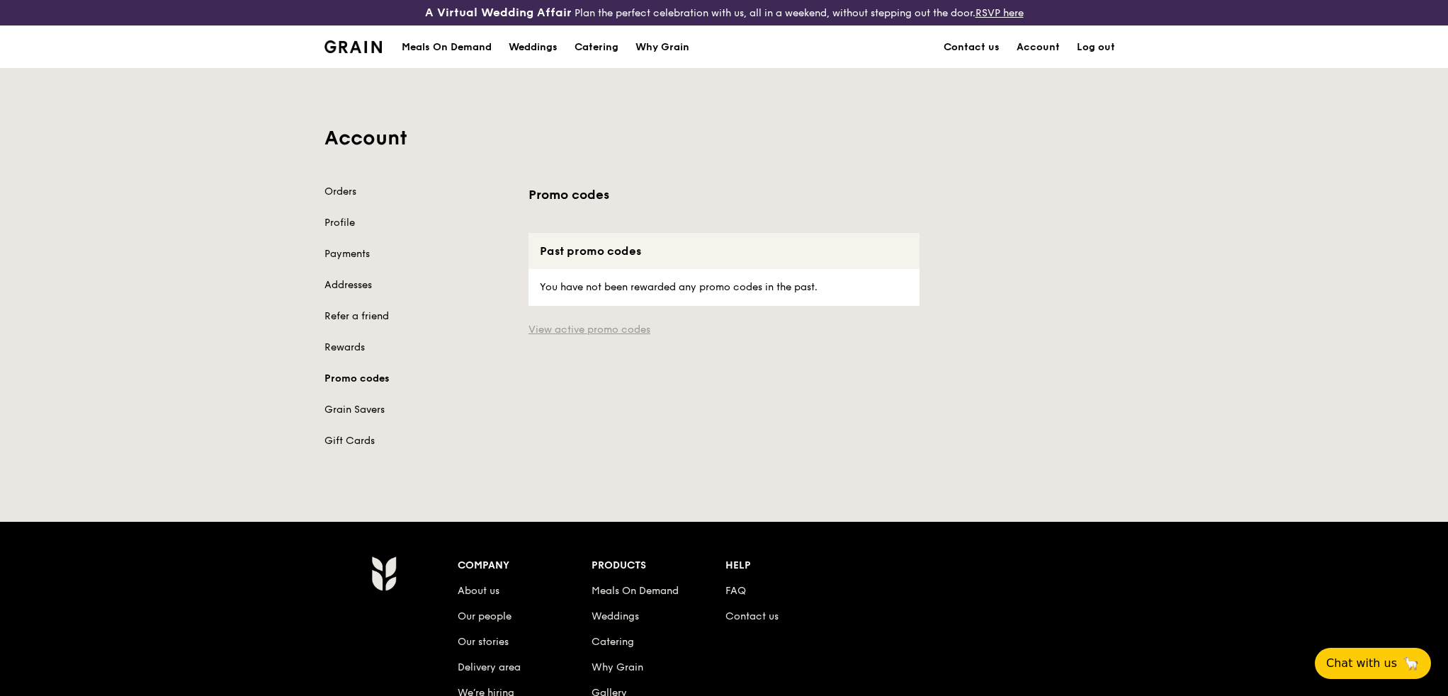
click at [643, 331] on link "View active promo codes" at bounding box center [723, 330] width 391 height 14
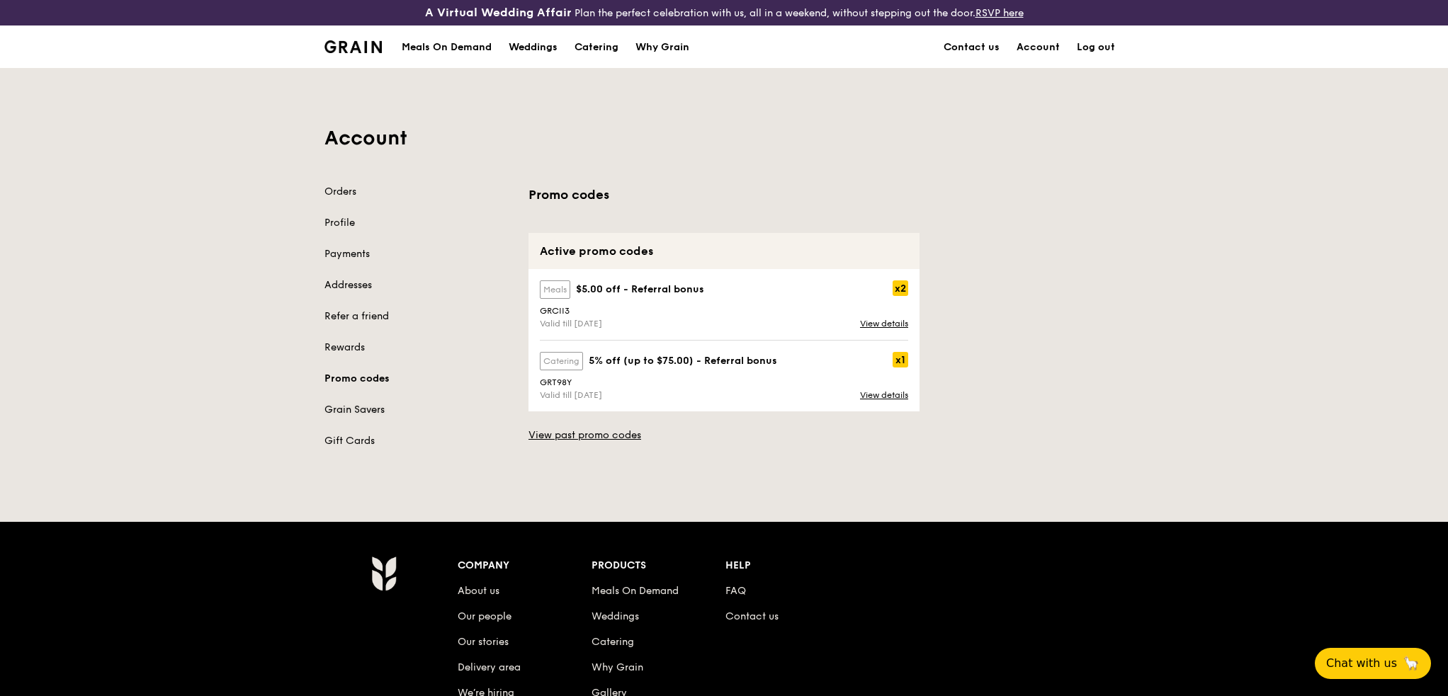
click at [341, 407] on link "Grain Savers" at bounding box center [417, 410] width 187 height 14
